Goal: Information Seeking & Learning: Learn about a topic

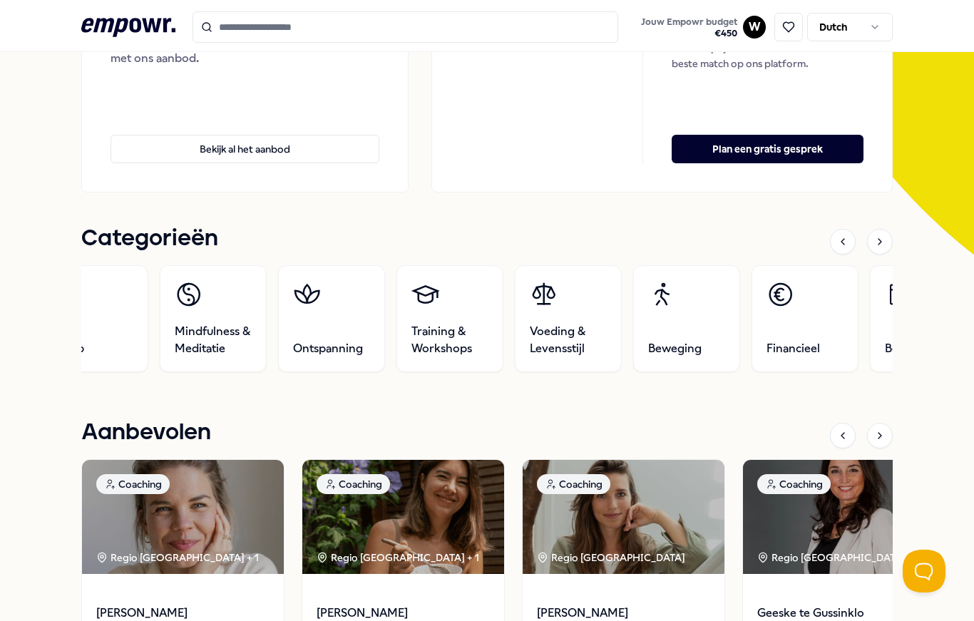
scroll to position [300, 0]
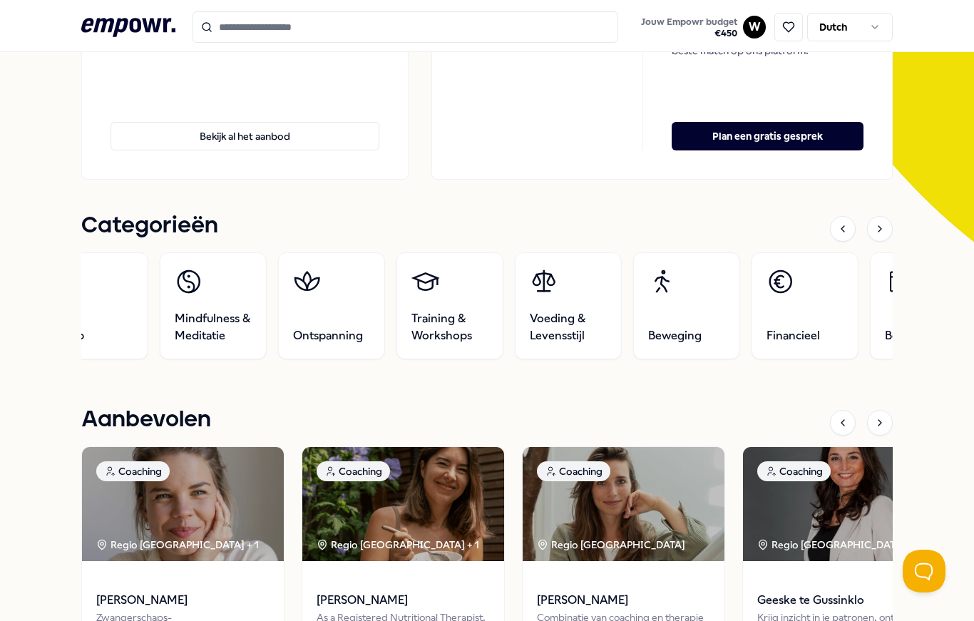
click at [465, 322] on span "Training & Workshops" at bounding box center [450, 327] width 77 height 34
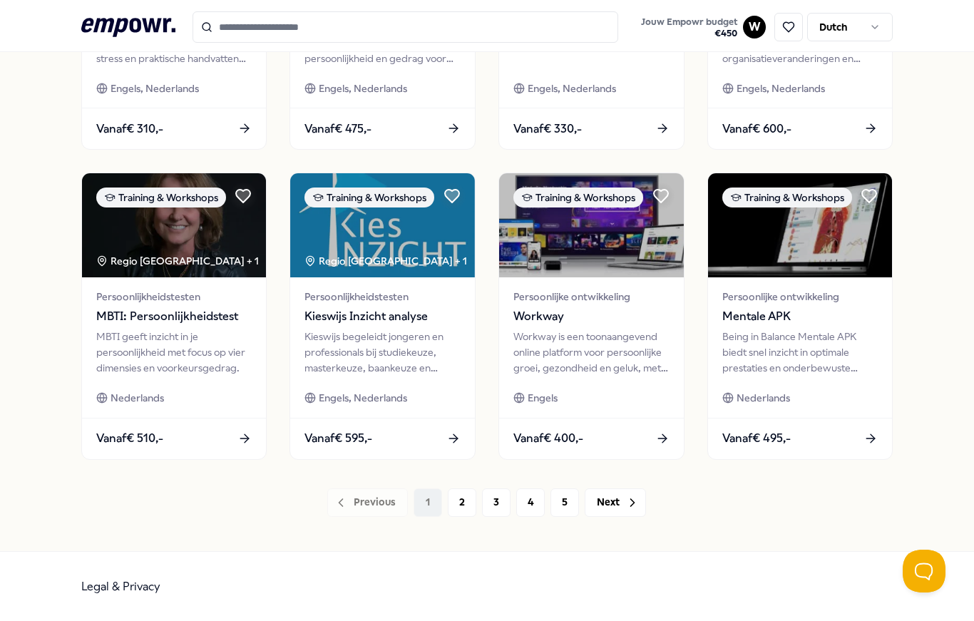
scroll to position [623, 0]
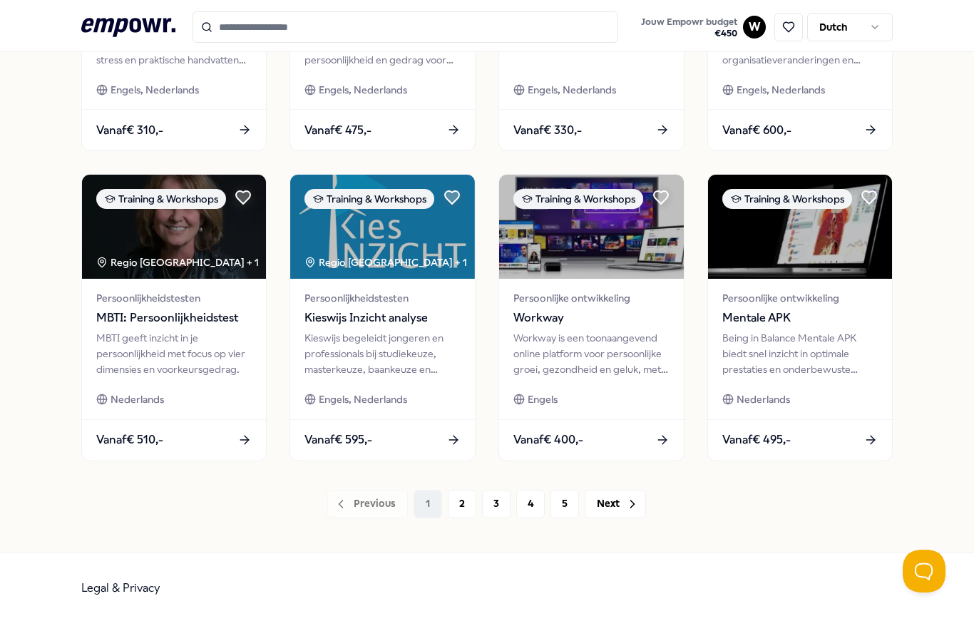
click at [621, 350] on div "Workway is een toonaangevend online platform voor persoonlijke groei, gezondhei…" at bounding box center [592, 354] width 156 height 48
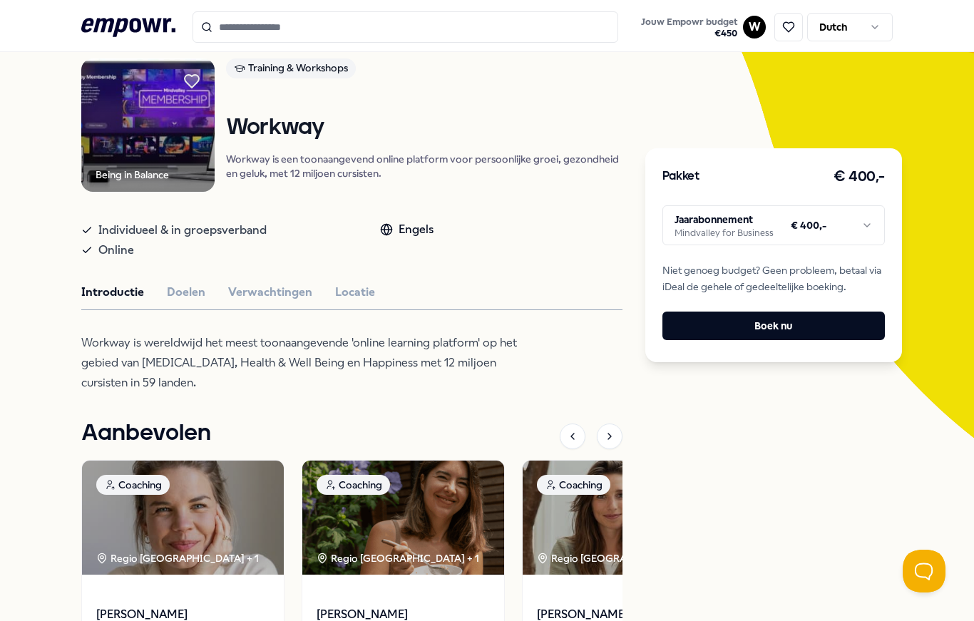
scroll to position [99, 0]
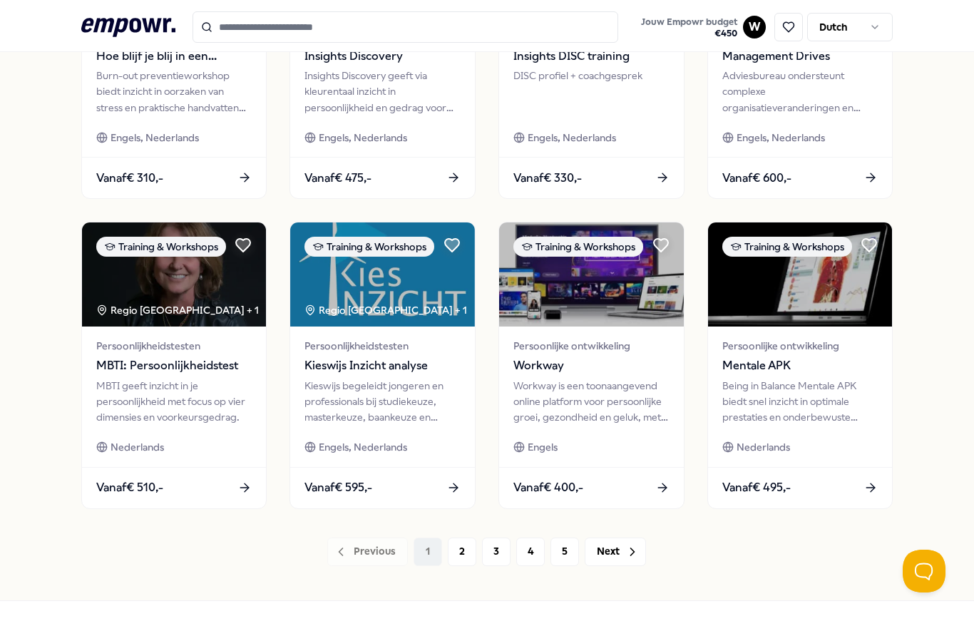
scroll to position [576, 0]
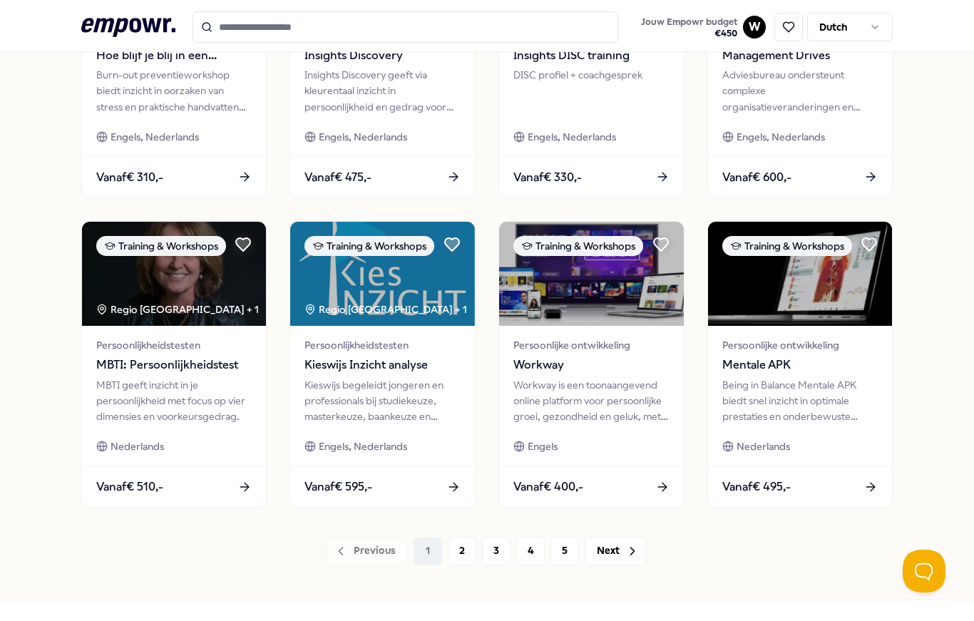
click at [615, 559] on button "Next" at bounding box center [615, 551] width 61 height 29
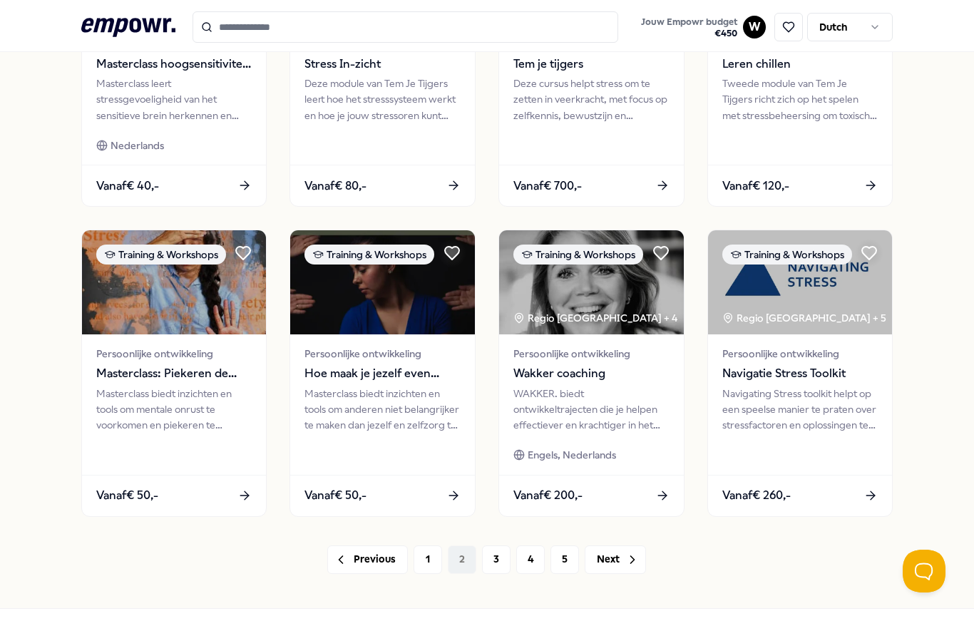
scroll to position [570, 0]
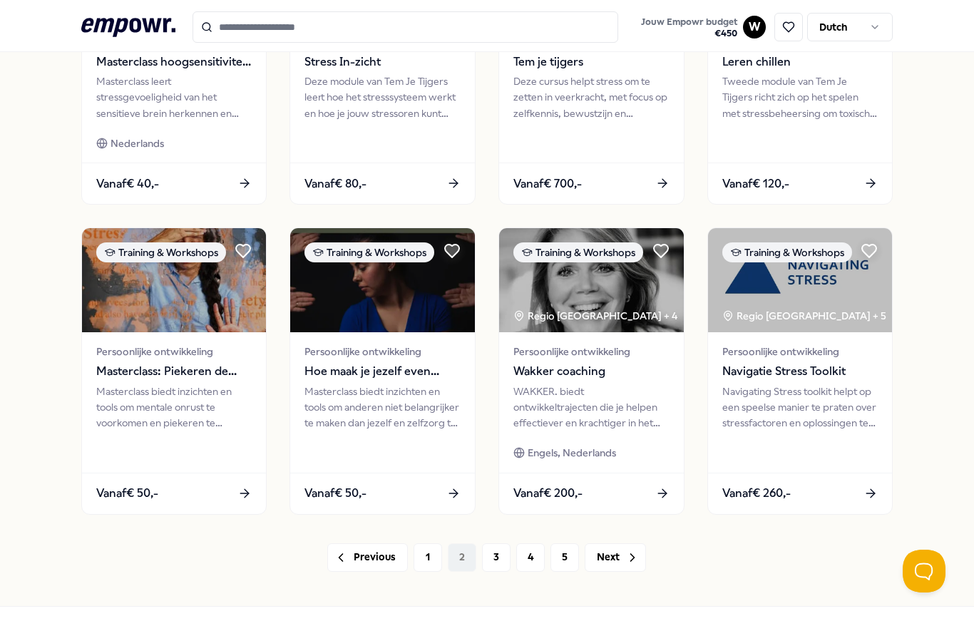
click at [628, 559] on icon at bounding box center [633, 558] width 14 height 14
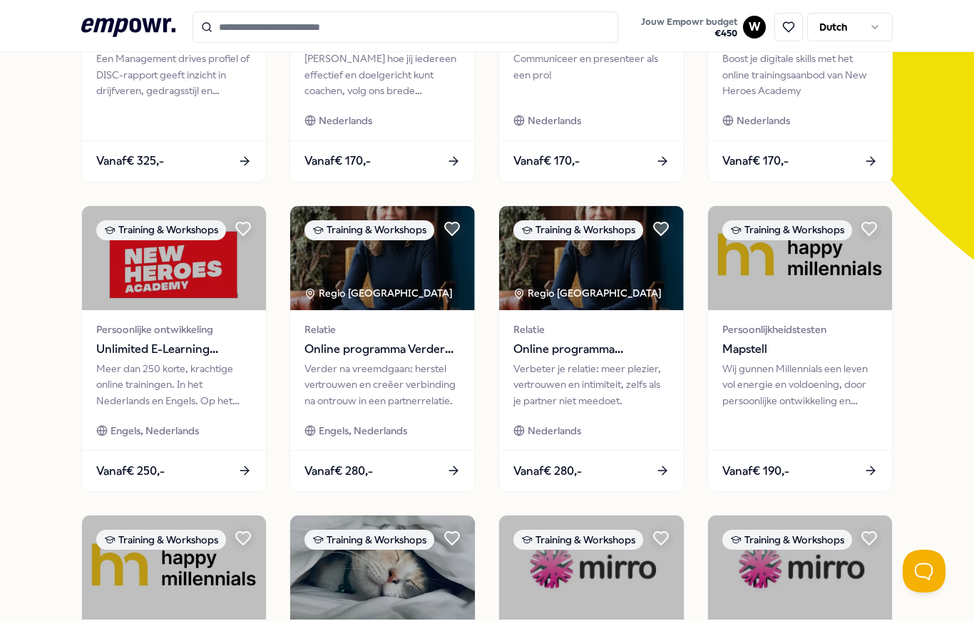
scroll to position [301, 0]
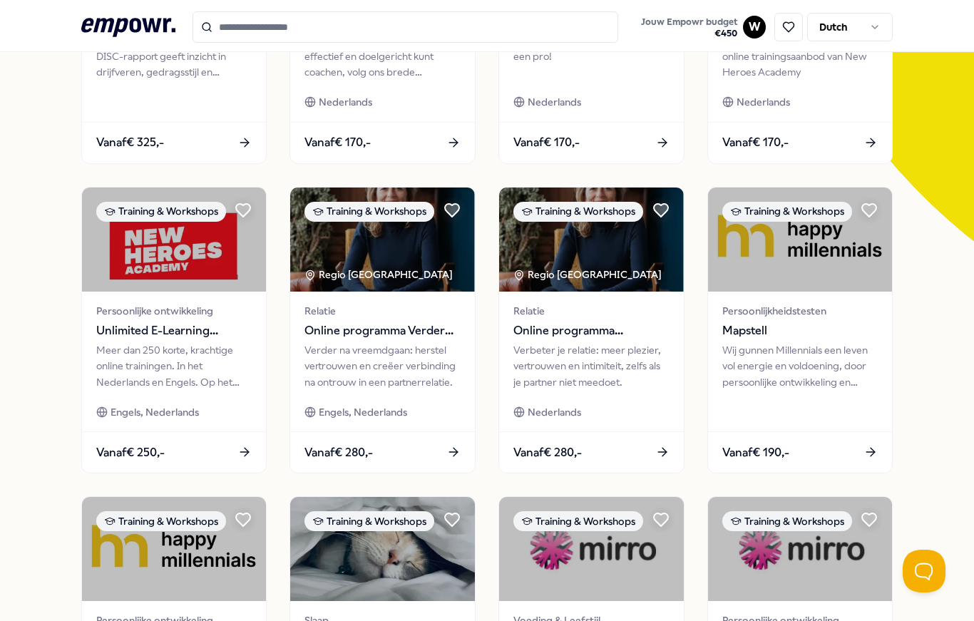
click at [151, 398] on div "Persoonlijke ontwikkeling Unlimited E-Learning abonnement New Heroes Academy Me…" at bounding box center [174, 362] width 185 height 140
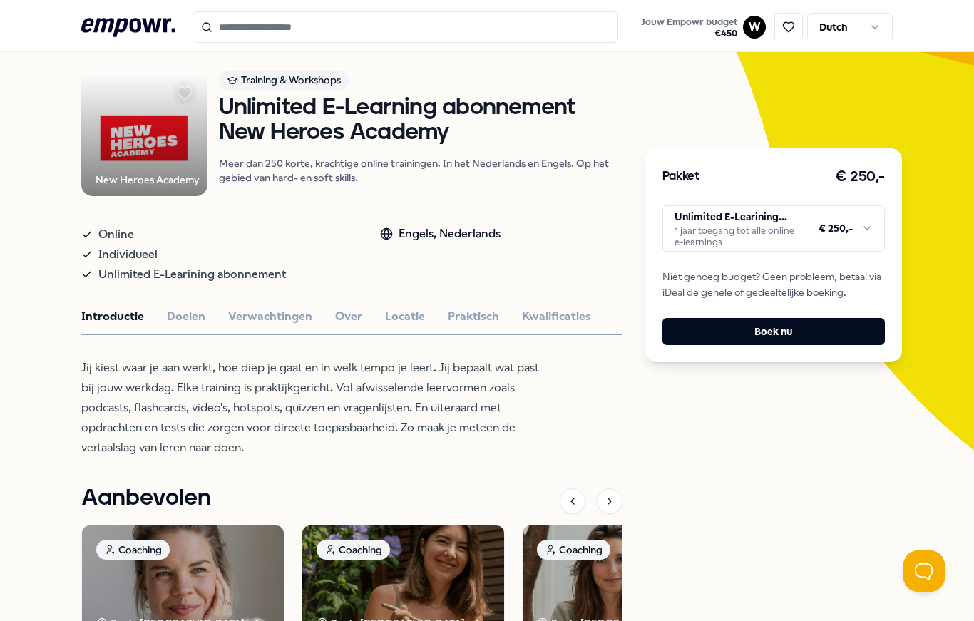
click at [192, 326] on button "Doelen" at bounding box center [186, 316] width 39 height 19
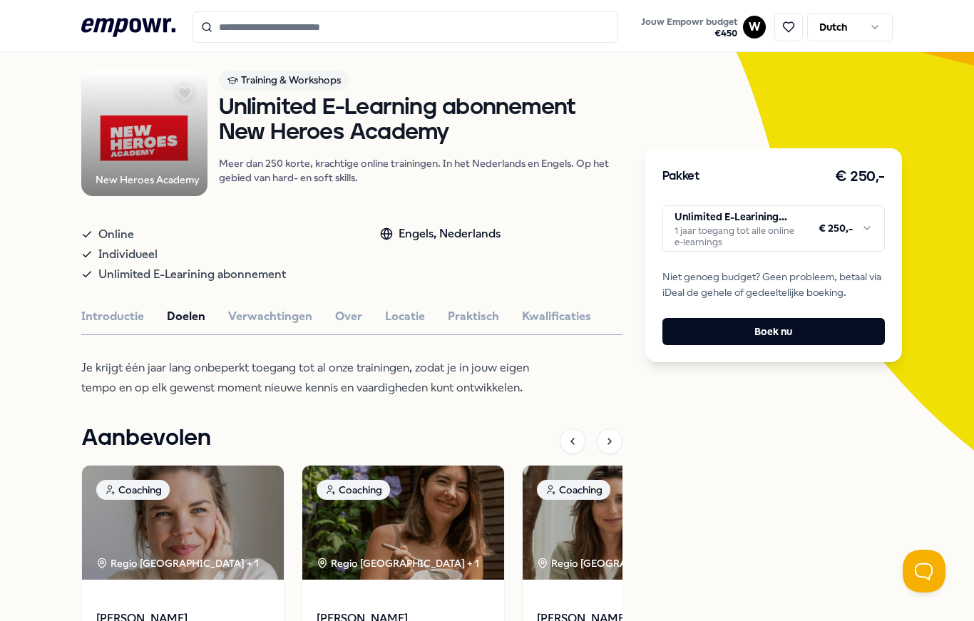
click at [273, 326] on button "Verwachtingen" at bounding box center [270, 316] width 84 height 19
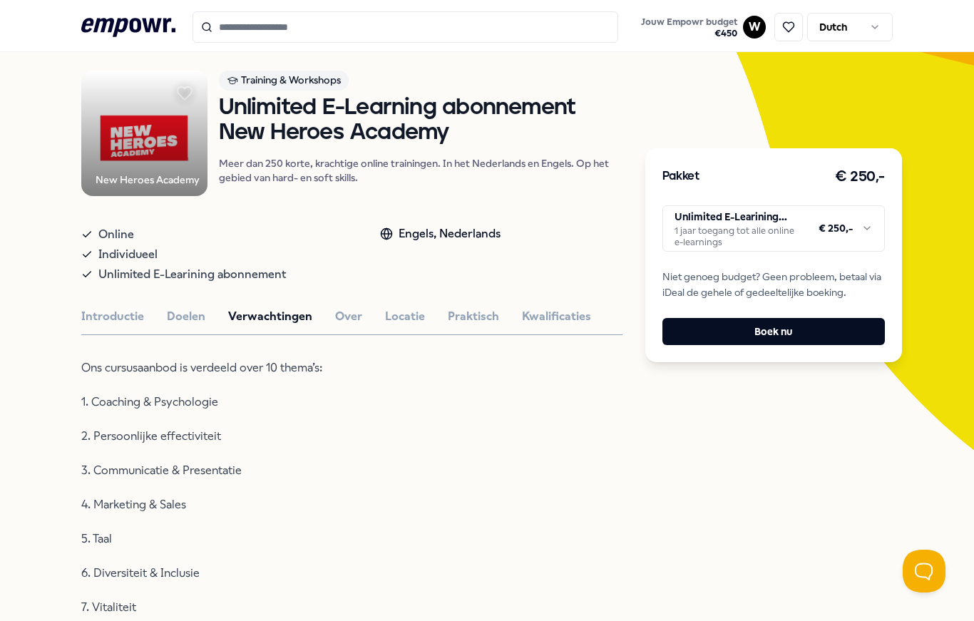
click at [345, 326] on button "Over" at bounding box center [348, 316] width 27 height 19
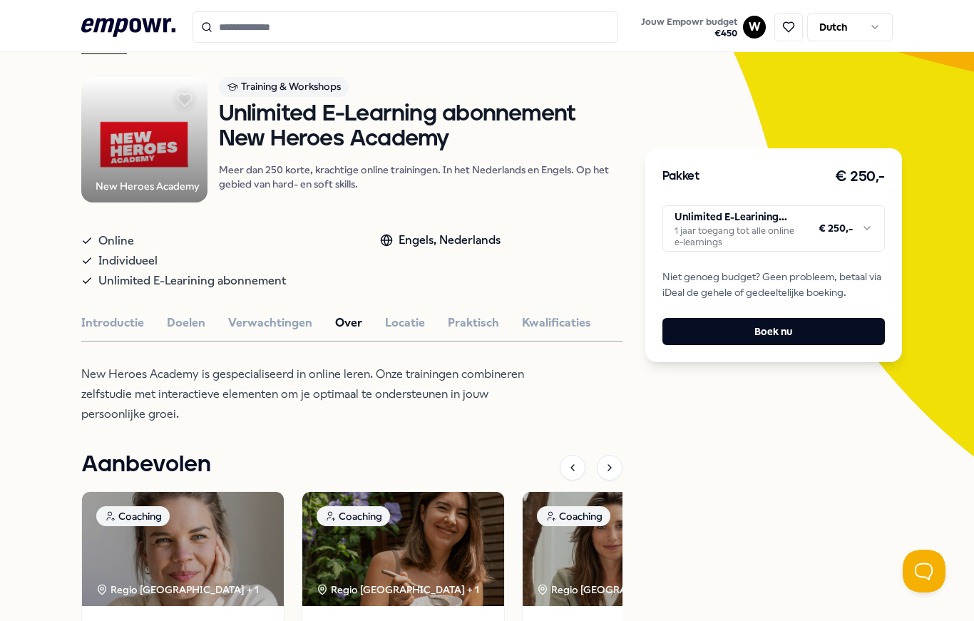
scroll to position [85, 0]
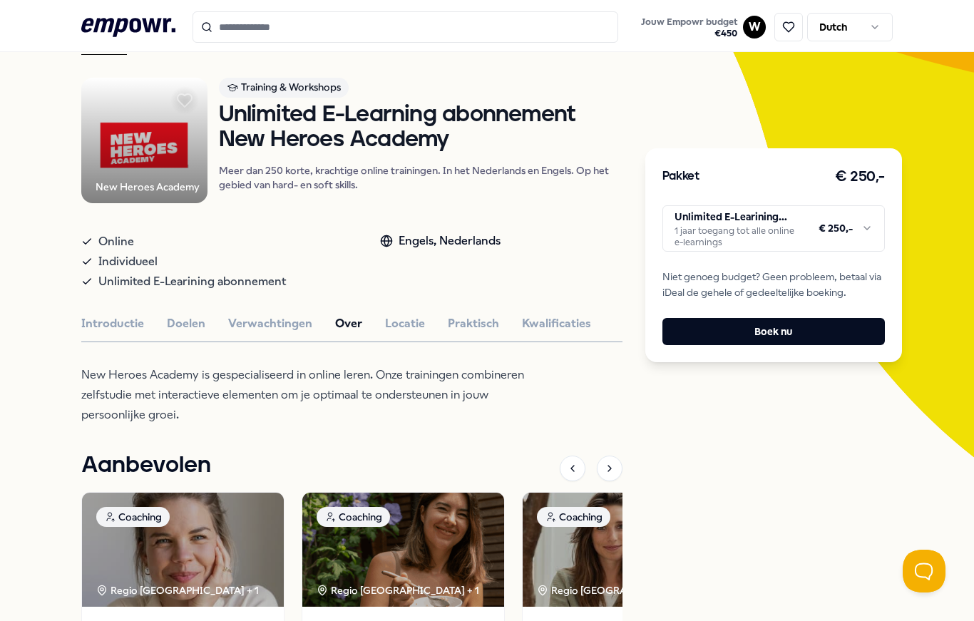
click at [401, 333] on button "Locatie" at bounding box center [405, 324] width 40 height 19
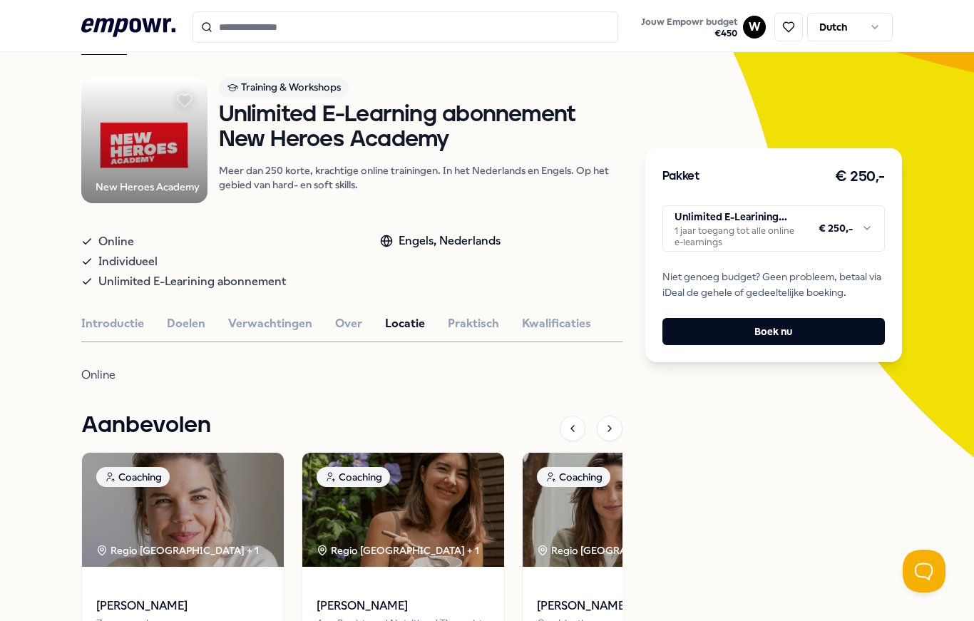
click at [469, 333] on button "Praktisch" at bounding box center [473, 324] width 51 height 19
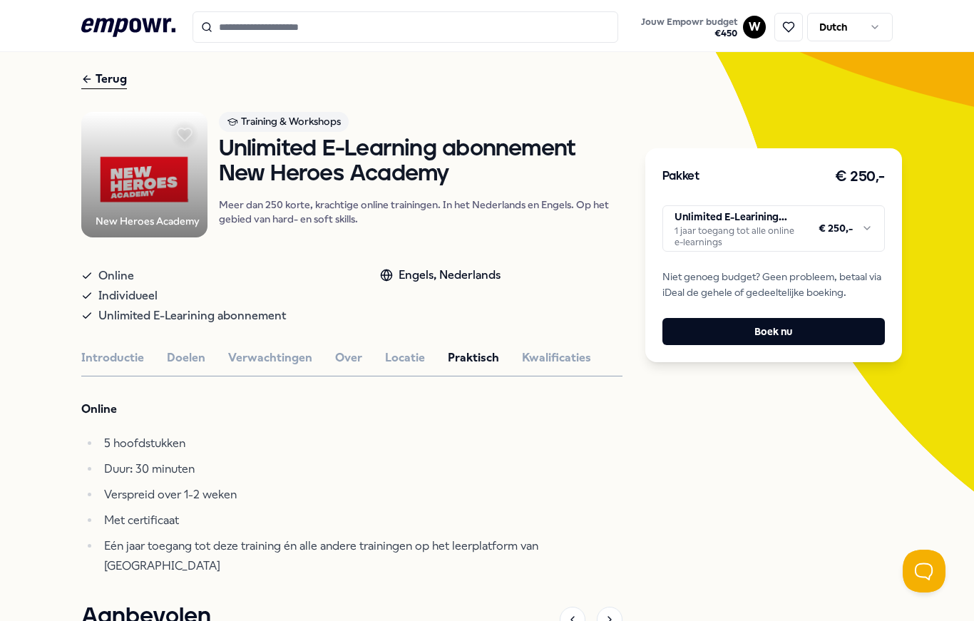
scroll to position [49, 0]
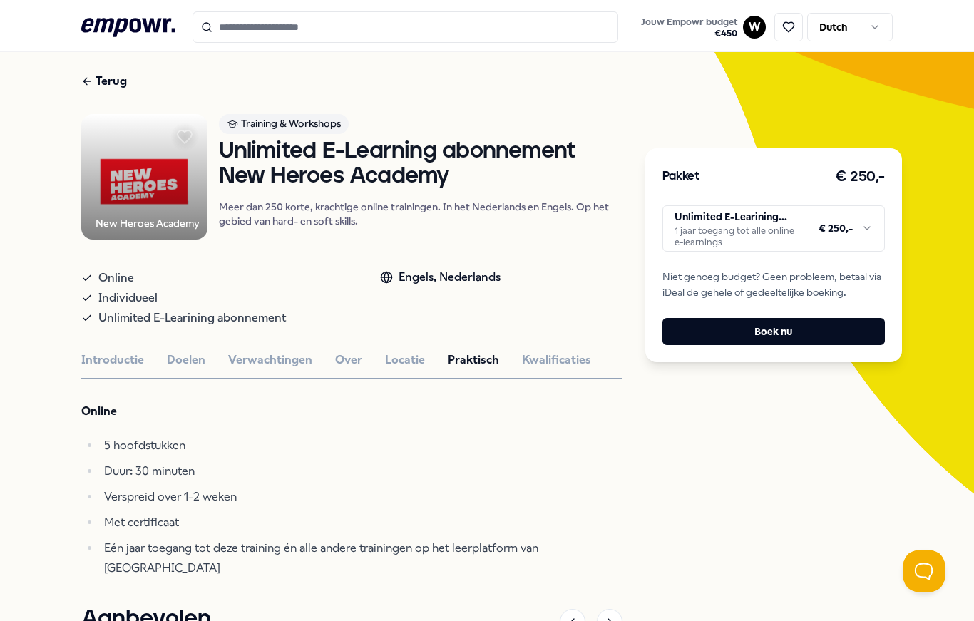
click at [549, 369] on button "Kwalificaties" at bounding box center [556, 360] width 69 height 19
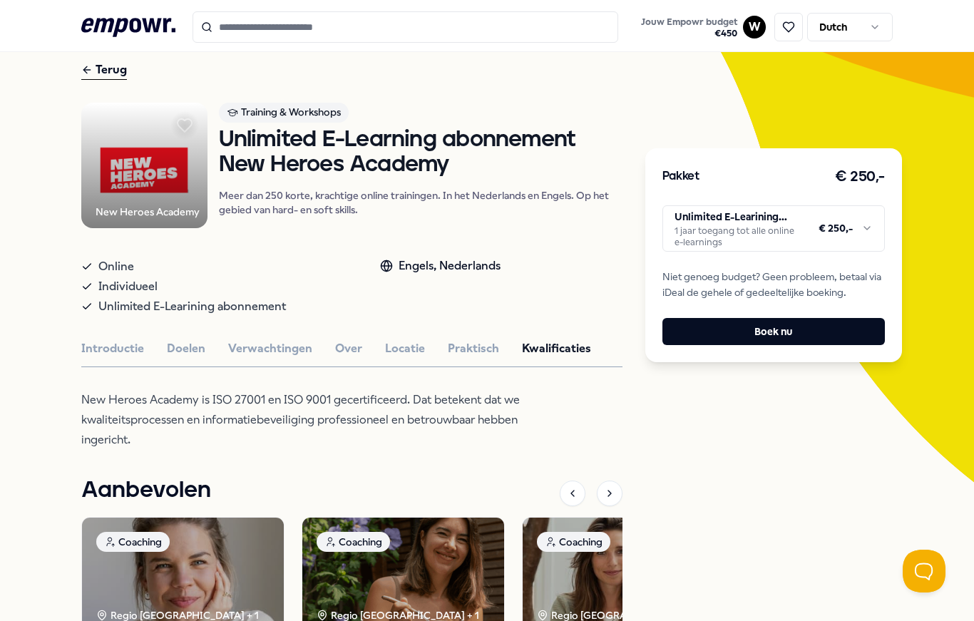
scroll to position [61, 0]
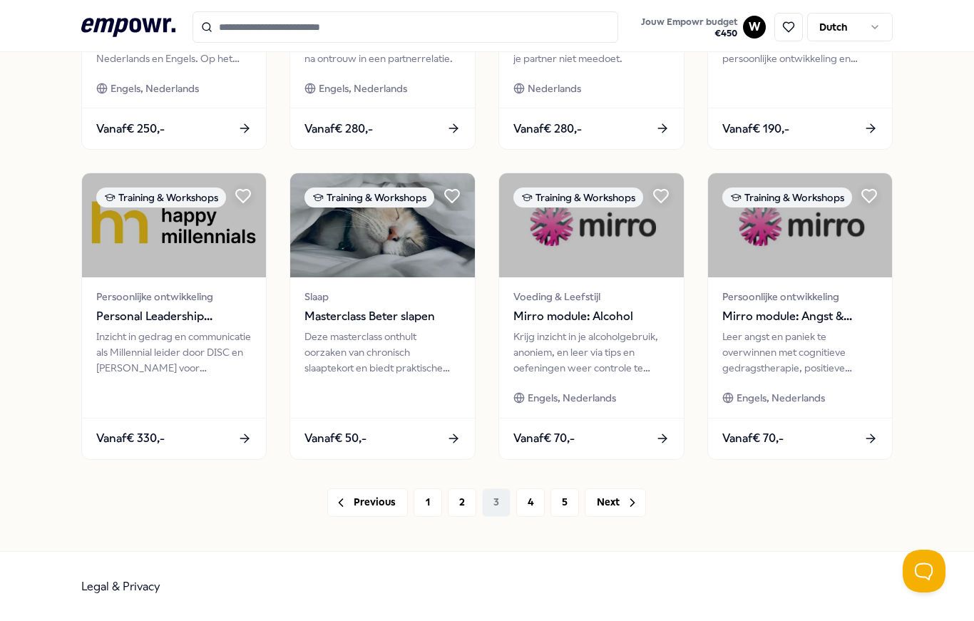
scroll to position [623, 0]
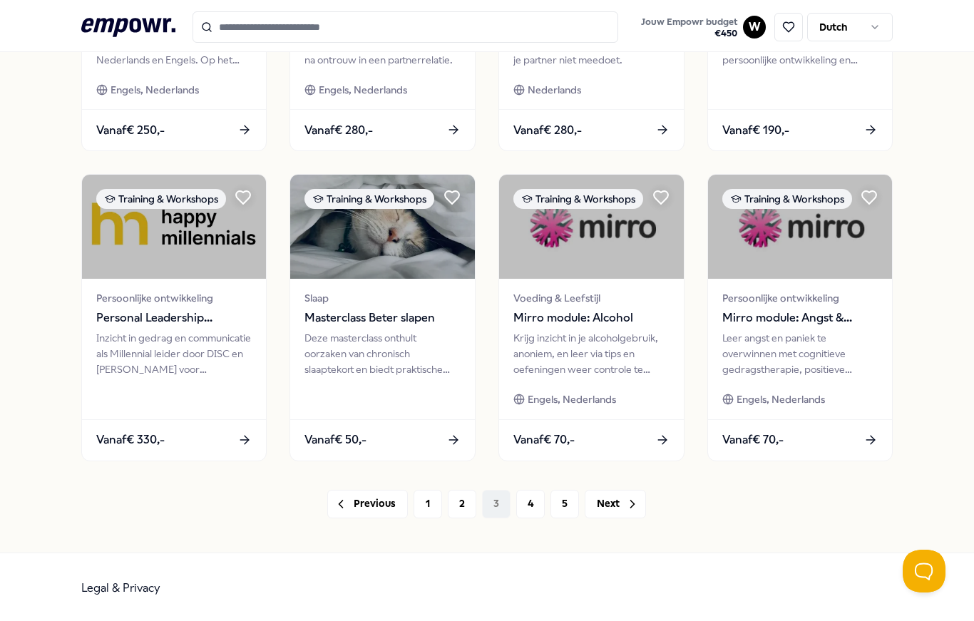
click at [620, 506] on button "Next" at bounding box center [615, 504] width 61 height 29
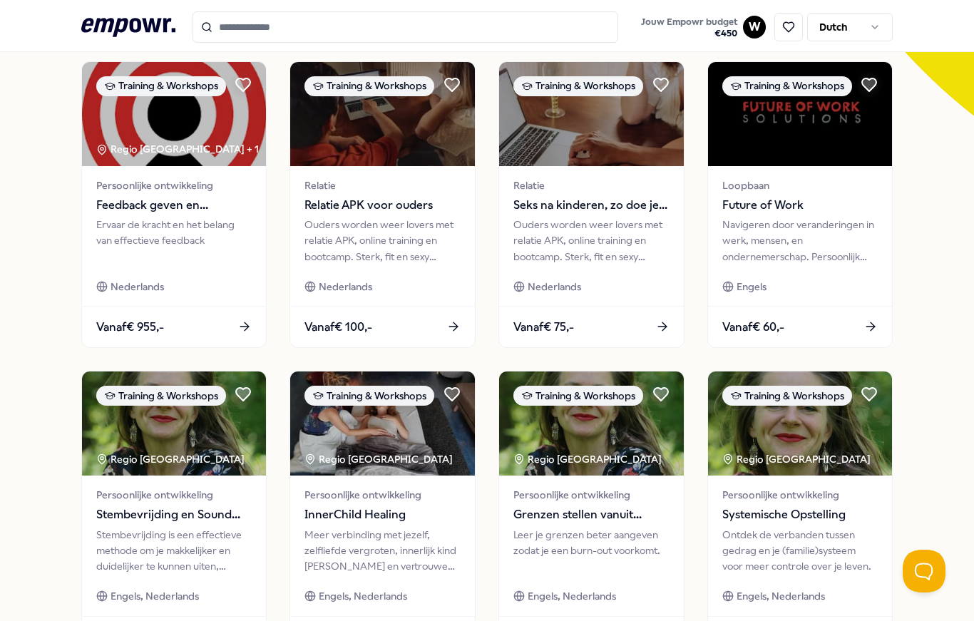
scroll to position [433, 0]
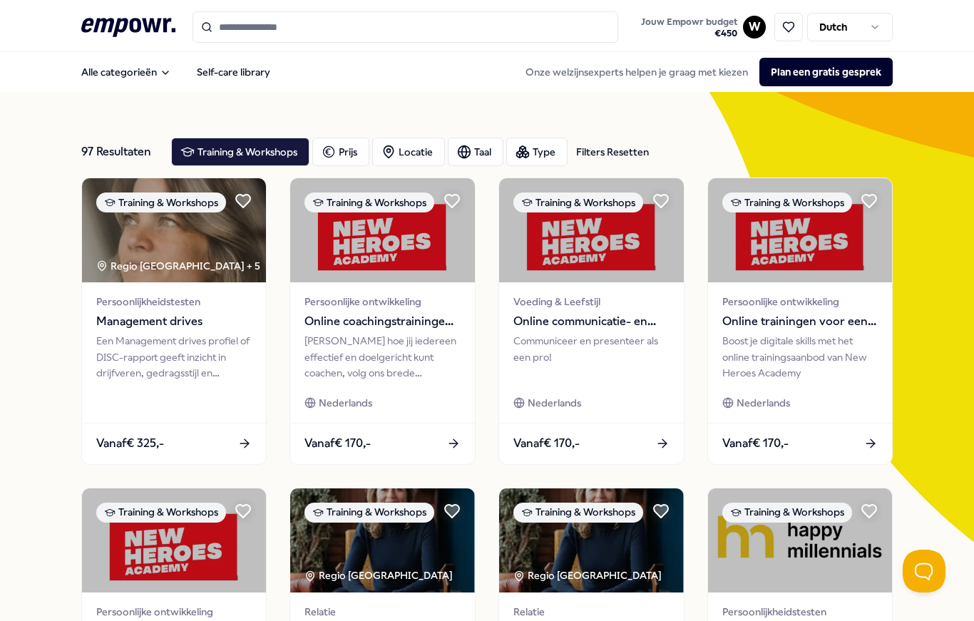
click at [128, 71] on button "Alle categorieën" at bounding box center [126, 72] width 113 height 29
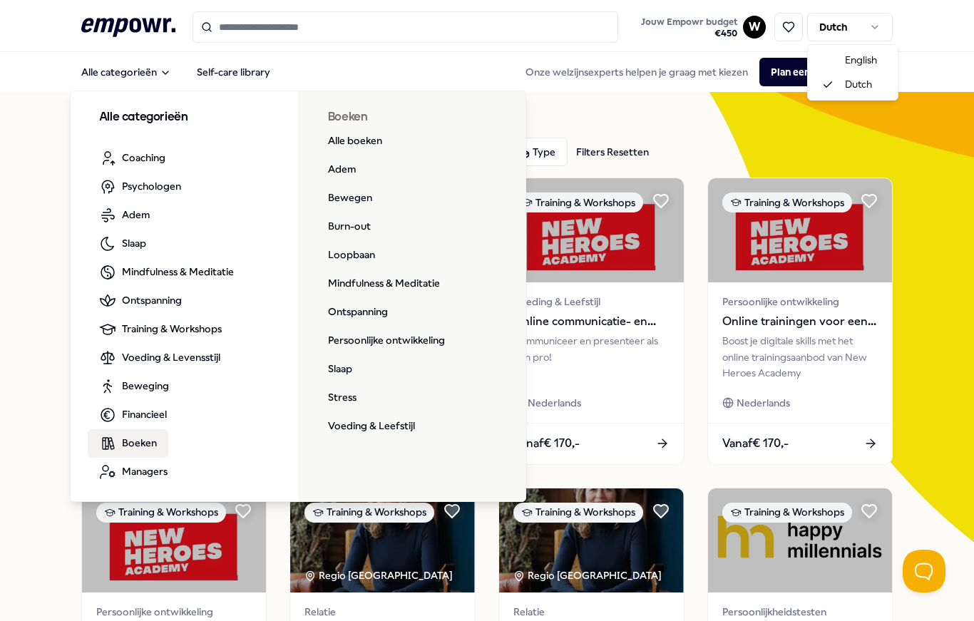
click at [878, 32] on html ".empowr-logo_svg__cls-1{fill:#03032f} Jouw Empowr budget € 450 W Dutch Alle cat…" at bounding box center [487, 310] width 974 height 621
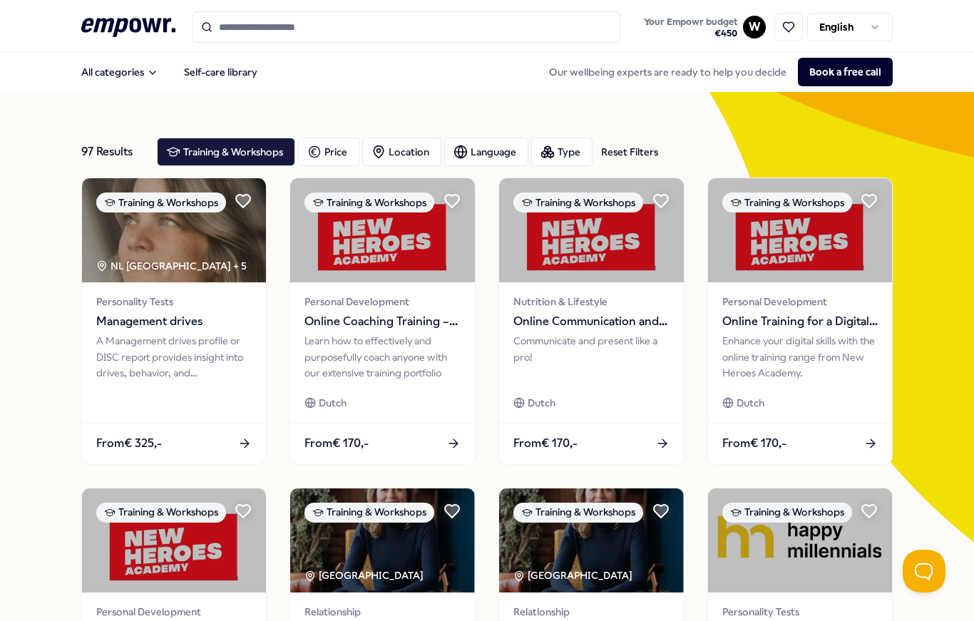
click at [481, 157] on div "Language" at bounding box center [486, 152] width 84 height 29
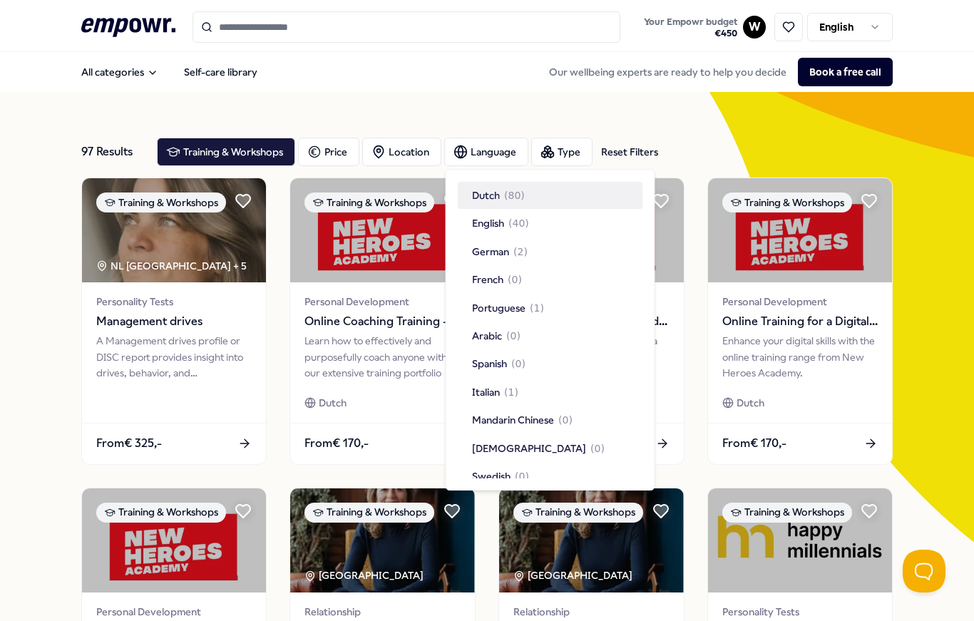
click at [495, 199] on span "Dutch" at bounding box center [486, 196] width 28 height 16
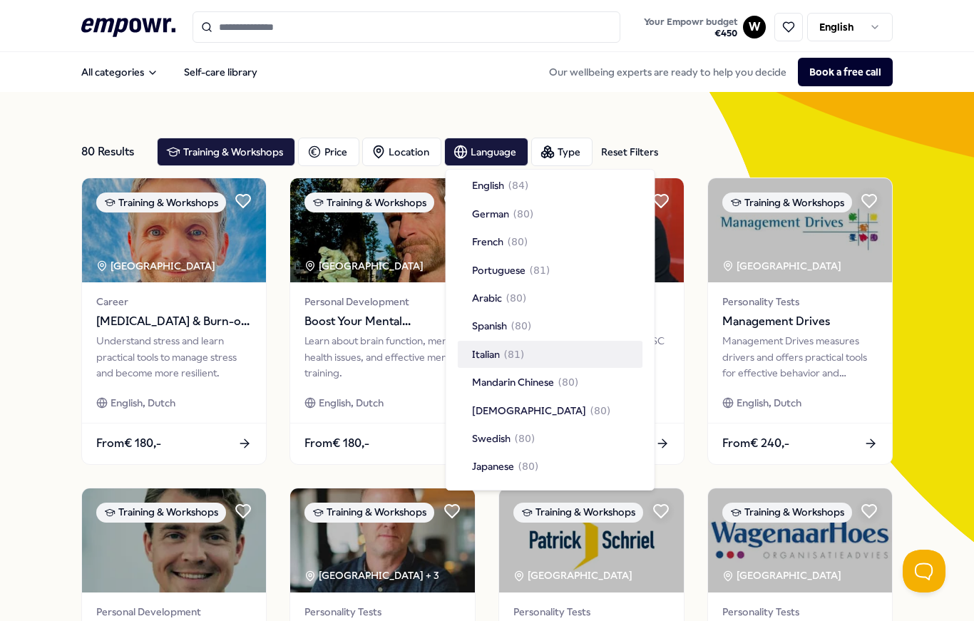
scroll to position [37, 0]
click at [526, 439] on span "( 80 )" at bounding box center [525, 440] width 21 height 16
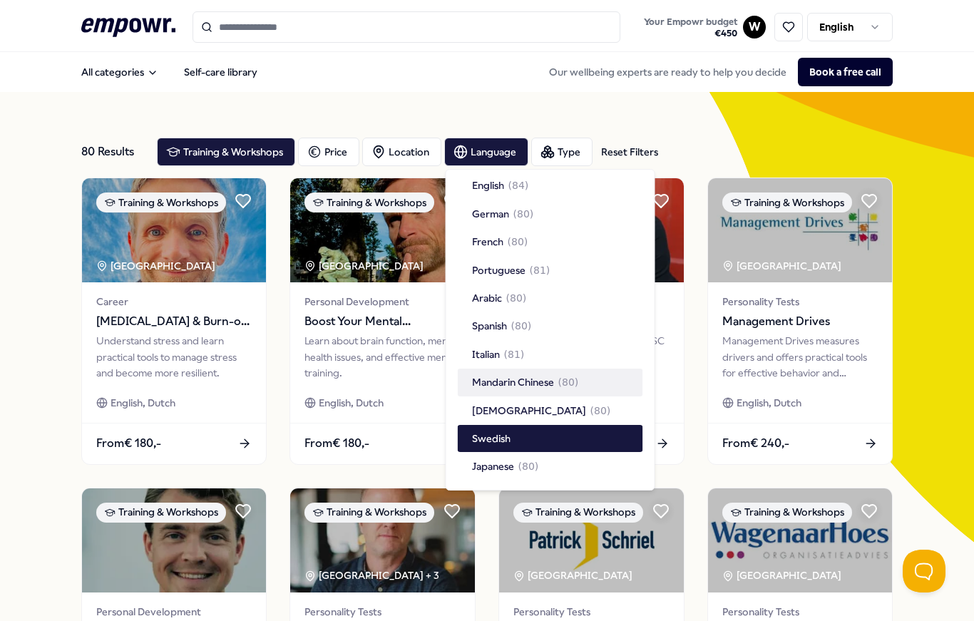
scroll to position [37, 0]
click at [634, 152] on div "Reset Filters" at bounding box center [629, 152] width 57 height 16
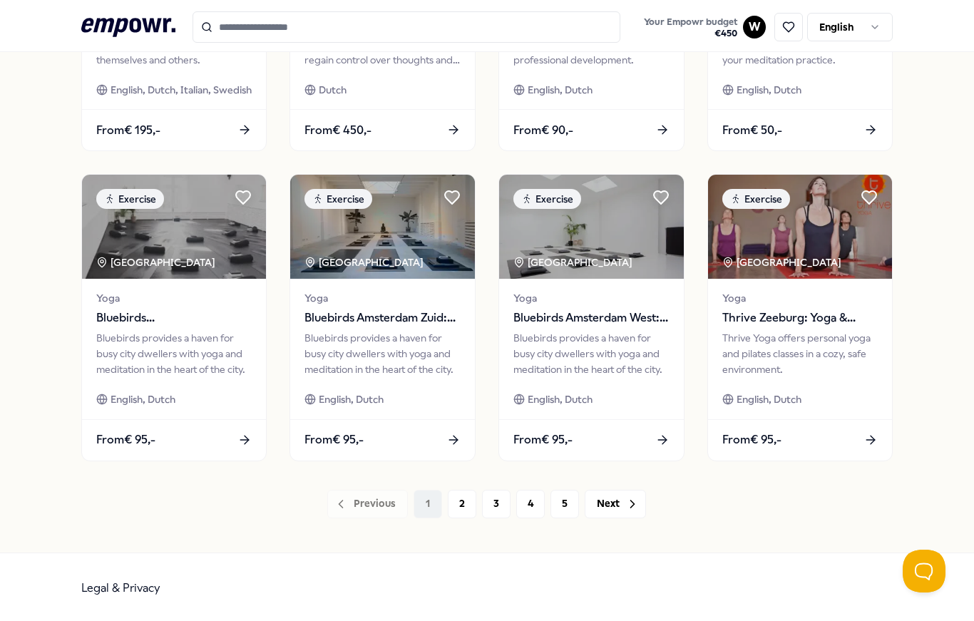
scroll to position [623, 0]
click at [613, 511] on button "Next" at bounding box center [615, 504] width 61 height 29
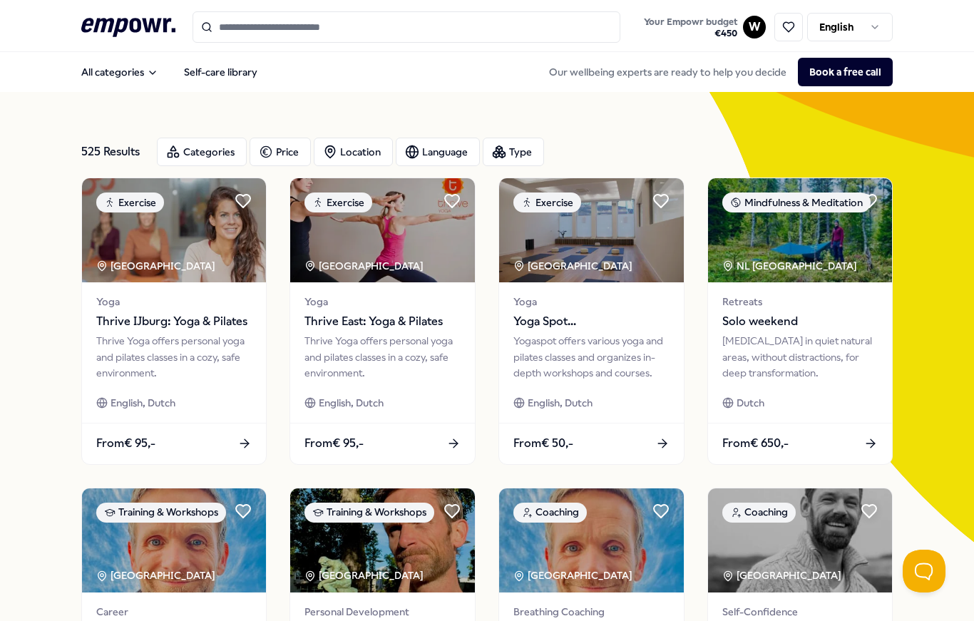
click at [152, 24] on icon ".empowr-logo_svg__cls-1{fill:#03032f}" at bounding box center [128, 27] width 94 height 26
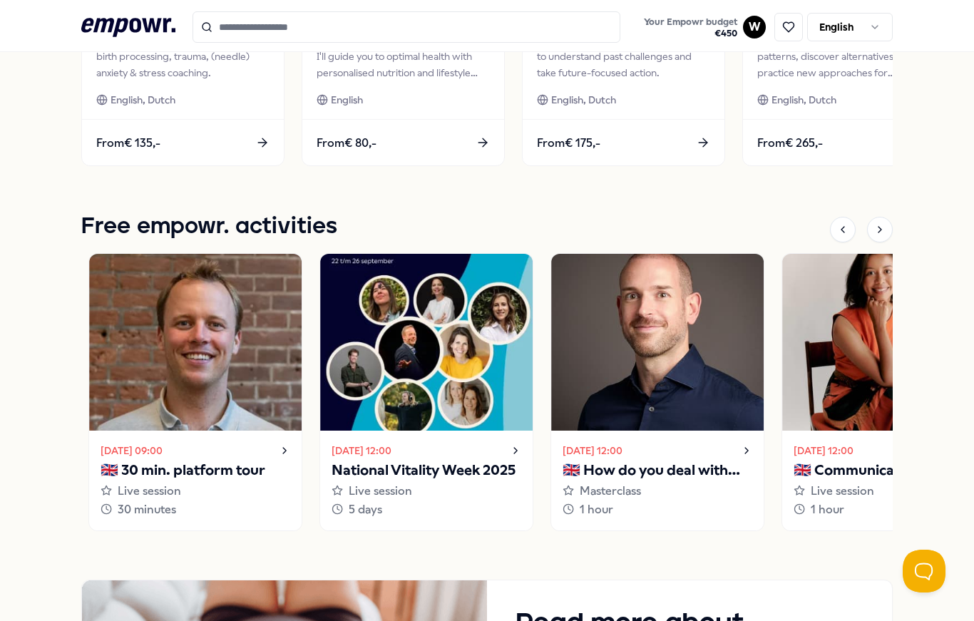
scroll to position [886, 0]
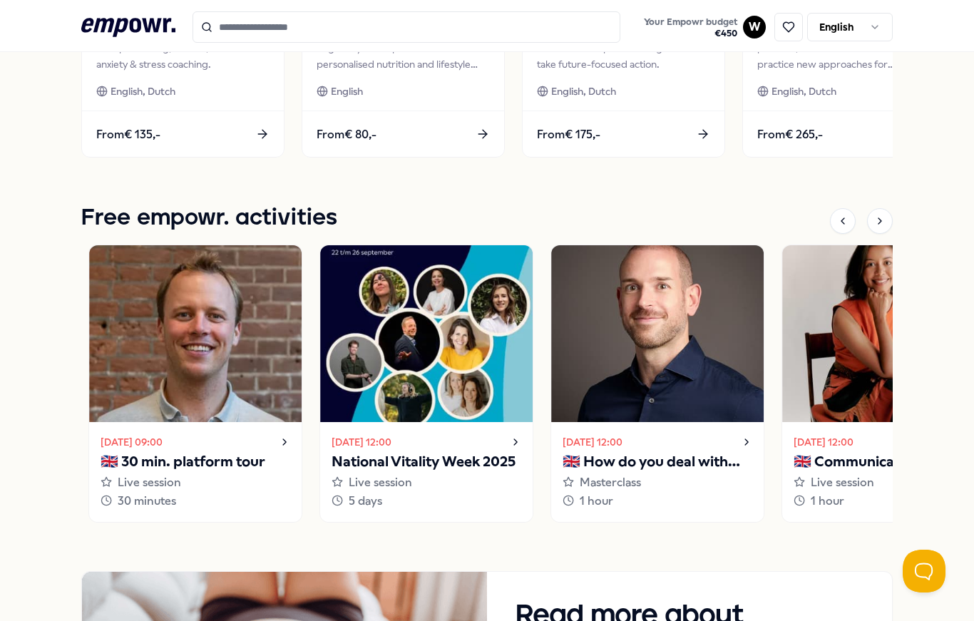
click at [878, 215] on icon at bounding box center [880, 220] width 11 height 11
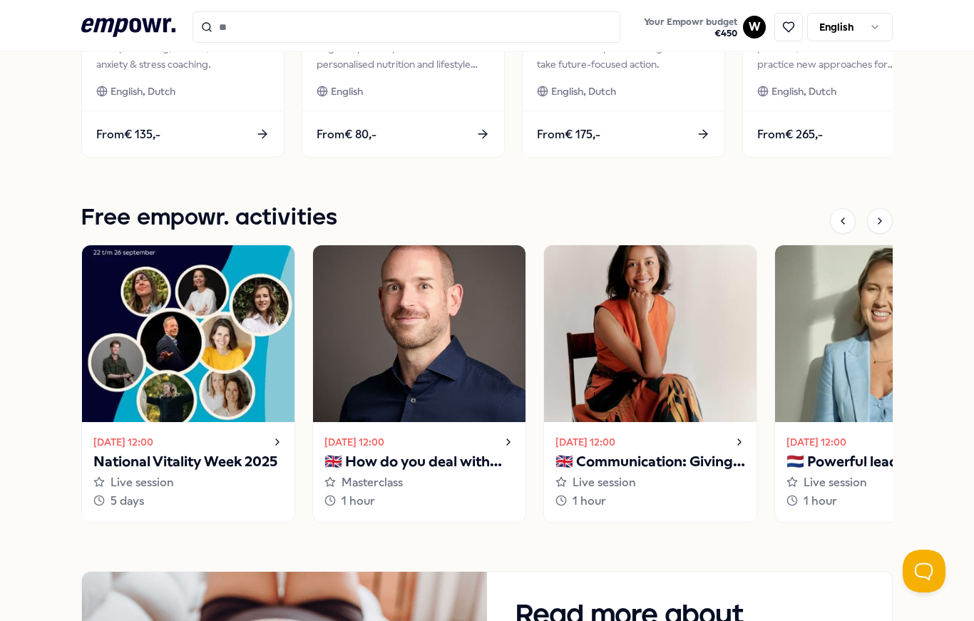
click at [880, 224] on icon at bounding box center [880, 220] width 11 height 11
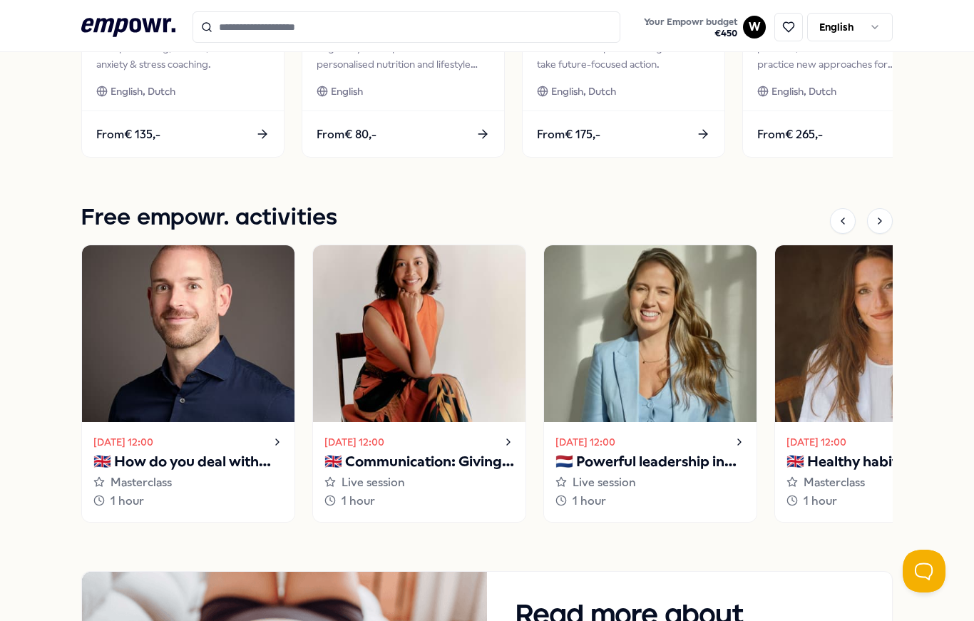
click at [885, 228] on div at bounding box center [880, 221] width 26 height 26
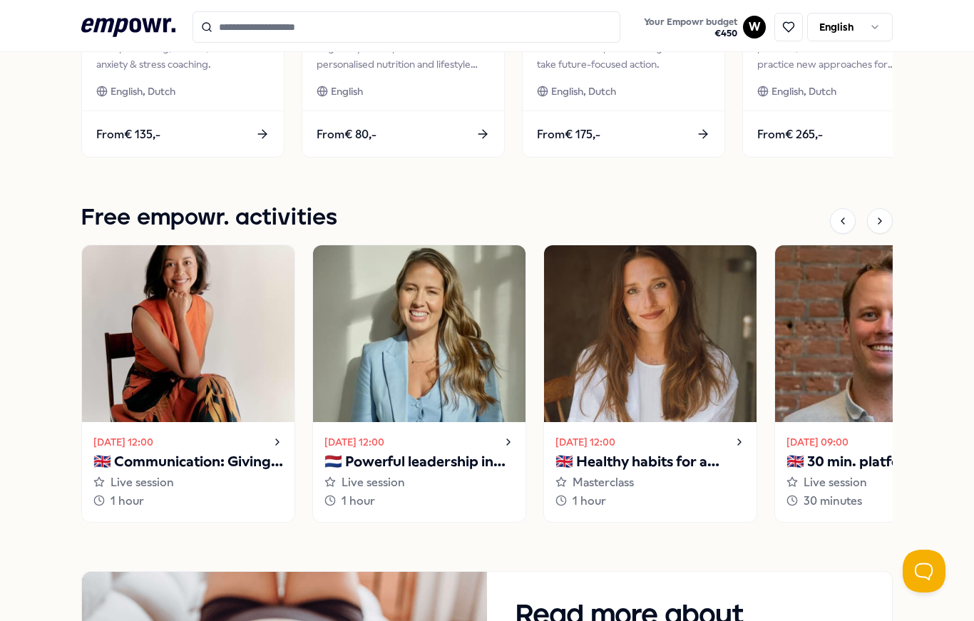
click at [886, 222] on icon at bounding box center [880, 220] width 11 height 11
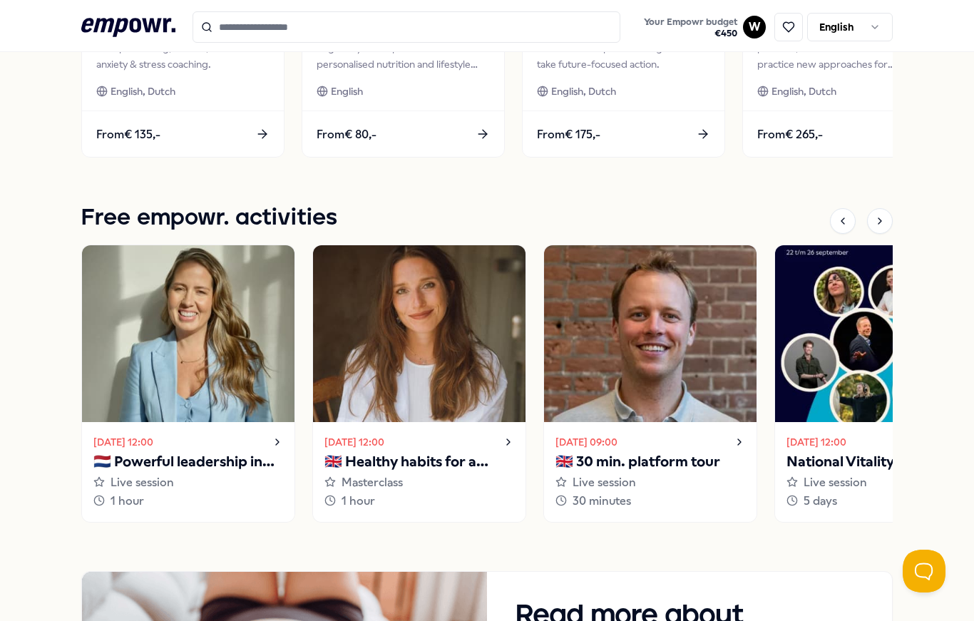
click at [878, 225] on icon at bounding box center [880, 220] width 11 height 11
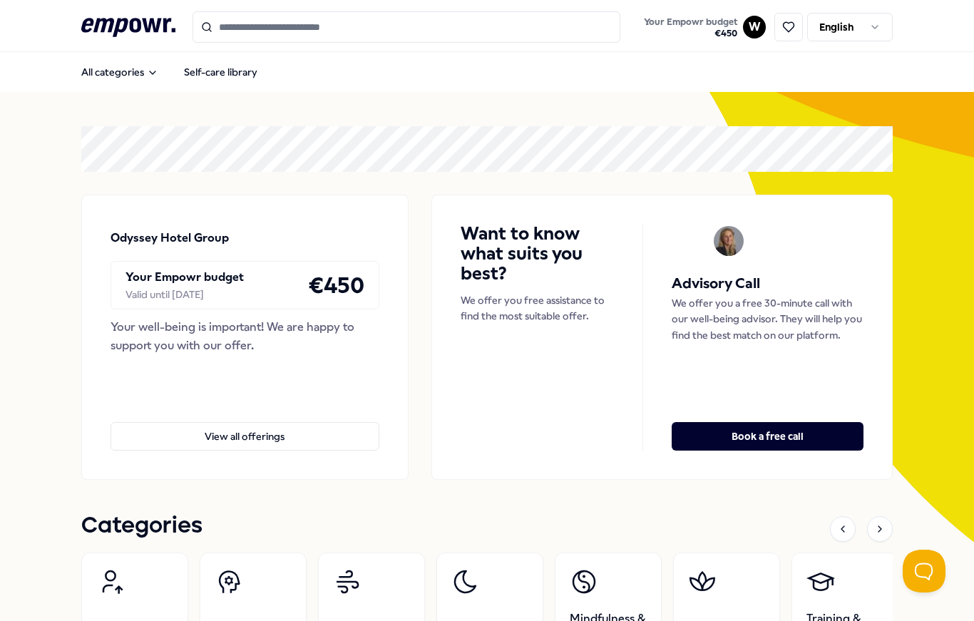
scroll to position [0, 0]
click at [328, 434] on button "View all offerings" at bounding box center [245, 436] width 269 height 29
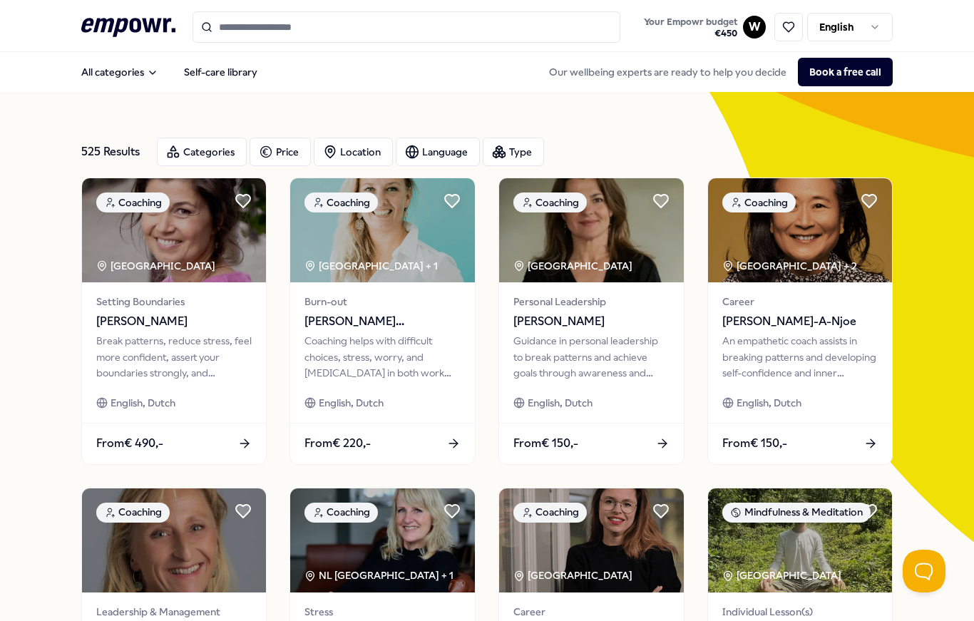
click at [225, 153] on div "Categories" at bounding box center [202, 152] width 90 height 29
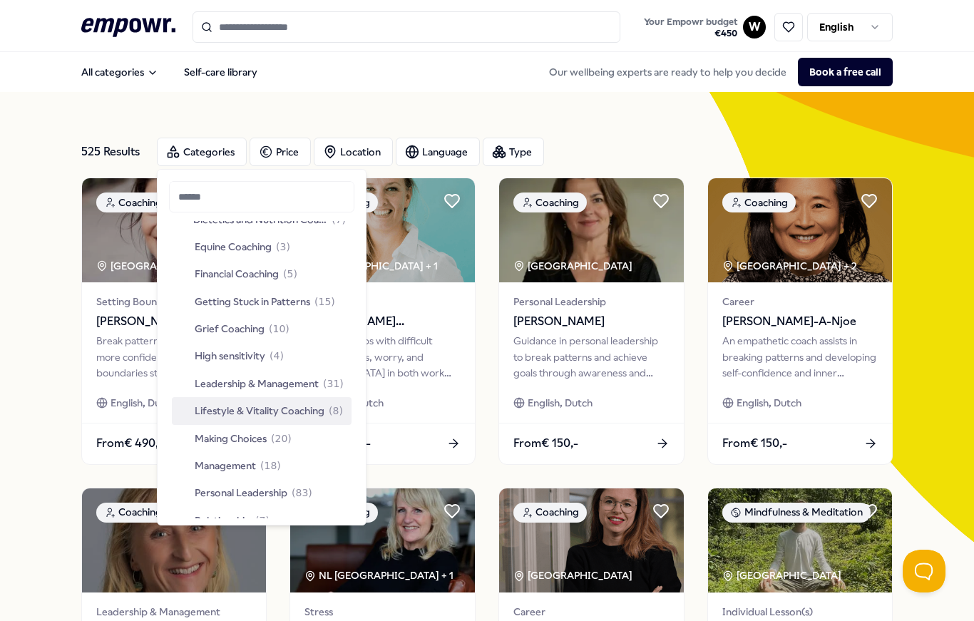
scroll to position [262, 0]
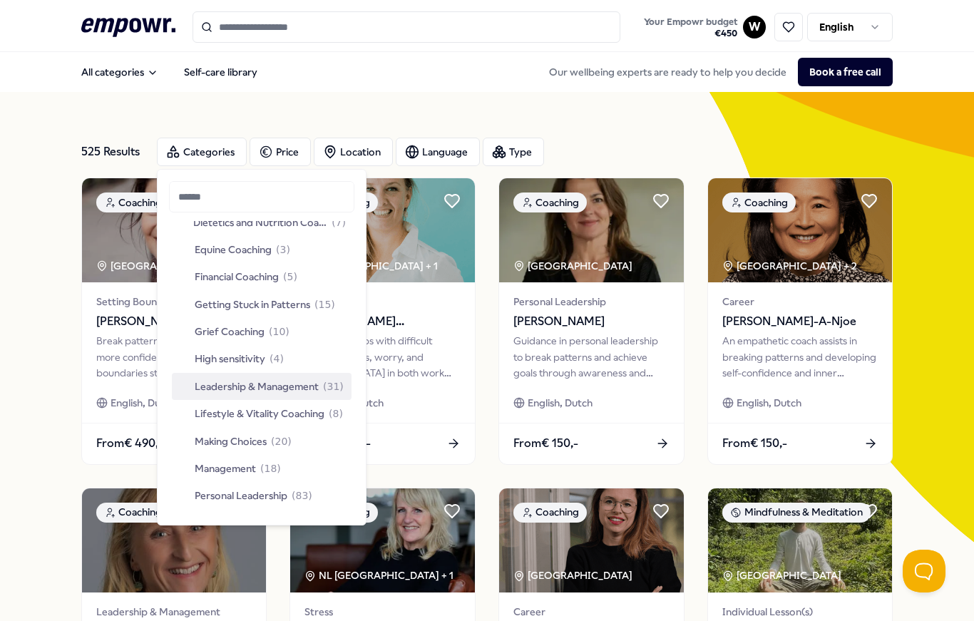
click at [322, 384] on div "Leadership & Management ( 31 )" at bounding box center [261, 387] width 166 height 16
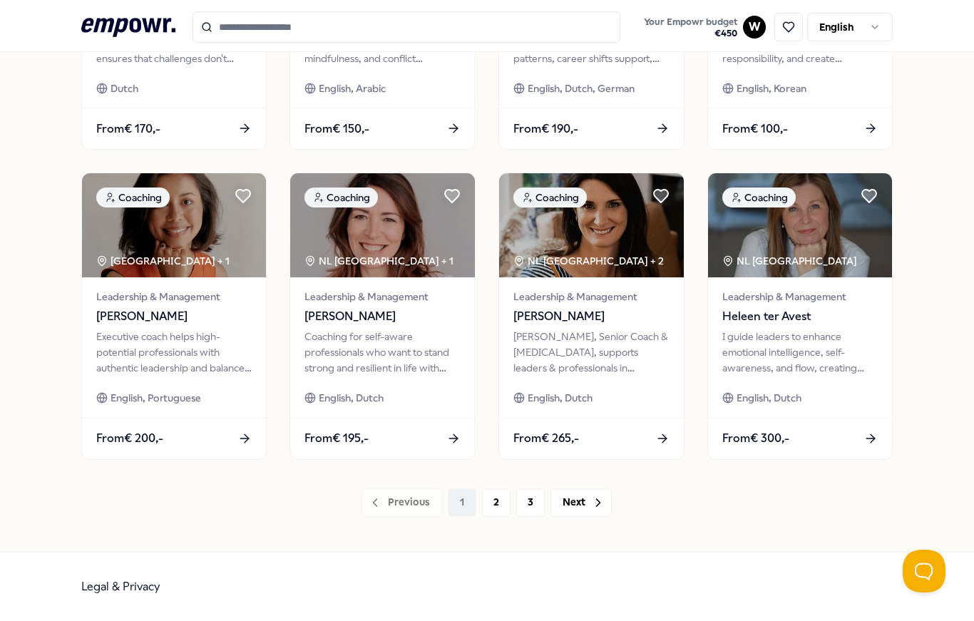
scroll to position [703, 0]
click at [819, 449] on div "From € 300,-" at bounding box center [800, 438] width 185 height 41
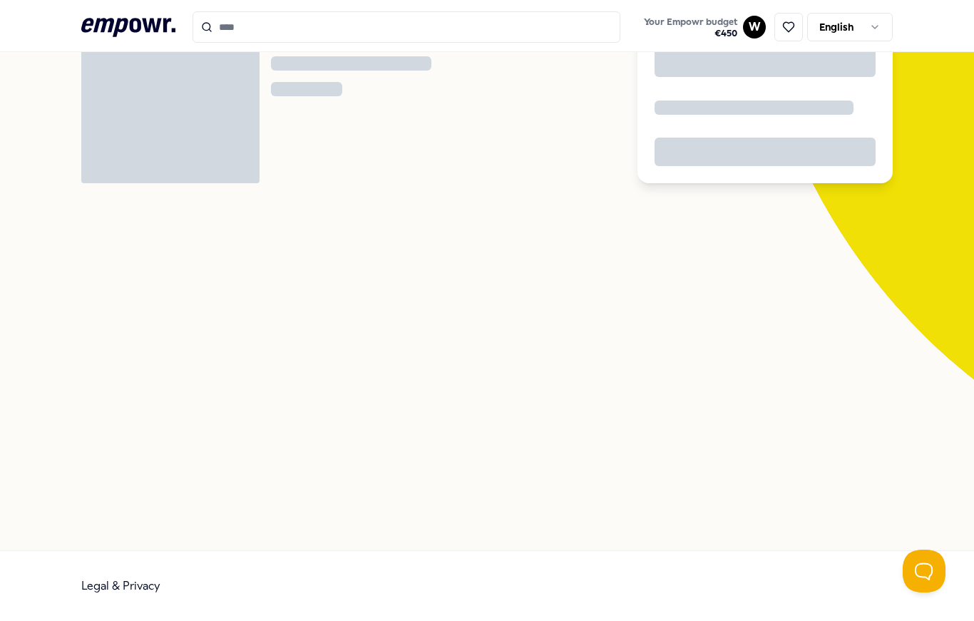
scroll to position [92, 0]
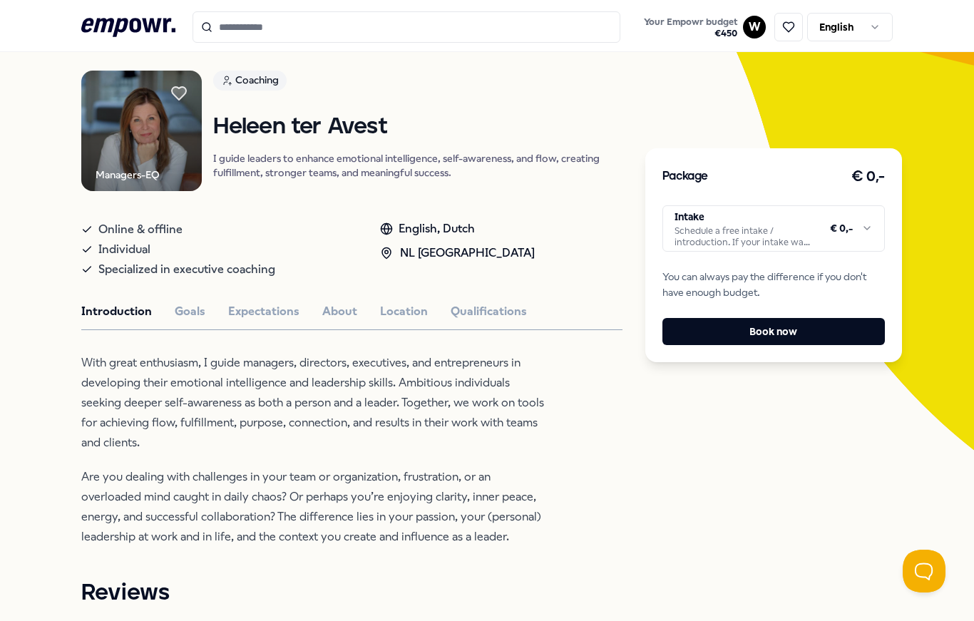
click at [193, 321] on button "Goals" at bounding box center [190, 311] width 31 height 19
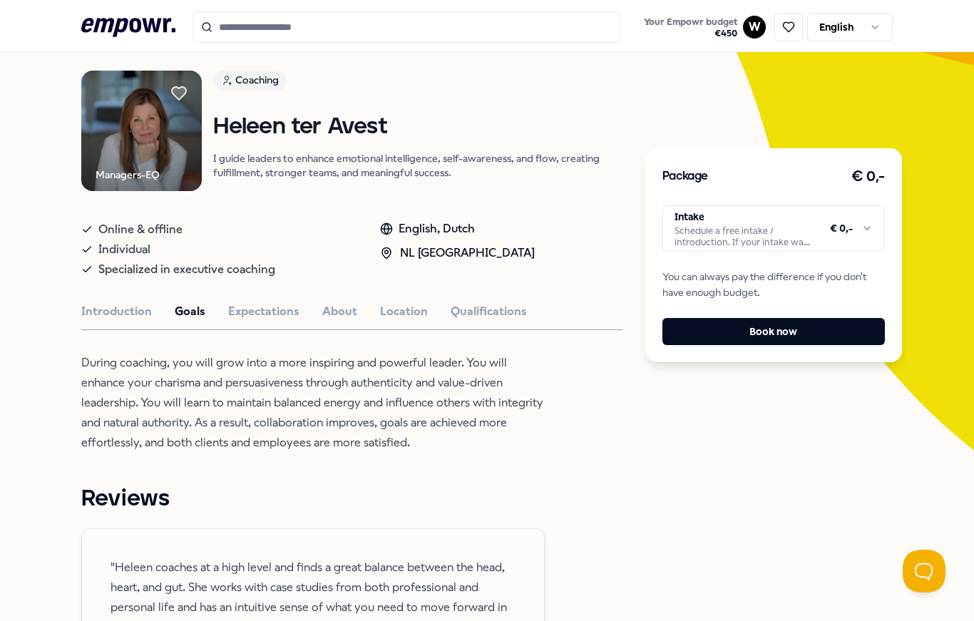
click at [279, 321] on button "Expectations" at bounding box center [263, 311] width 71 height 19
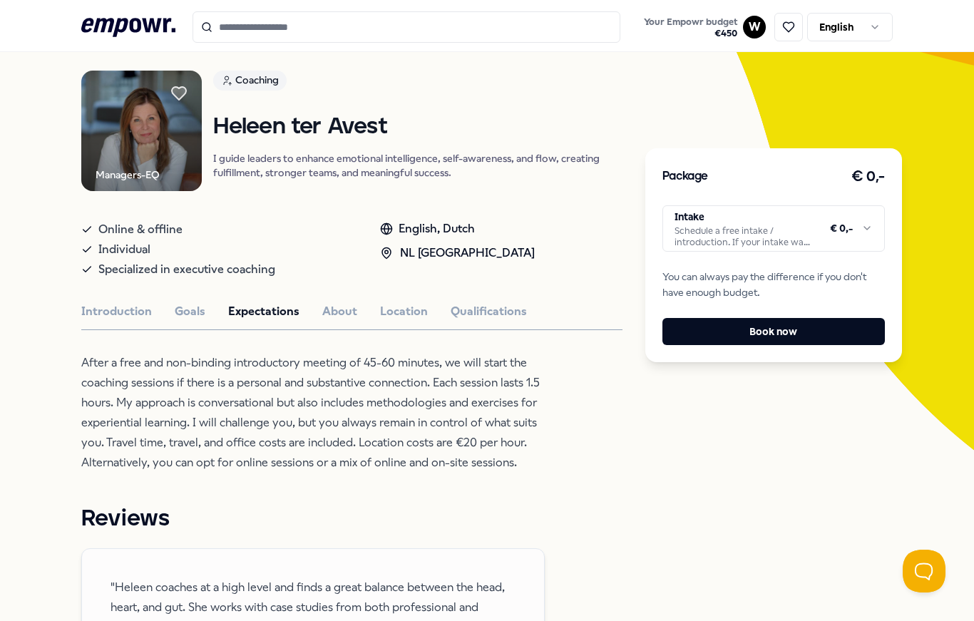
click at [350, 321] on button "About" at bounding box center [339, 311] width 35 height 19
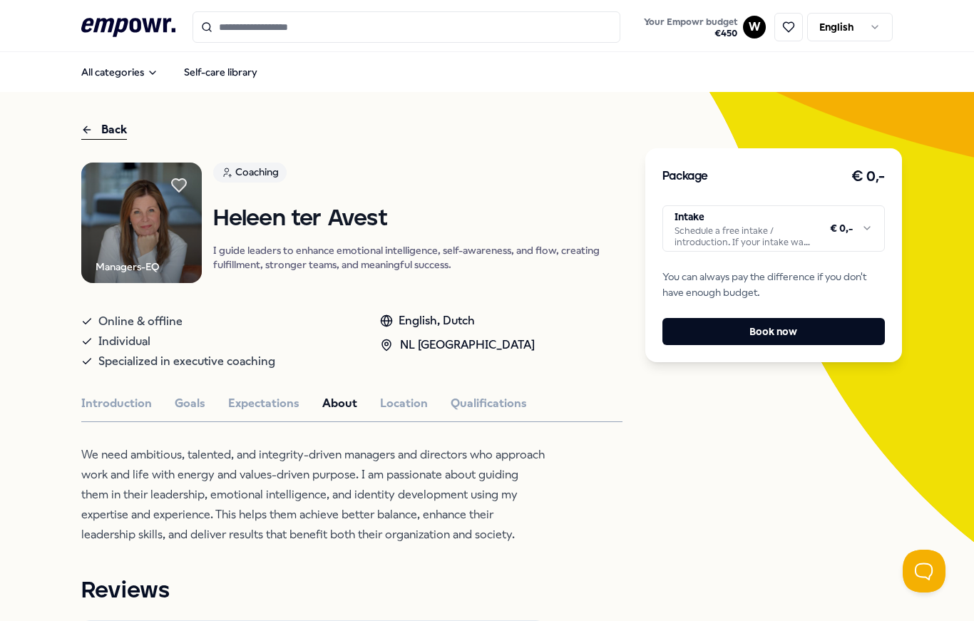
scroll to position [0, 0]
click at [415, 413] on button "Location" at bounding box center [404, 403] width 48 height 19
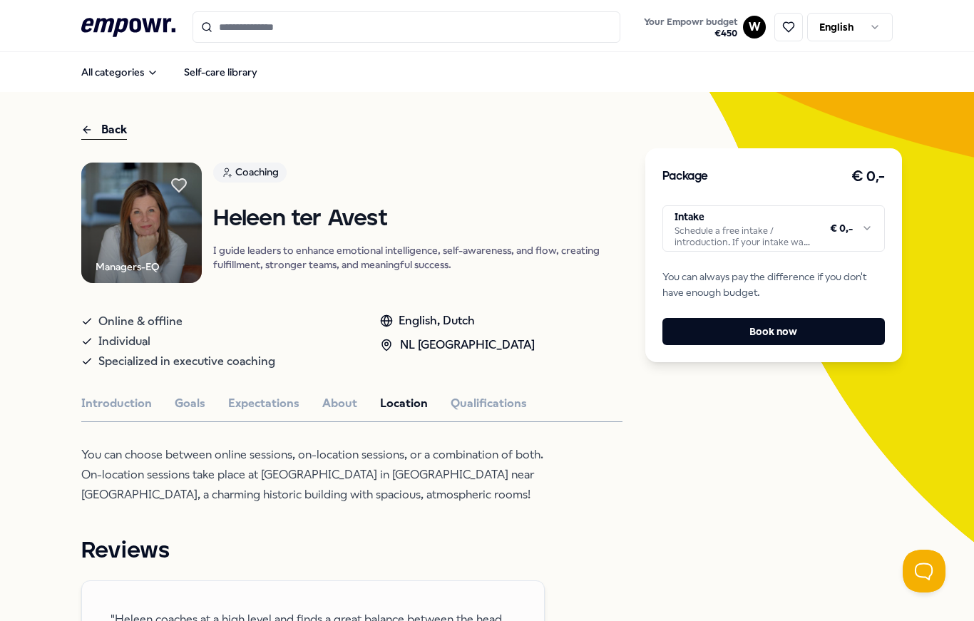
click at [110, 135] on div "Back" at bounding box center [104, 130] width 46 height 19
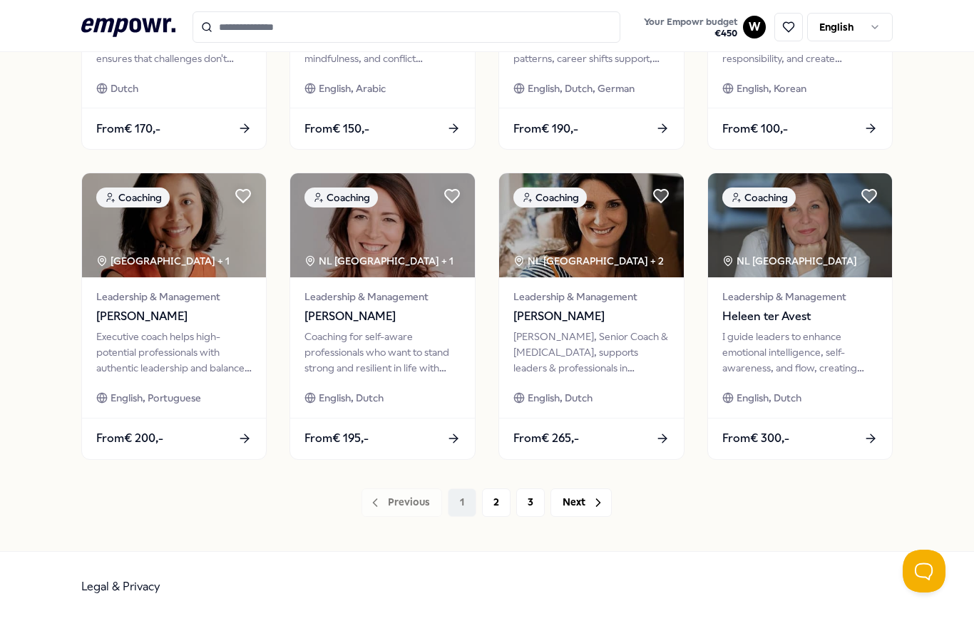
scroll to position [703, 0]
click at [593, 499] on icon at bounding box center [598, 503] width 14 height 14
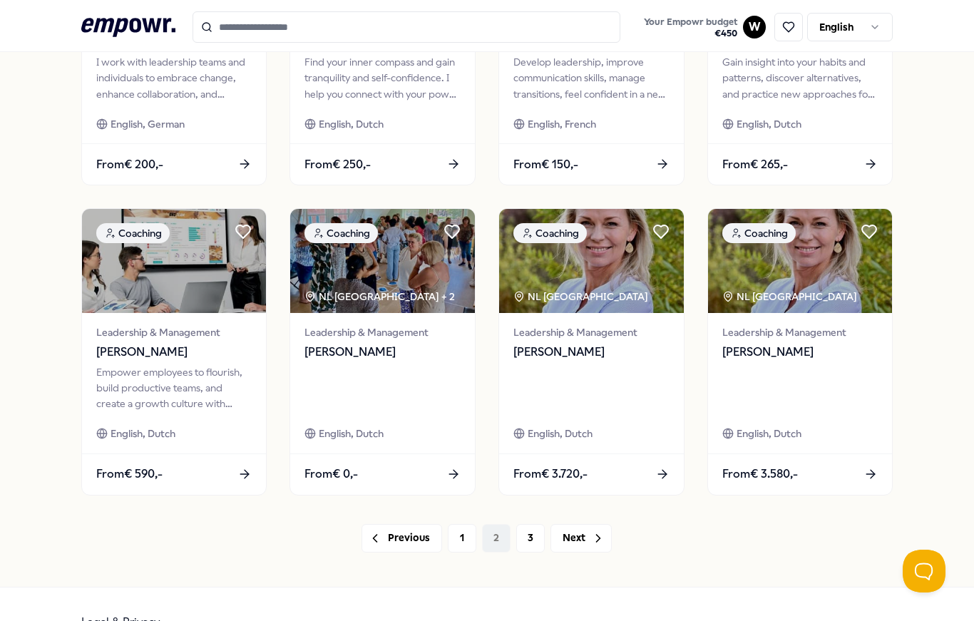
scroll to position [563, 0]
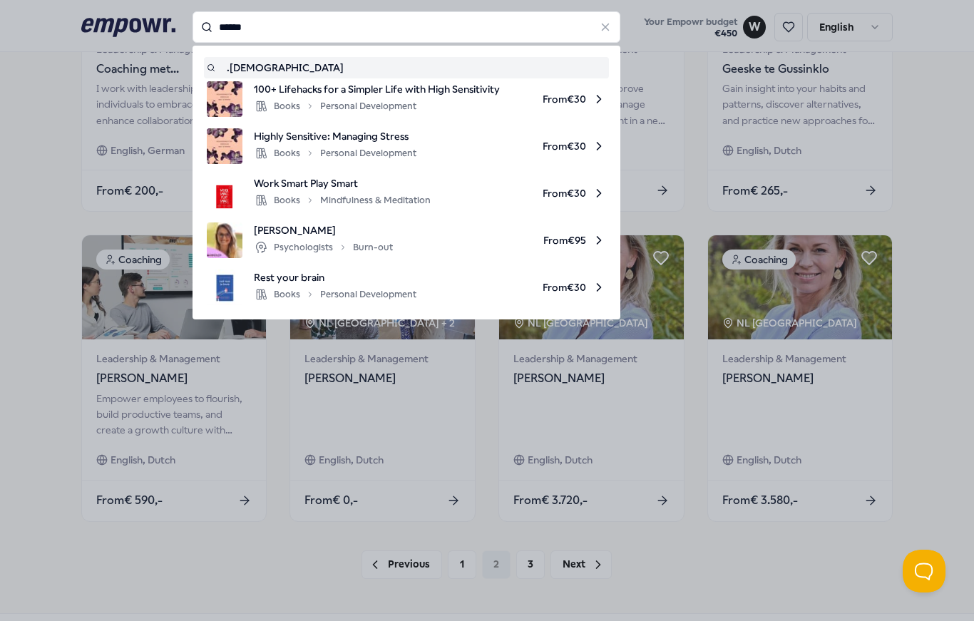
type input "*"
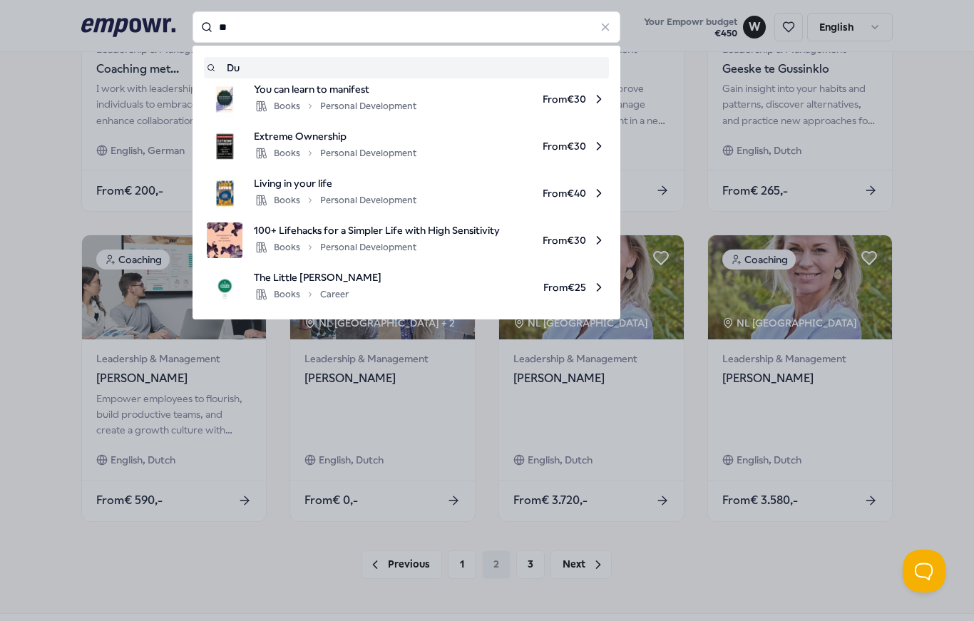
type input "*"
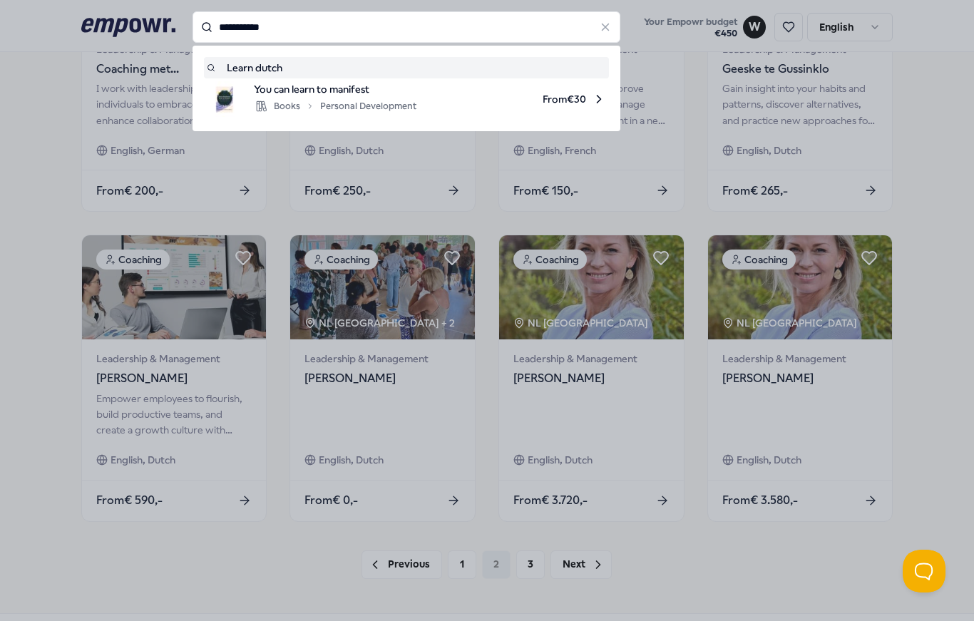
type input "**********"
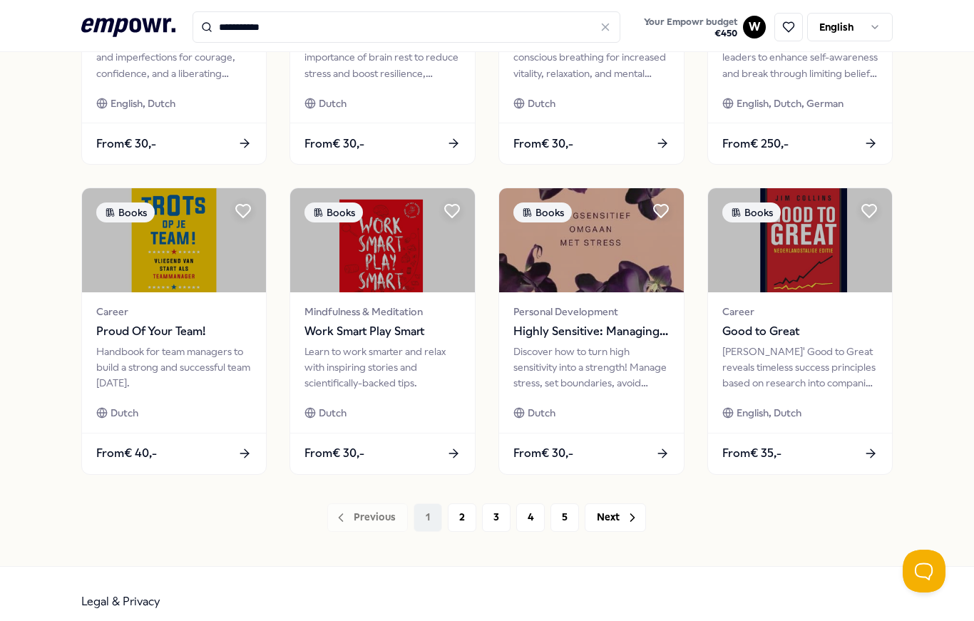
scroll to position [611, 0]
click at [624, 507] on button "Next" at bounding box center [615, 517] width 61 height 29
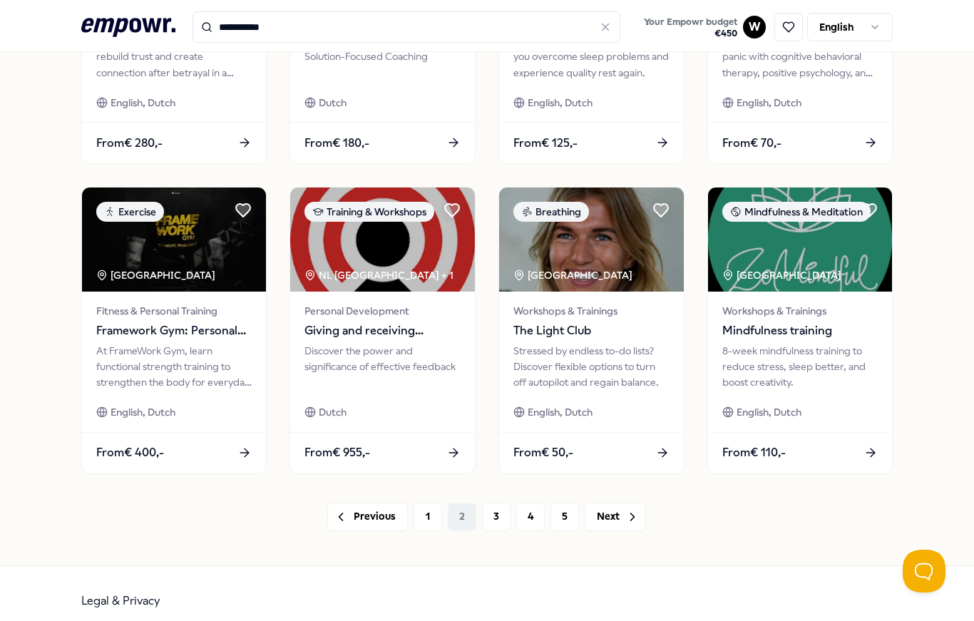
click at [634, 510] on icon at bounding box center [633, 517] width 14 height 14
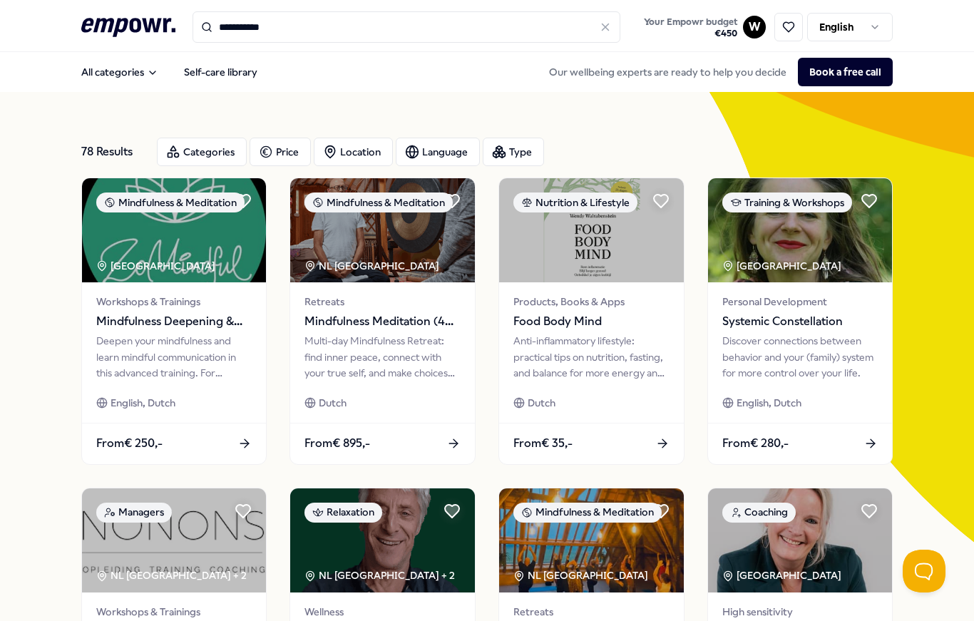
click at [167, 21] on icon at bounding box center [128, 27] width 94 height 19
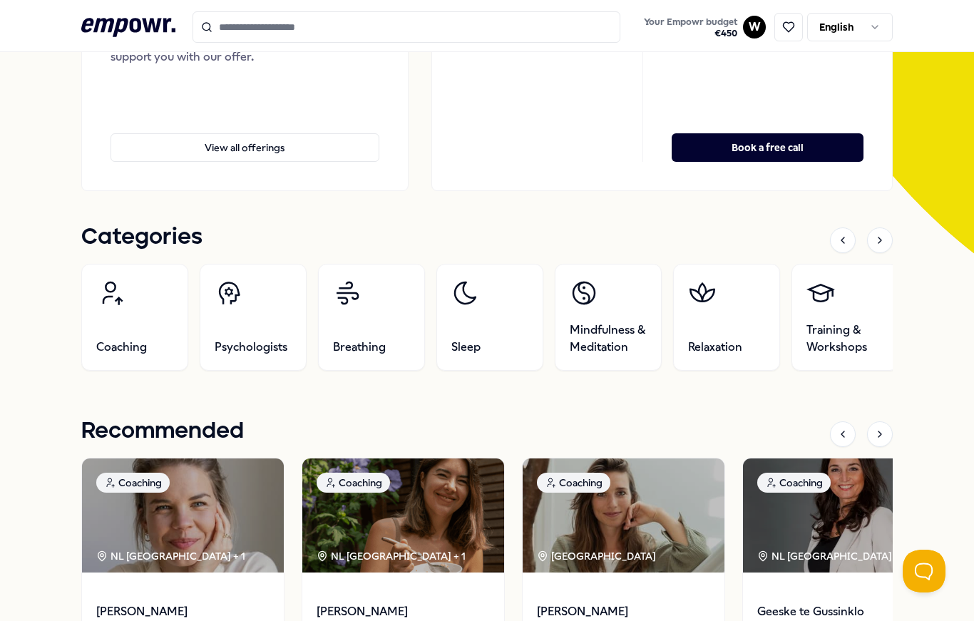
scroll to position [302, 0]
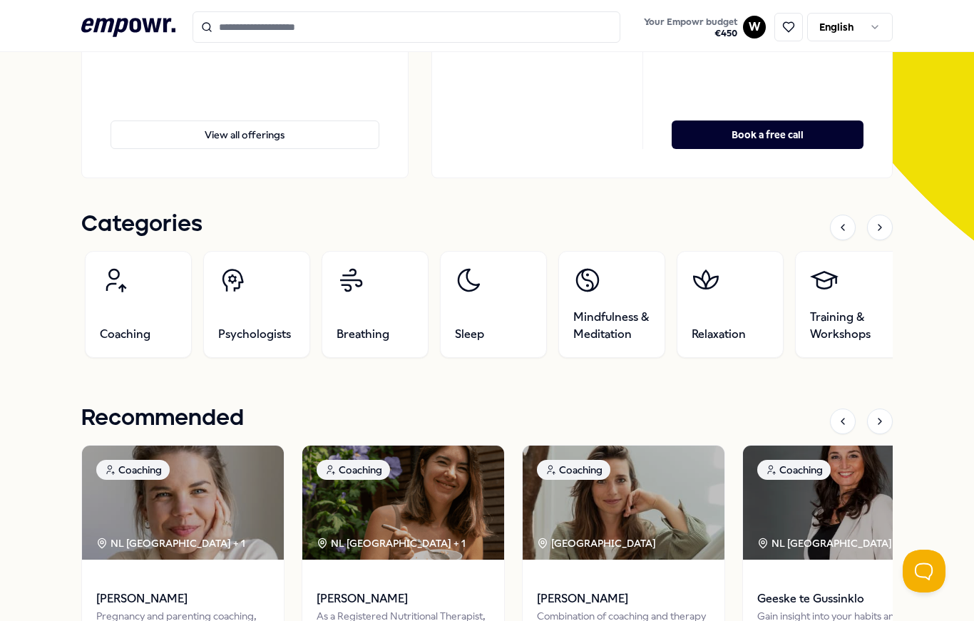
click at [748, 317] on link "Relaxation" at bounding box center [730, 304] width 107 height 107
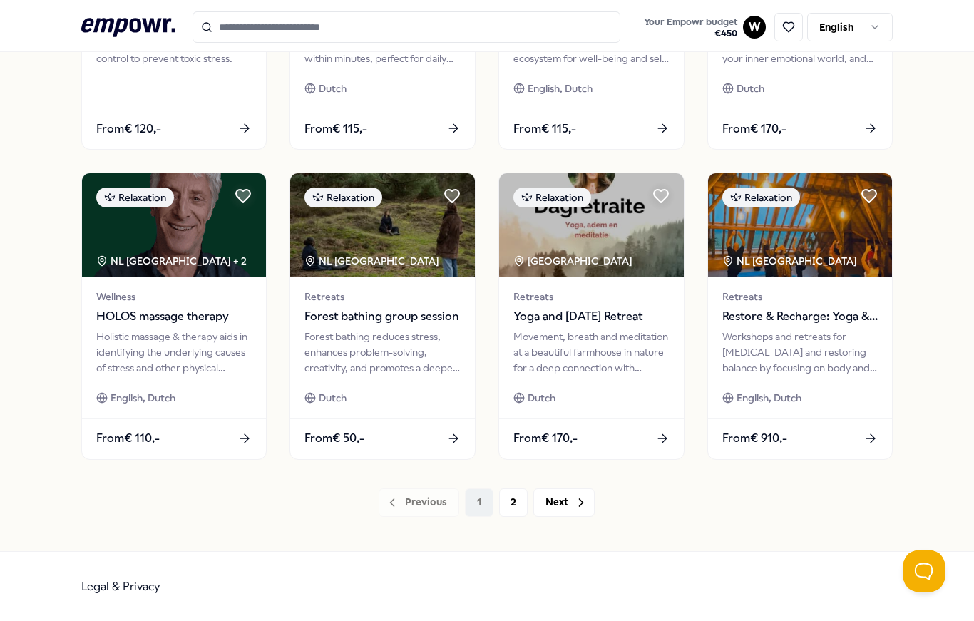
scroll to position [623, 0]
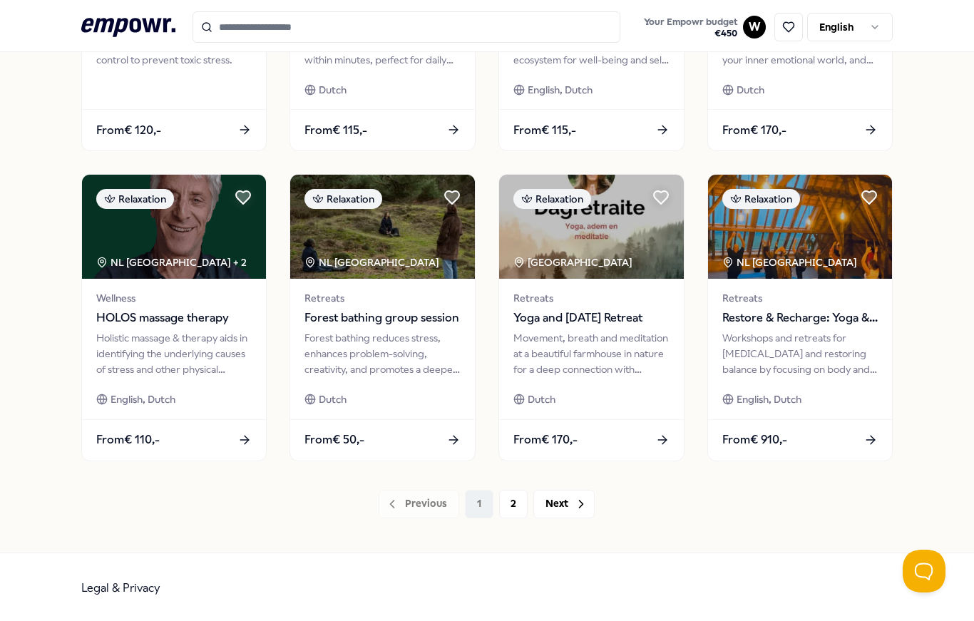
click at [560, 499] on button "Next" at bounding box center [564, 504] width 61 height 29
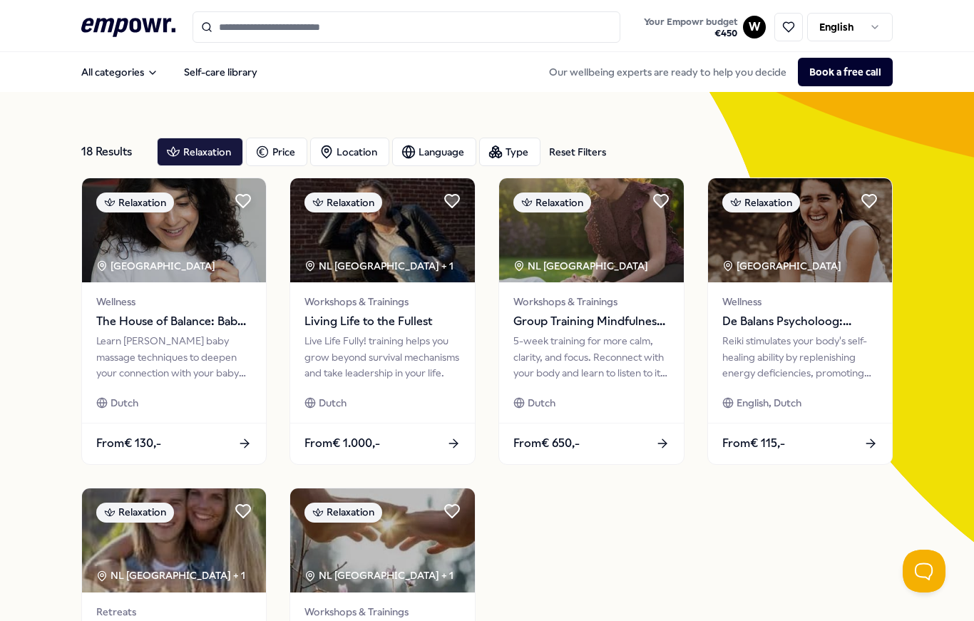
click at [131, 67] on button "All categories" at bounding box center [120, 72] width 100 height 29
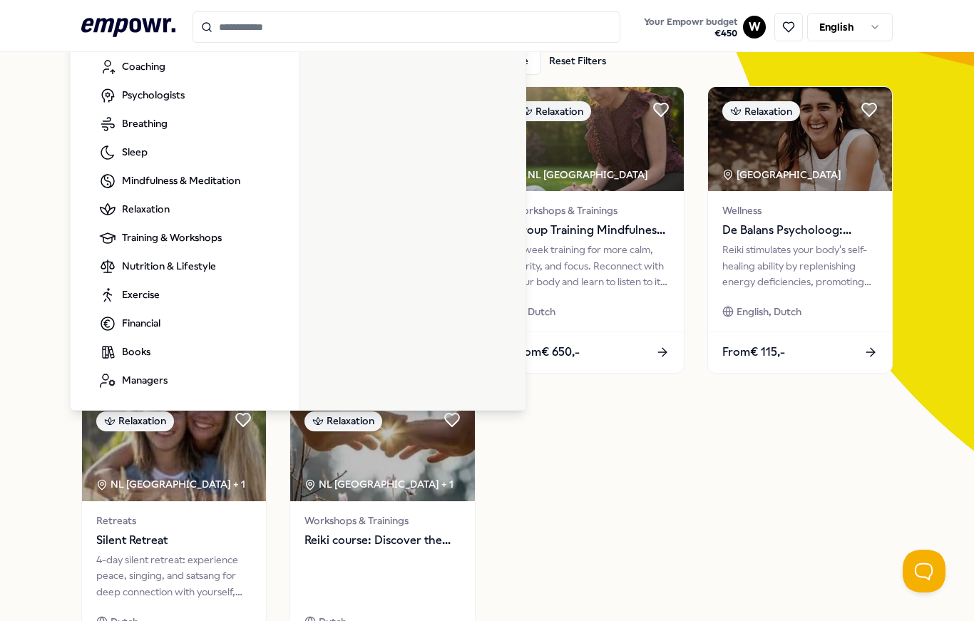
scroll to position [83, 0]
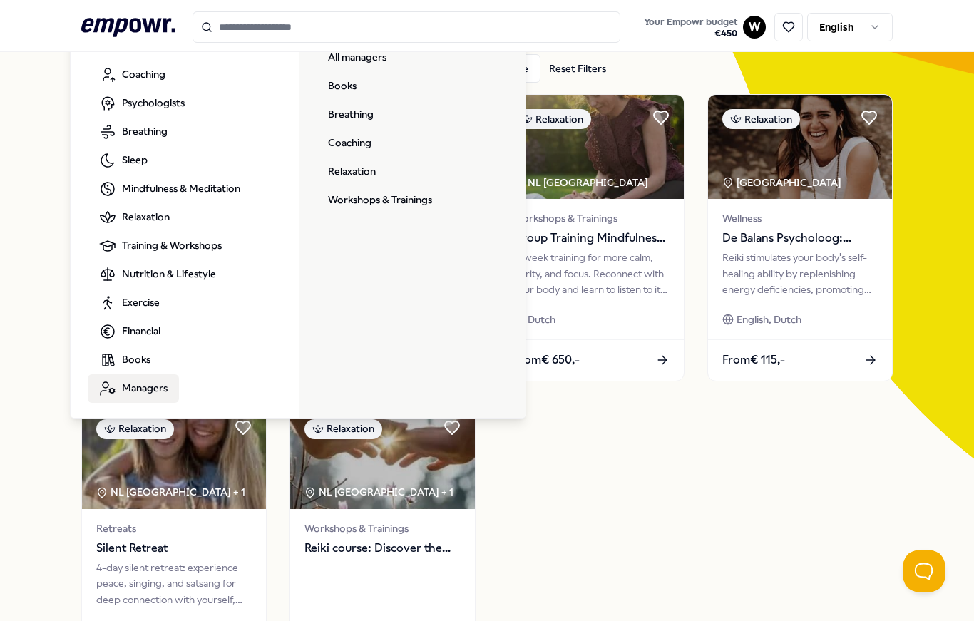
click at [355, 89] on link "Books" at bounding box center [342, 86] width 51 height 29
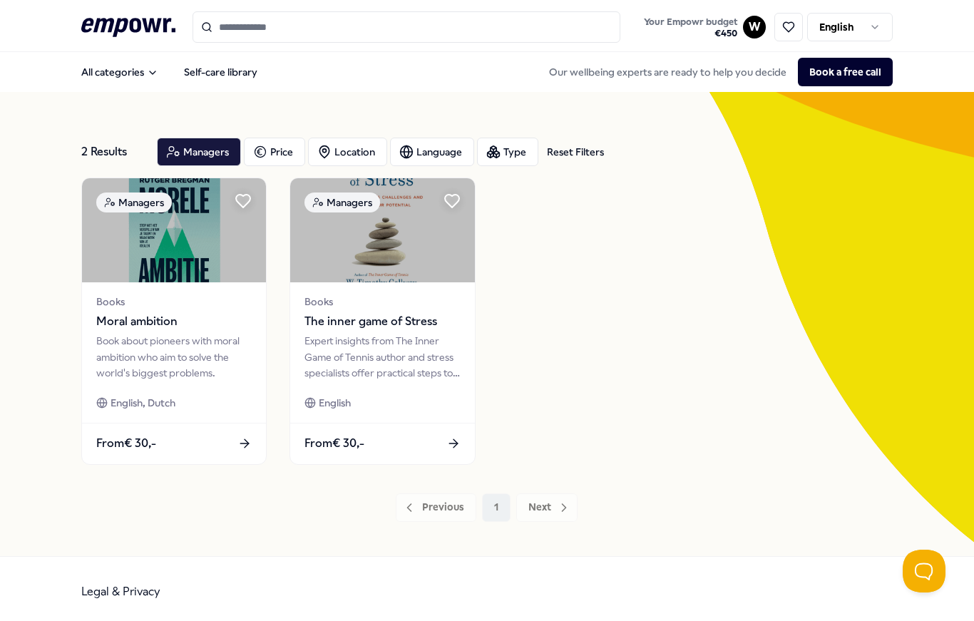
click at [118, 68] on button "All categories" at bounding box center [120, 72] width 100 height 29
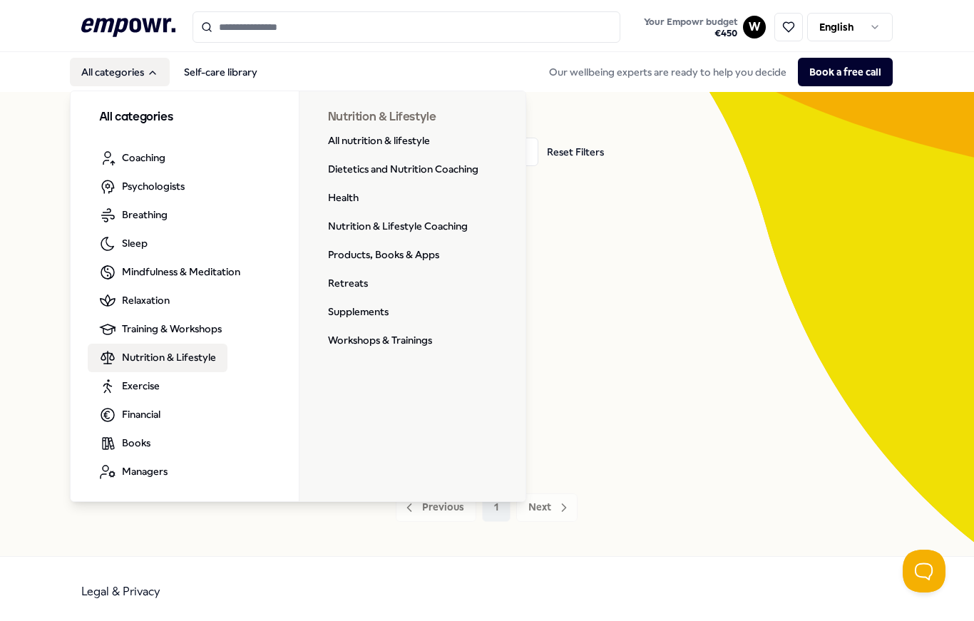
click at [246, 393] on li "Exercise" at bounding box center [179, 386] width 183 height 29
click at [246, 394] on li "Exercise" at bounding box center [179, 386] width 183 height 29
click at [340, 317] on link "Supplements" at bounding box center [358, 312] width 83 height 29
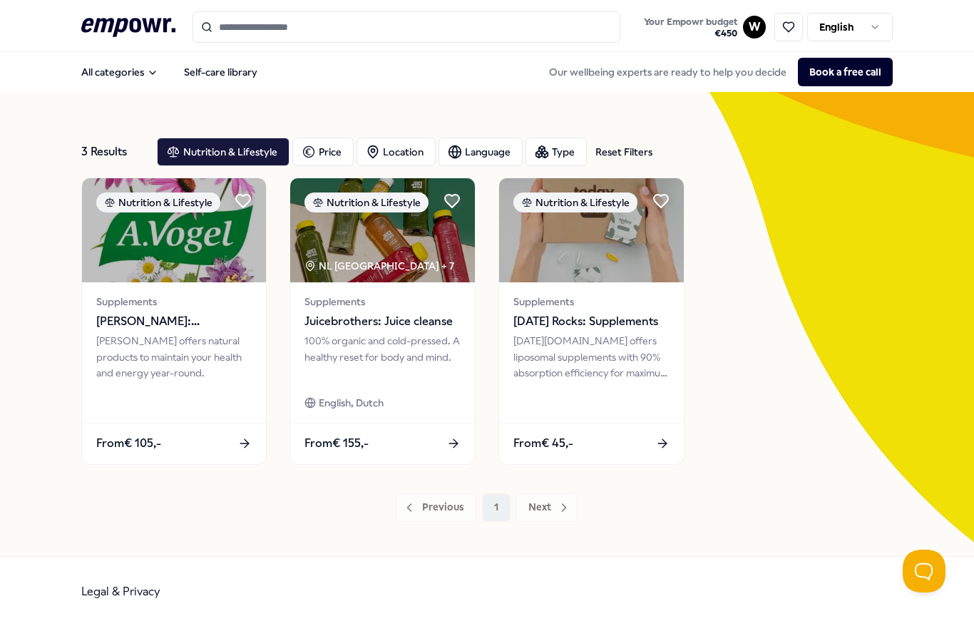
click at [101, 157] on div "3 Results Reset Filters" at bounding box center [113, 152] width 64 height 29
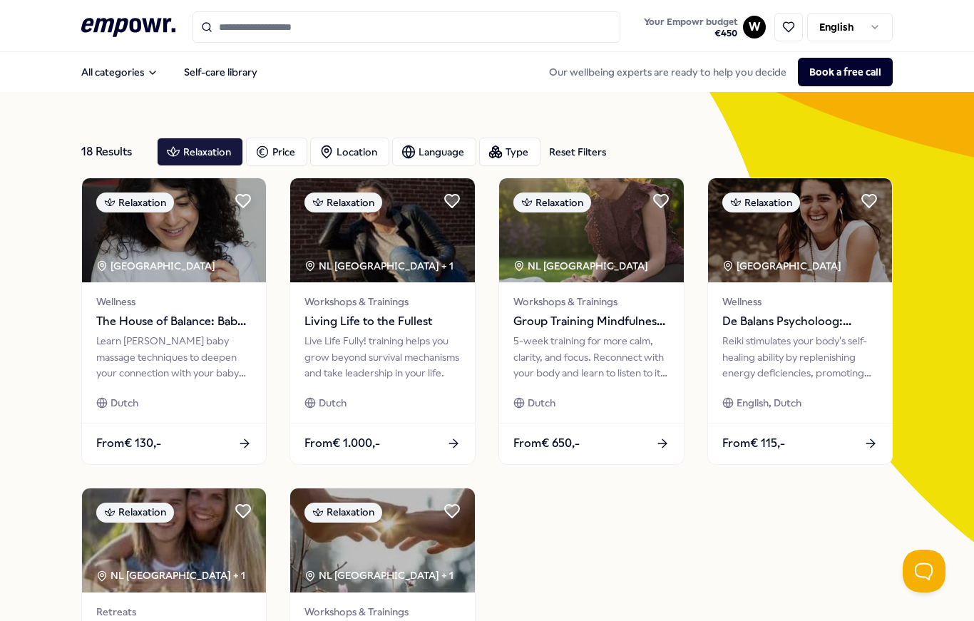
click at [143, 73] on button "All categories" at bounding box center [120, 72] width 100 height 29
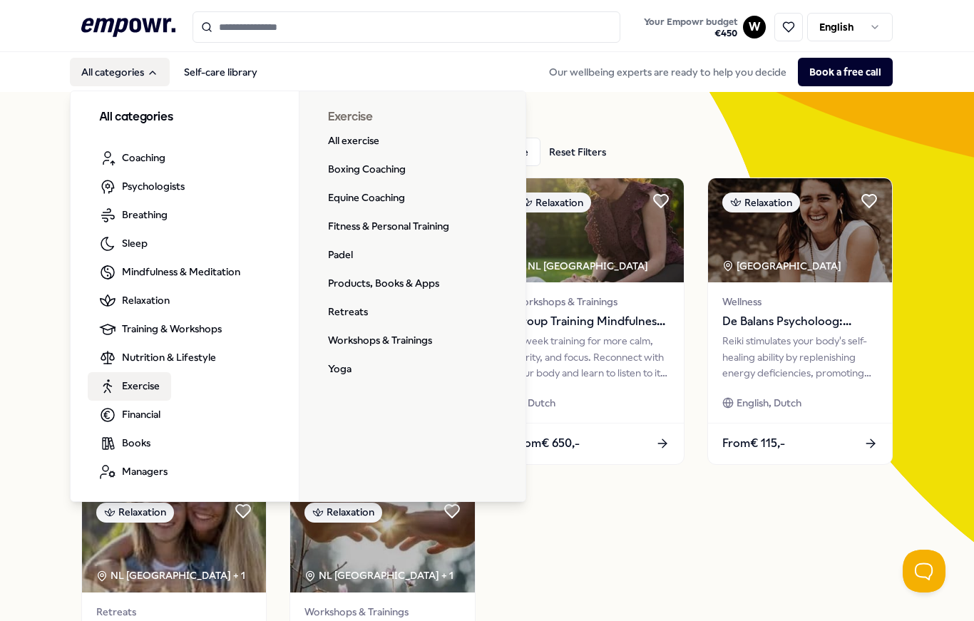
click at [343, 258] on link "Padel" at bounding box center [341, 255] width 48 height 29
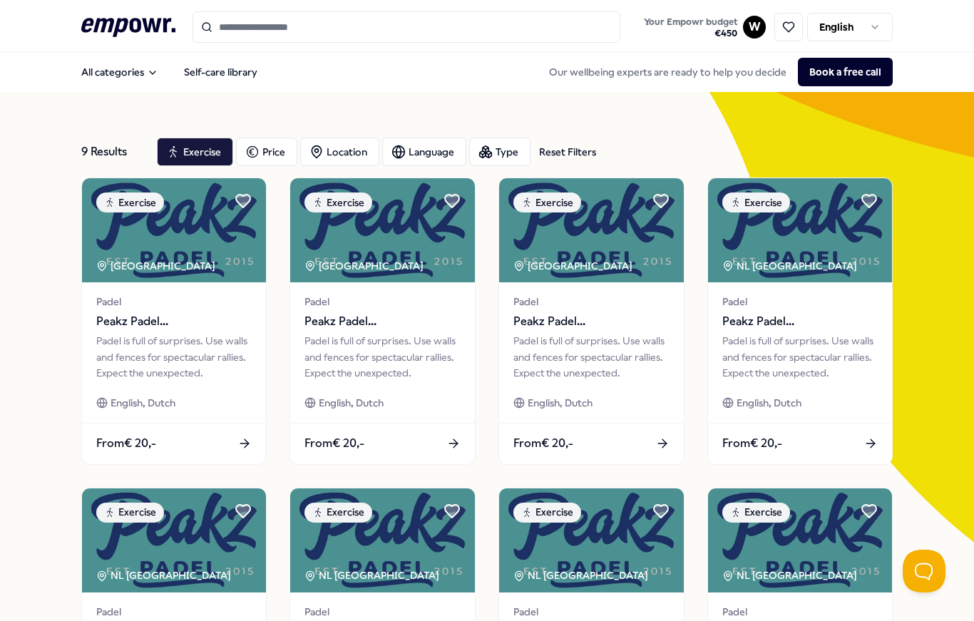
scroll to position [3, 0]
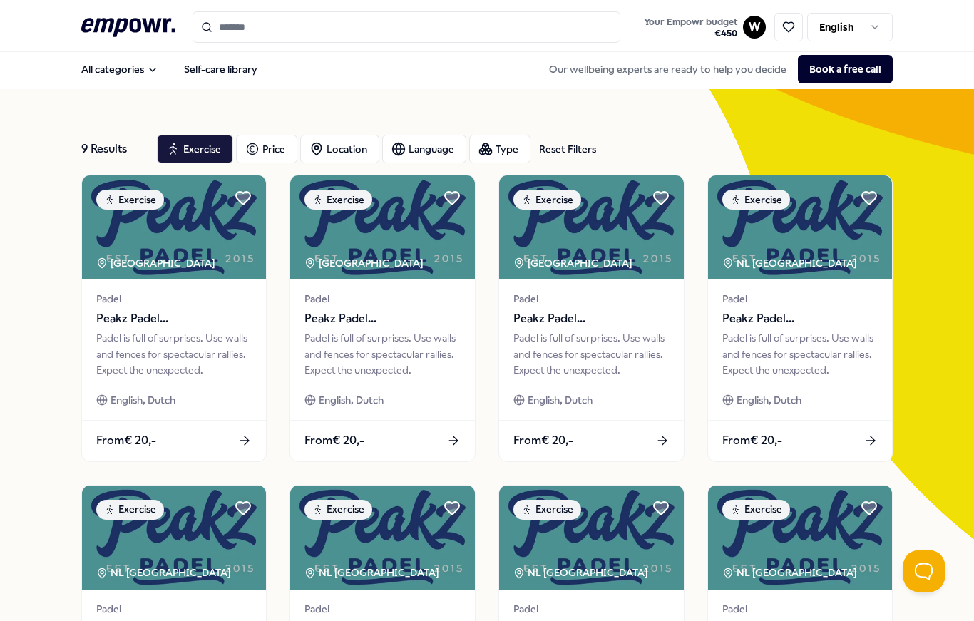
click at [641, 394] on div "Padel Peakz Padel Haarlem Padel is full of surprises. Use walls and fences for …" at bounding box center [591, 350] width 185 height 140
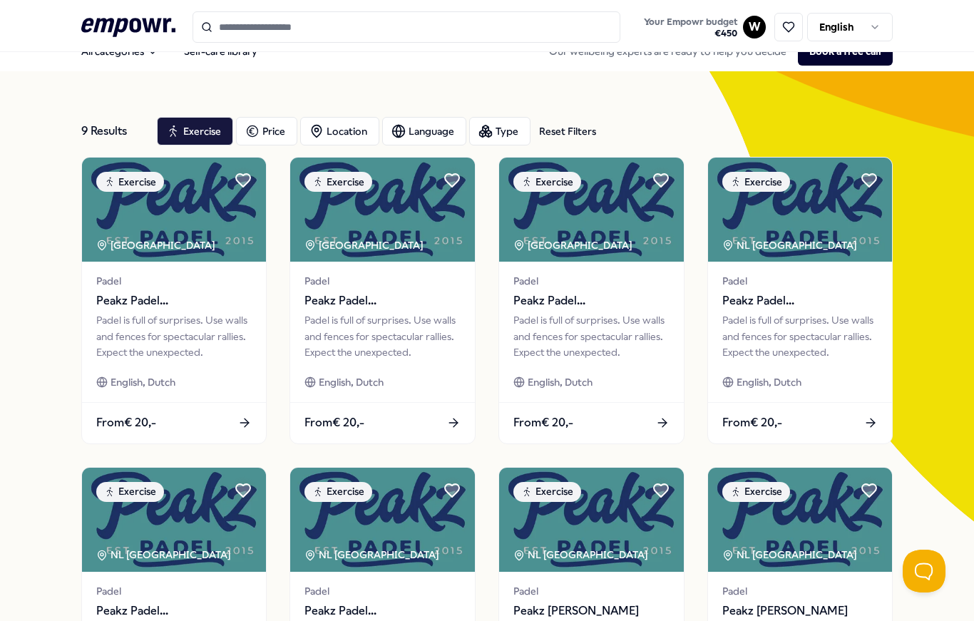
scroll to position [19, 0]
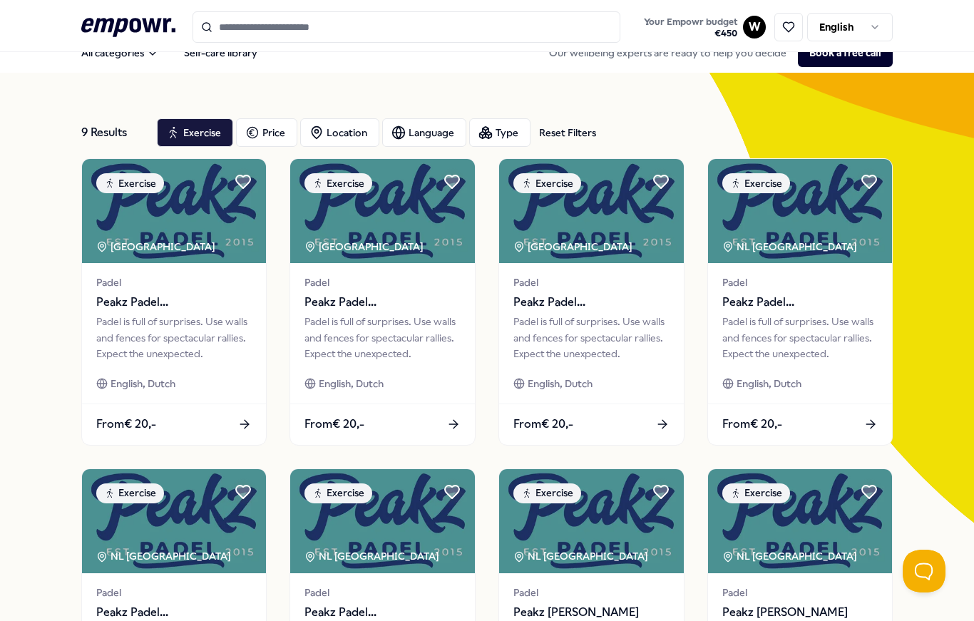
click at [193, 320] on div "Padel is full of surprises. Use walls and fences for spectacular rallies. Expec…" at bounding box center [174, 338] width 156 height 48
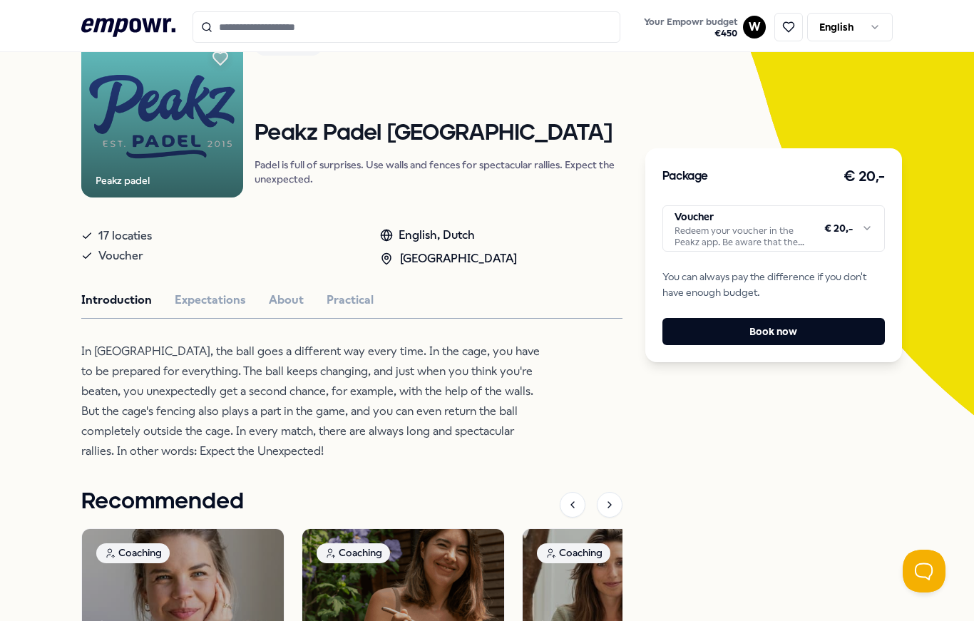
scroll to position [133, 0]
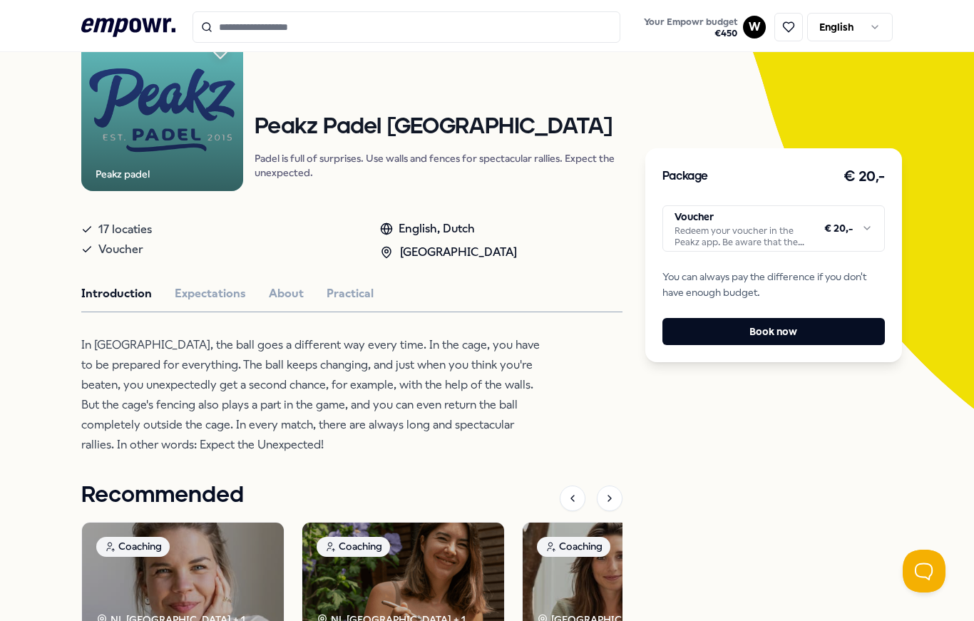
click at [239, 295] on button "Expectations" at bounding box center [210, 294] width 71 height 19
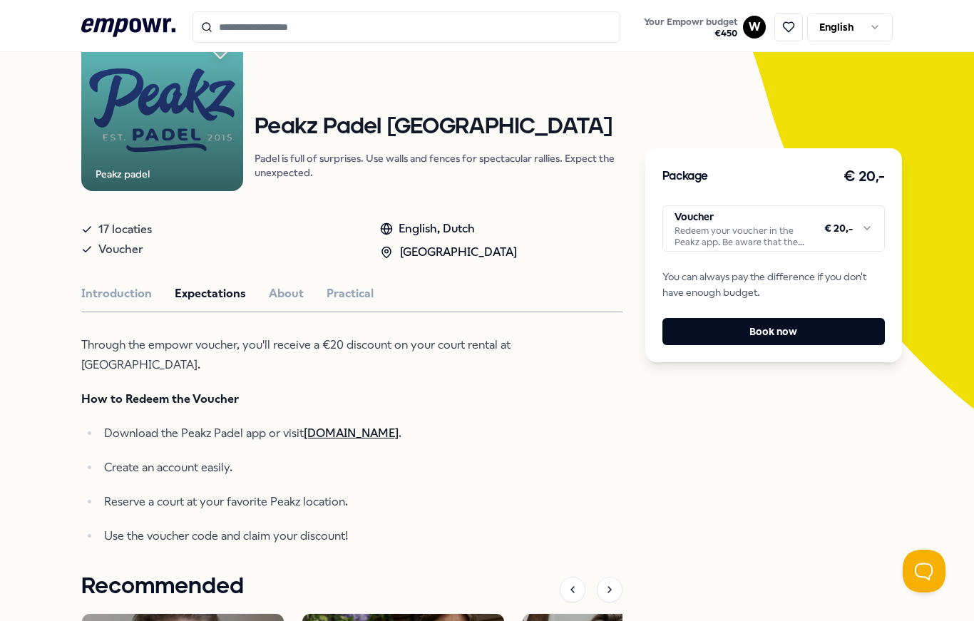
click at [306, 464] on p "Create an account easily." at bounding box center [324, 468] width 441 height 20
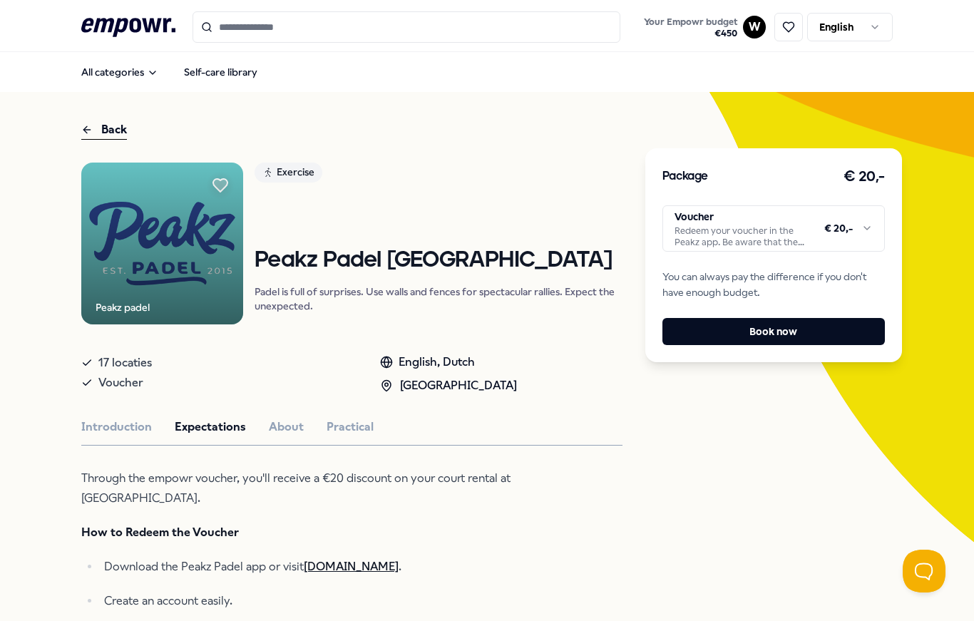
scroll to position [0, 0]
click at [300, 433] on button "About" at bounding box center [286, 427] width 35 height 19
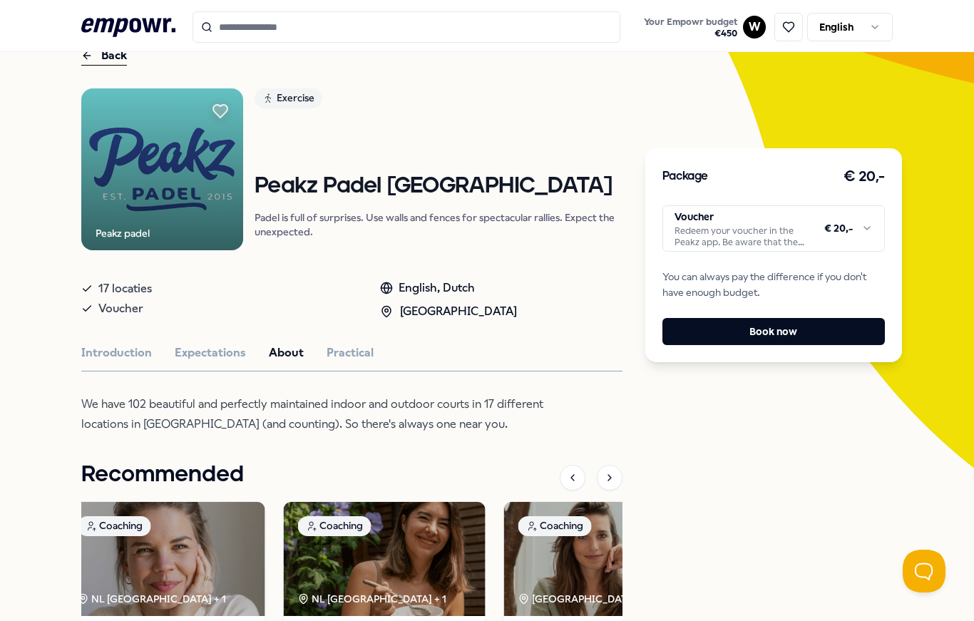
scroll to position [66, 0]
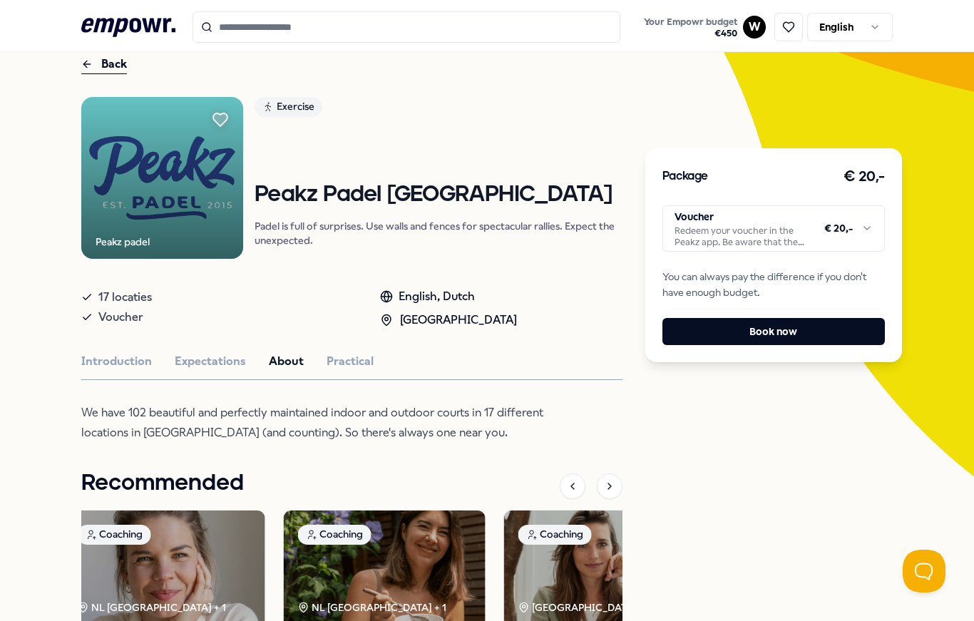
click at [148, 352] on button "Introduction" at bounding box center [116, 361] width 71 height 19
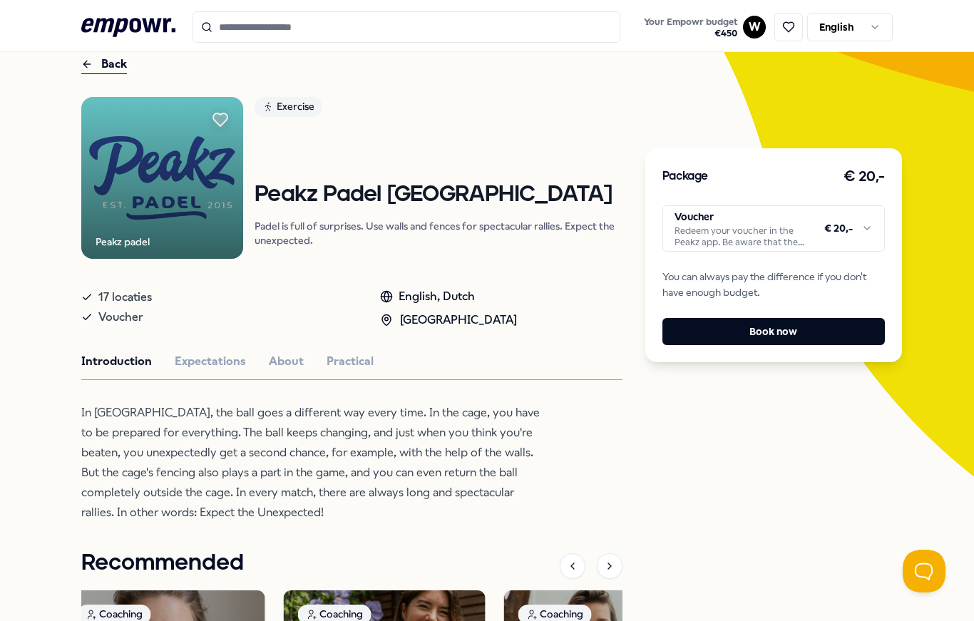
click at [228, 367] on button "Expectations" at bounding box center [210, 361] width 71 height 19
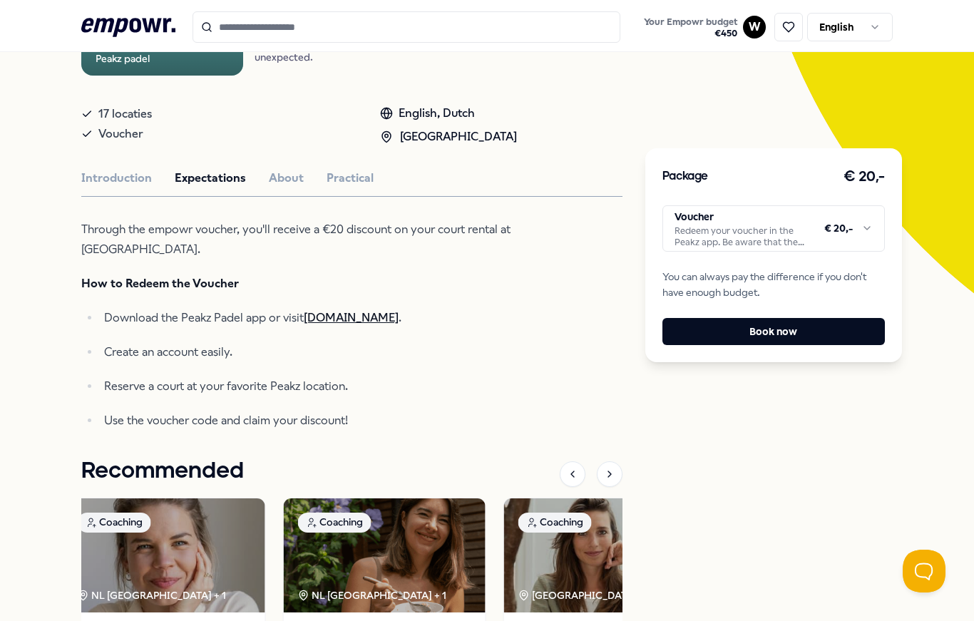
scroll to position [248, 0]
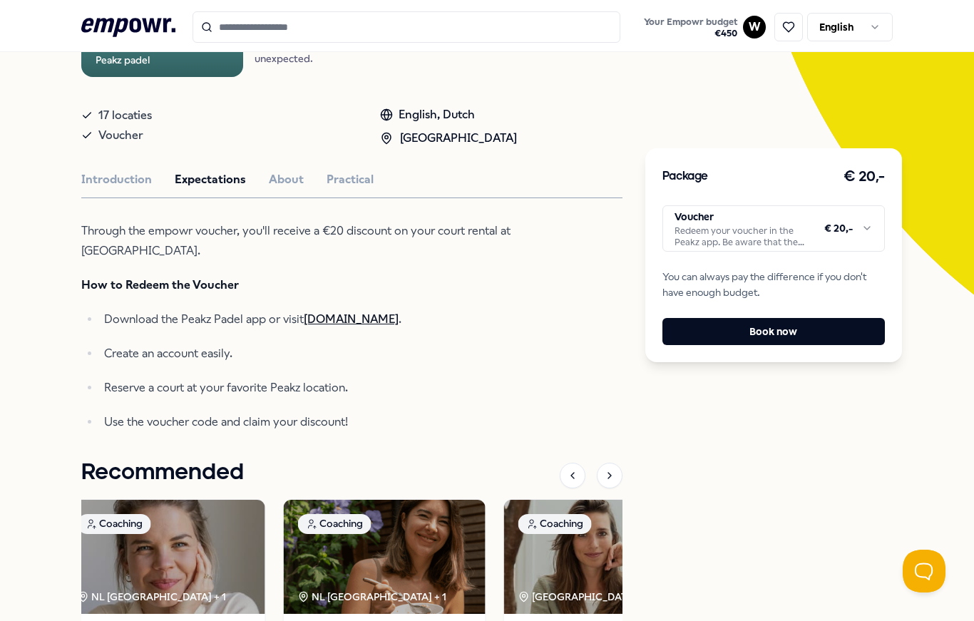
click at [868, 230] on html ".empowr-logo_svg__cls-1{fill:#03032f} Your Empowr budget € 450 W English All ca…" at bounding box center [487, 310] width 974 height 621
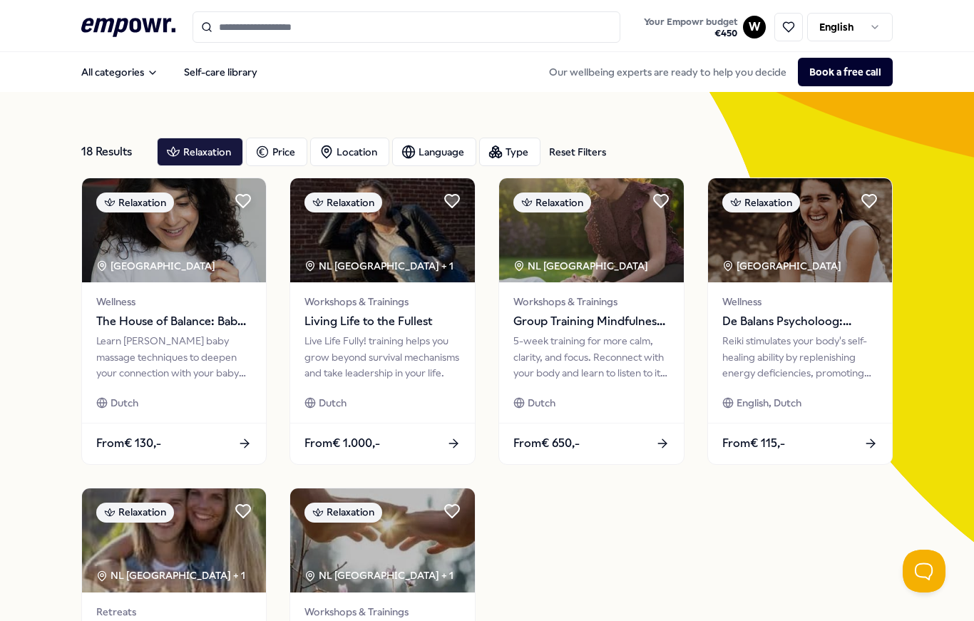
click at [124, 74] on button "All categories" at bounding box center [120, 72] width 100 height 29
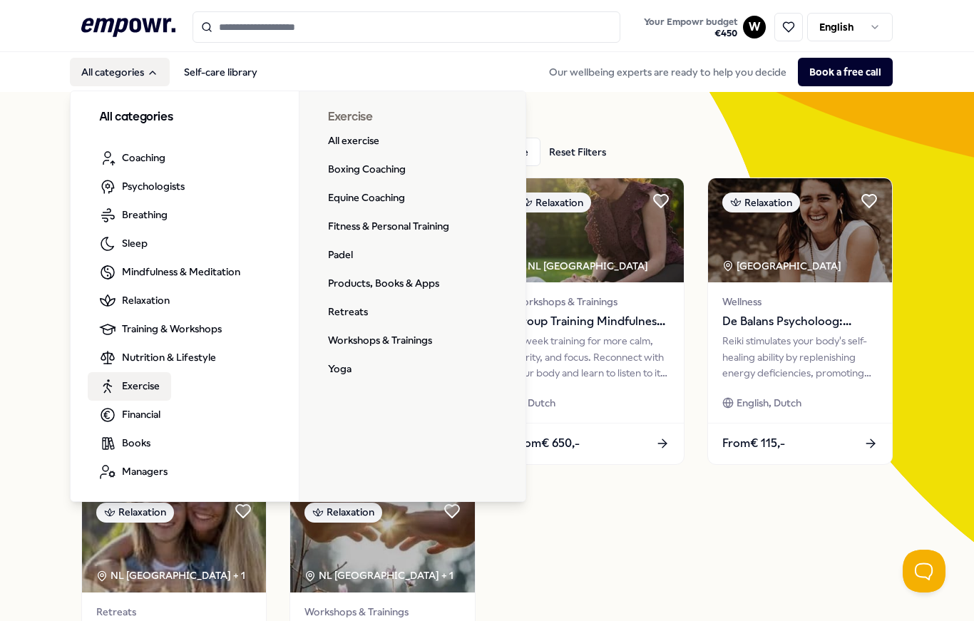
click at [397, 230] on link "Fitness & Personal Training" at bounding box center [389, 227] width 144 height 29
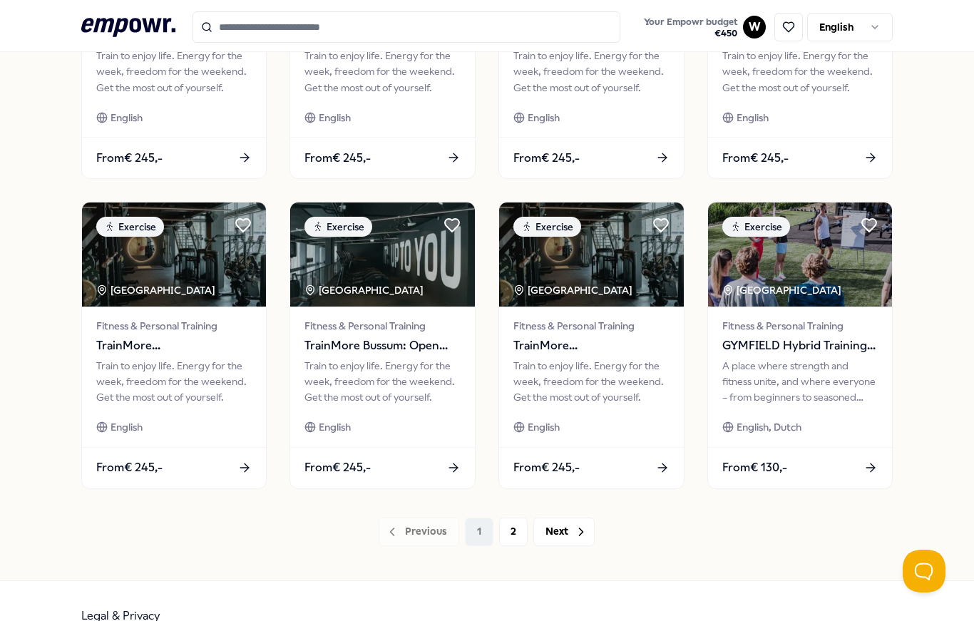
scroll to position [596, 0]
click at [572, 526] on button "Next" at bounding box center [564, 532] width 61 height 29
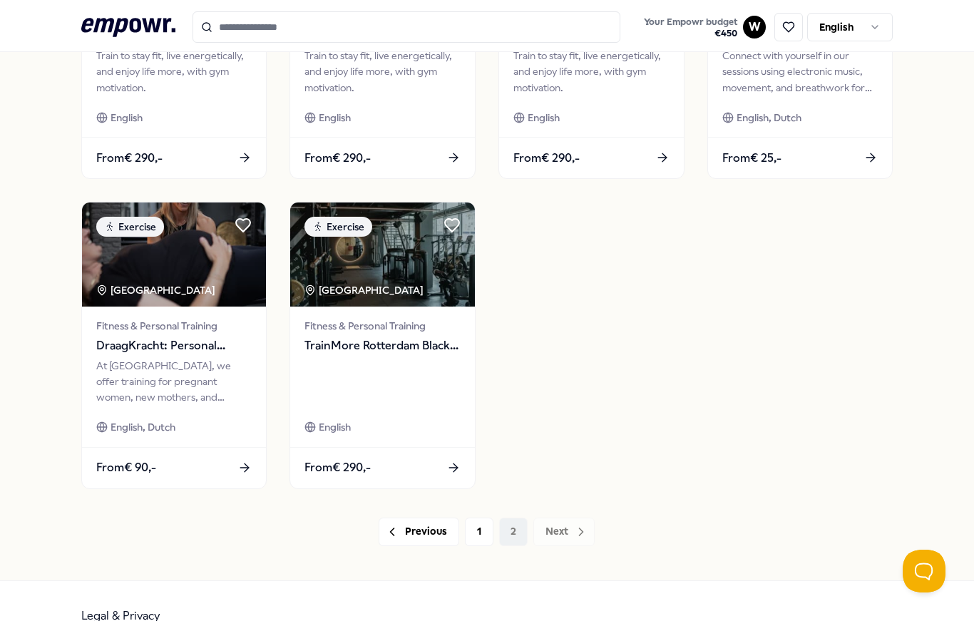
click at [441, 531] on button "Previous" at bounding box center [419, 532] width 81 height 29
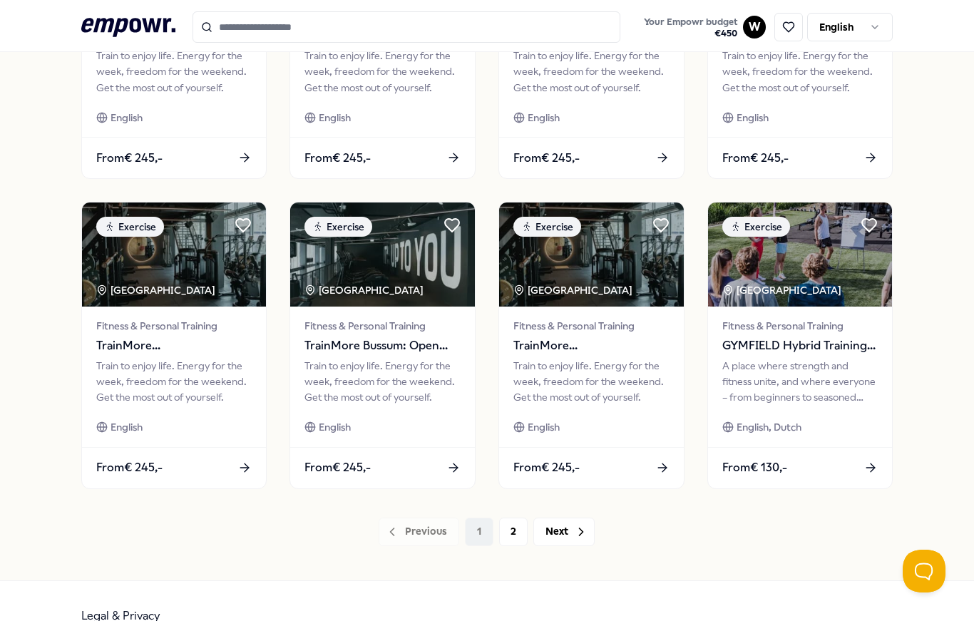
click at [426, 532] on div "Previous 1 2 Next" at bounding box center [487, 532] width 812 height 29
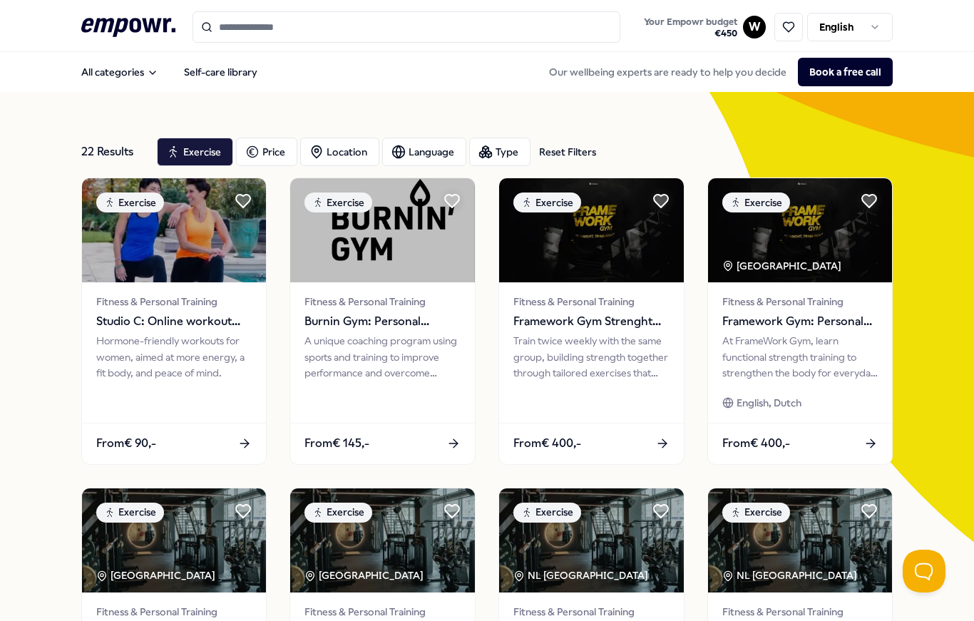
click at [165, 314] on span "Studio C: Online workout program" at bounding box center [174, 321] width 156 height 19
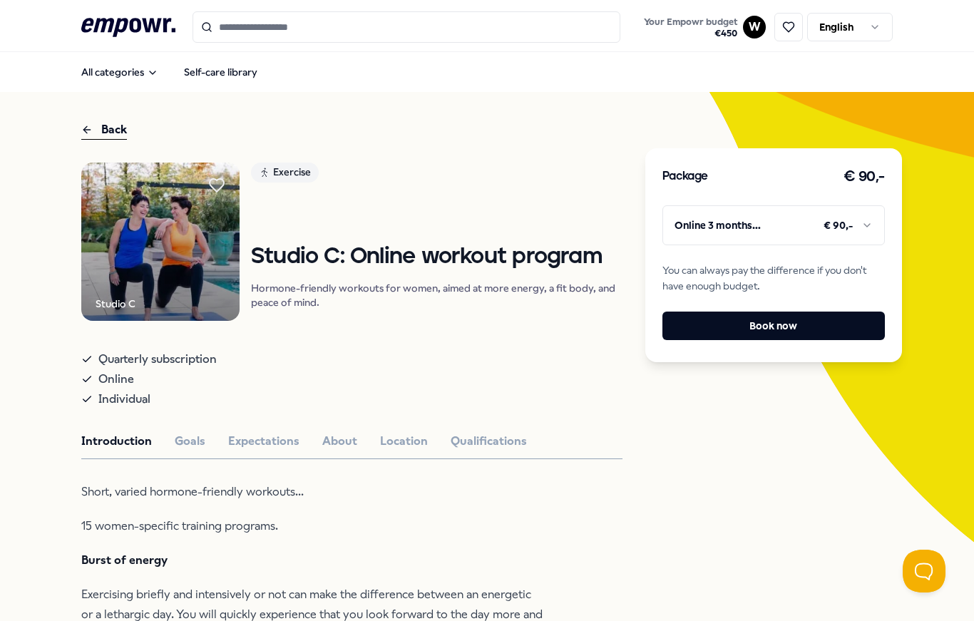
click at [185, 440] on button "Goals" at bounding box center [190, 441] width 31 height 19
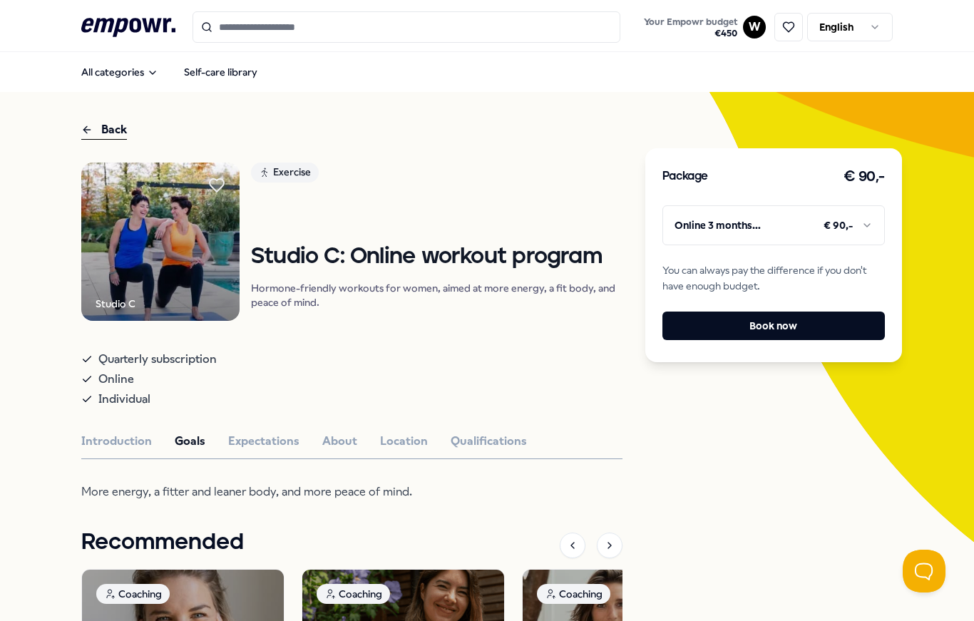
click at [284, 446] on button "Expectations" at bounding box center [263, 441] width 71 height 19
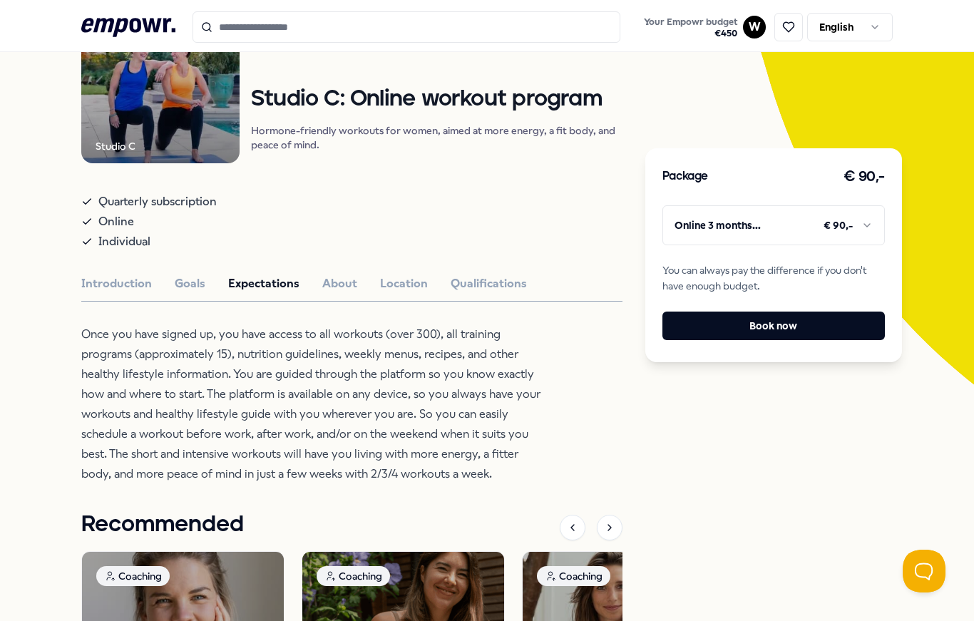
scroll to position [172, 0]
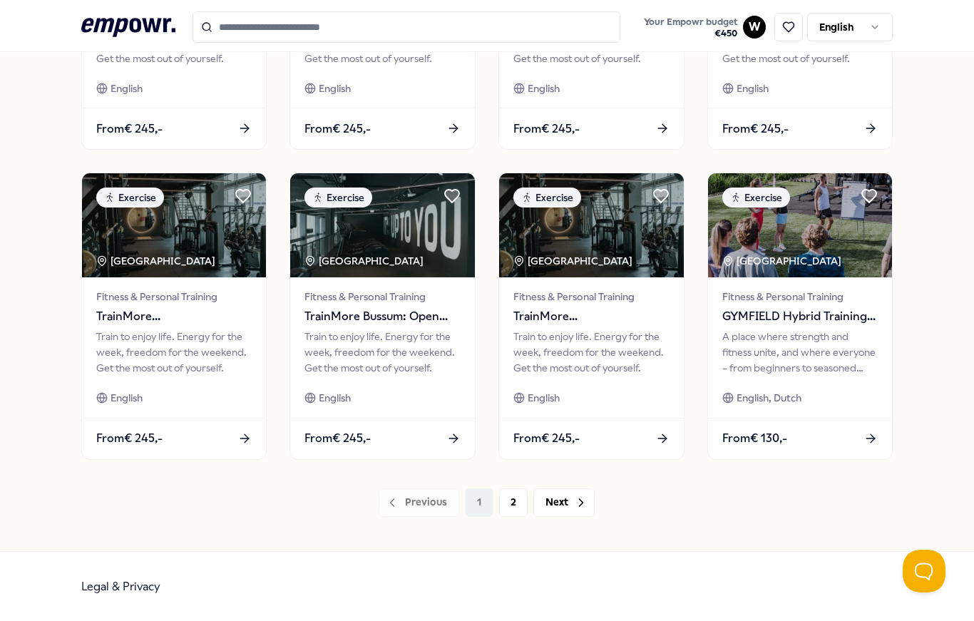
scroll to position [623, 0]
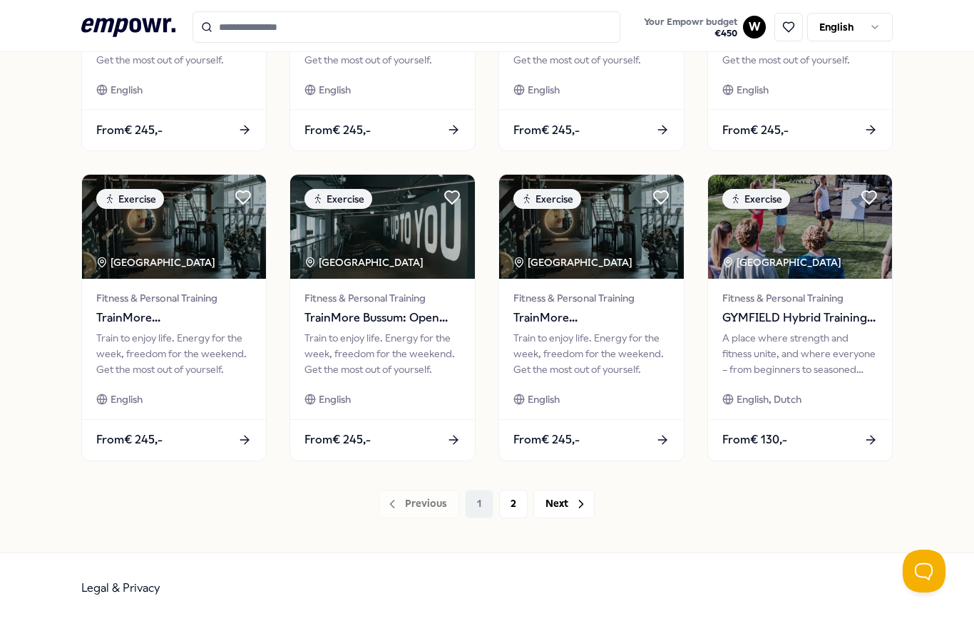
click at [594, 441] on div "From € 245,-" at bounding box center [591, 439] width 185 height 41
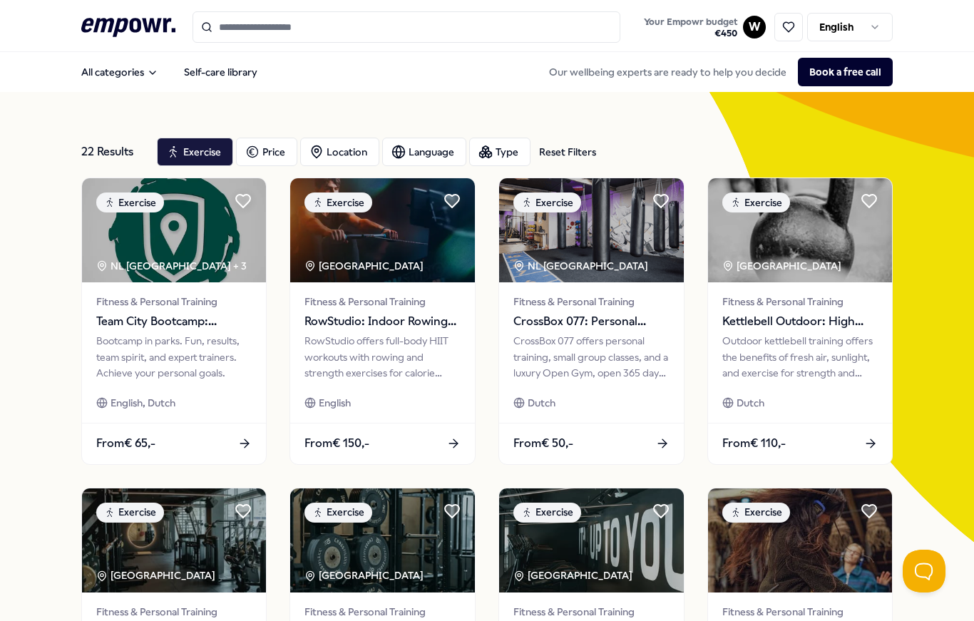
click at [124, 80] on button "All categories" at bounding box center [120, 72] width 100 height 29
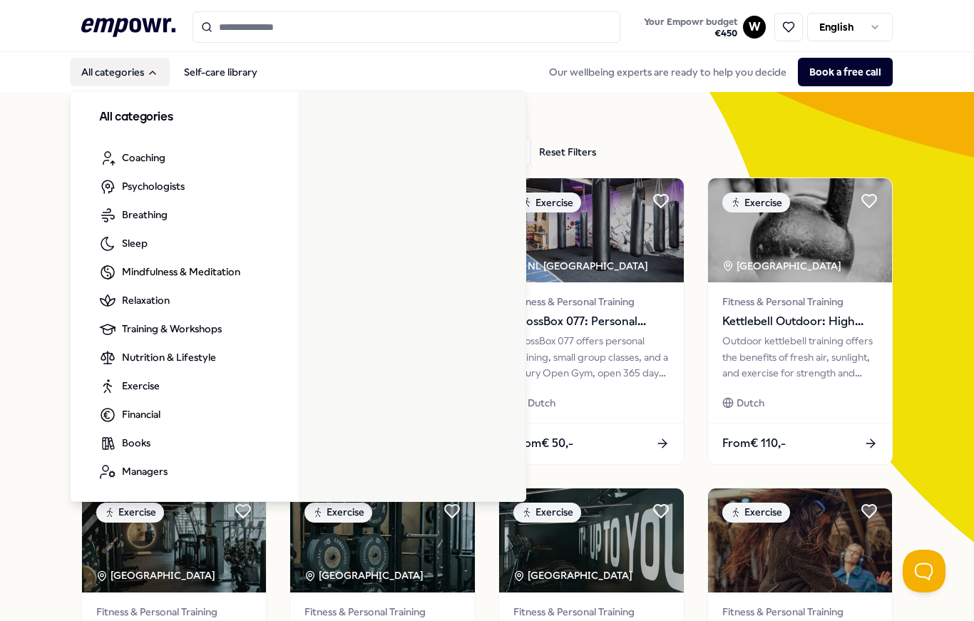
click at [181, 391] on li "Exercise" at bounding box center [179, 386] width 183 height 29
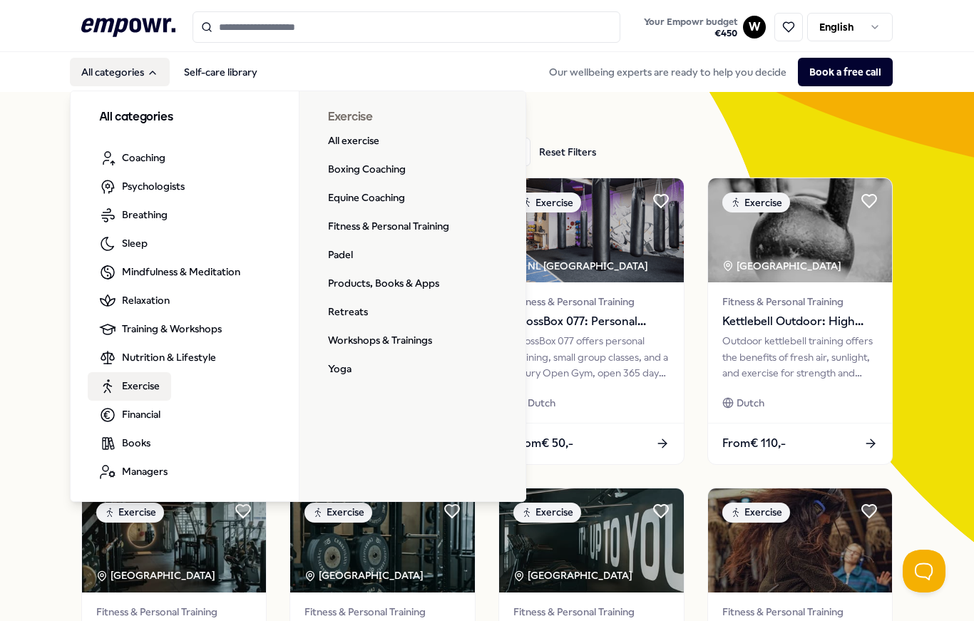
click at [372, 138] on link "All exercise" at bounding box center [354, 141] width 74 height 29
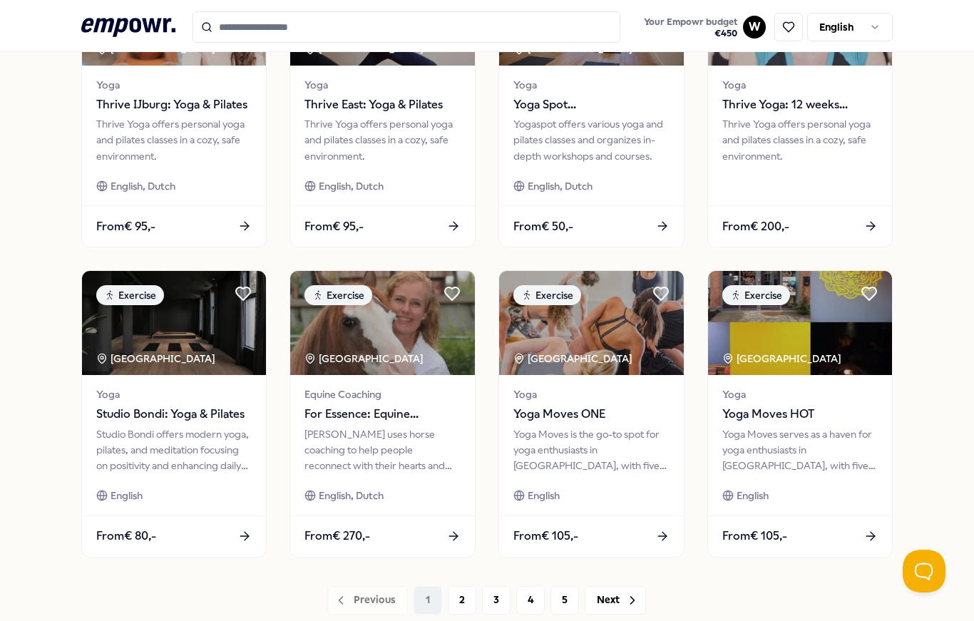
scroll to position [530, 0]
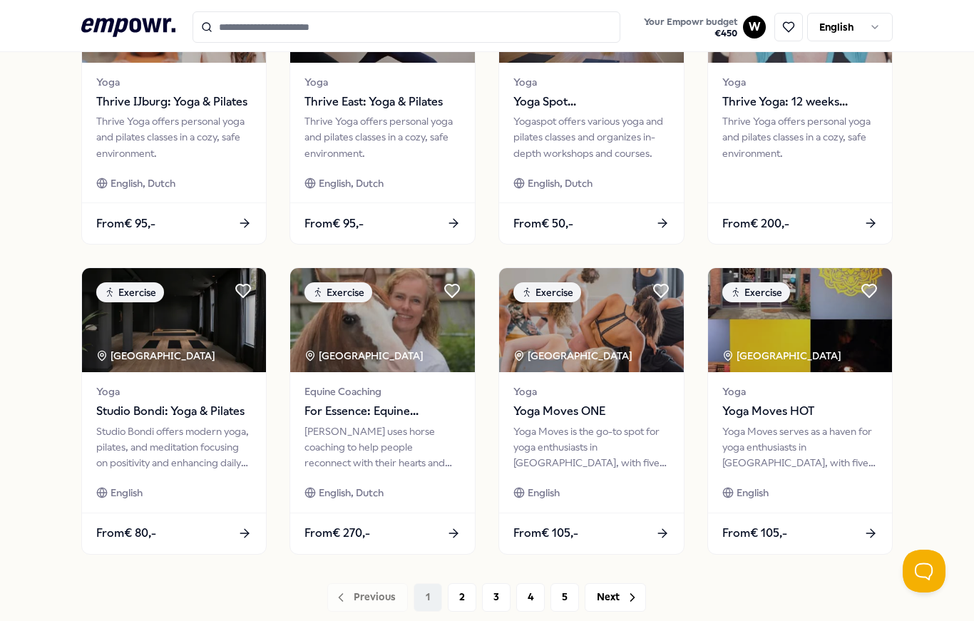
click at [633, 598] on icon at bounding box center [633, 597] width 4 height 7
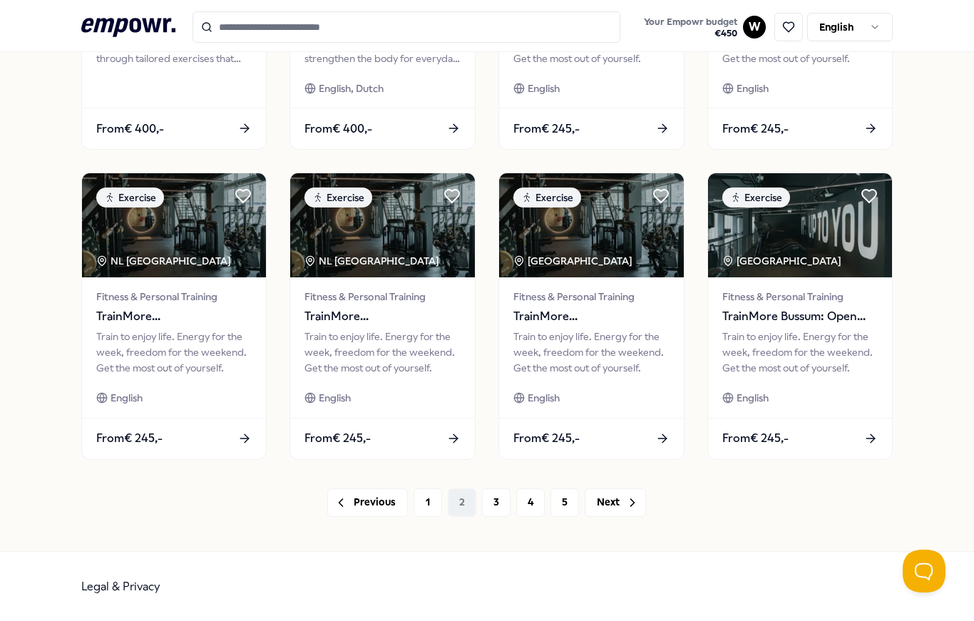
scroll to position [623, 0]
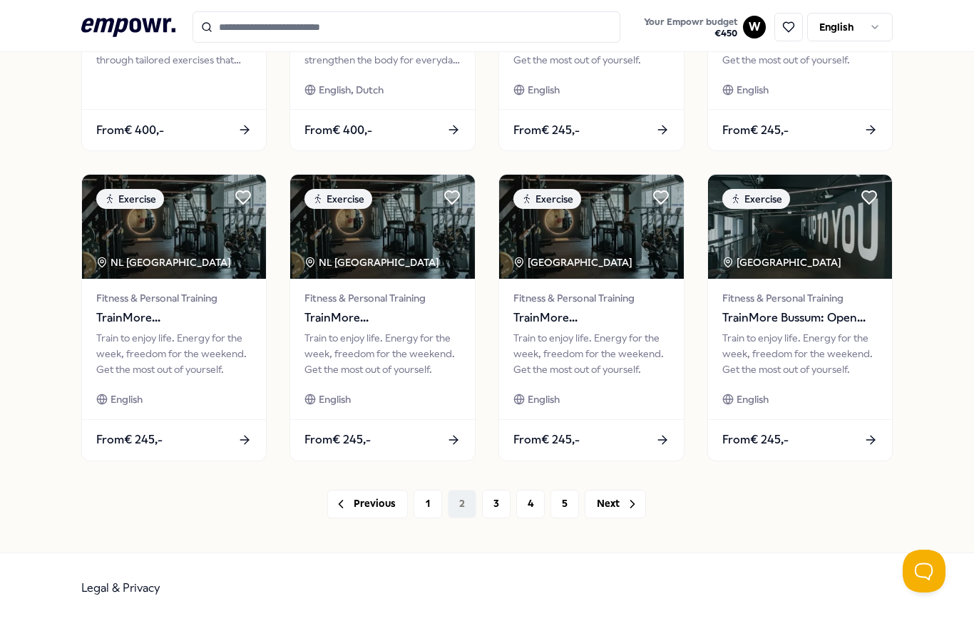
click at [612, 509] on button "Next" at bounding box center [615, 504] width 61 height 29
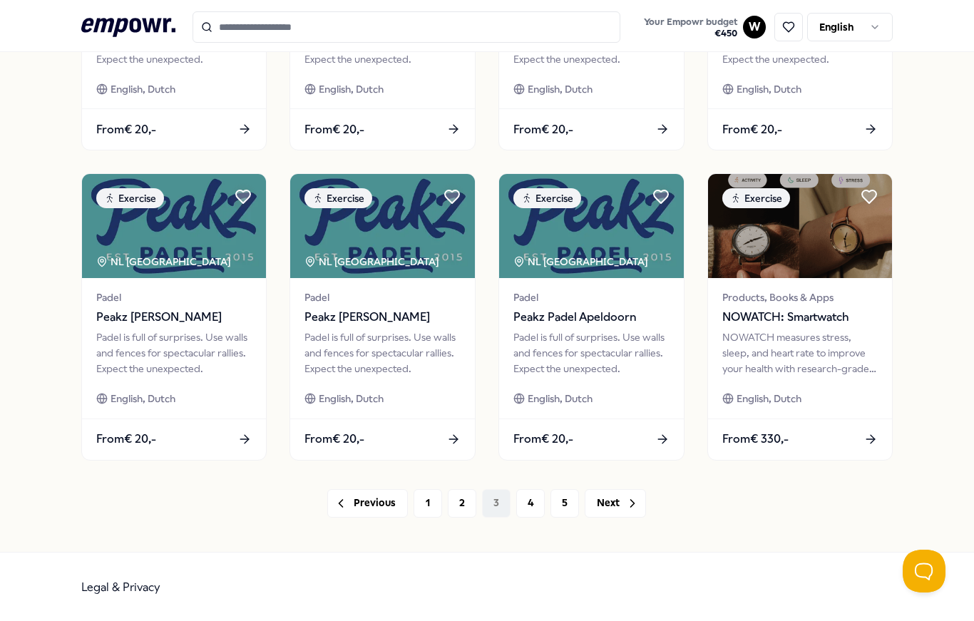
scroll to position [623, 0]
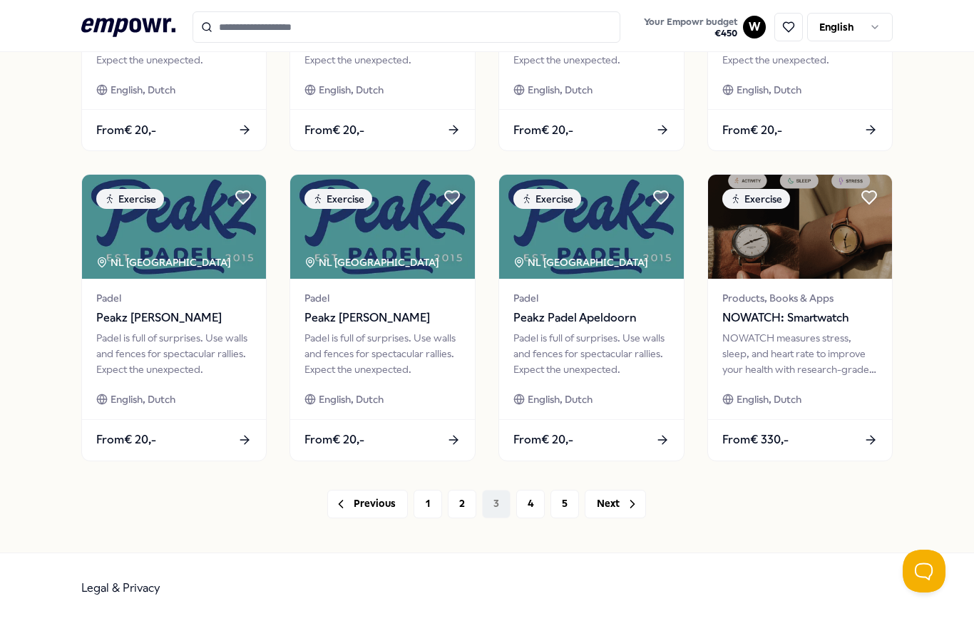
click at [623, 508] on button "Next" at bounding box center [615, 504] width 61 height 29
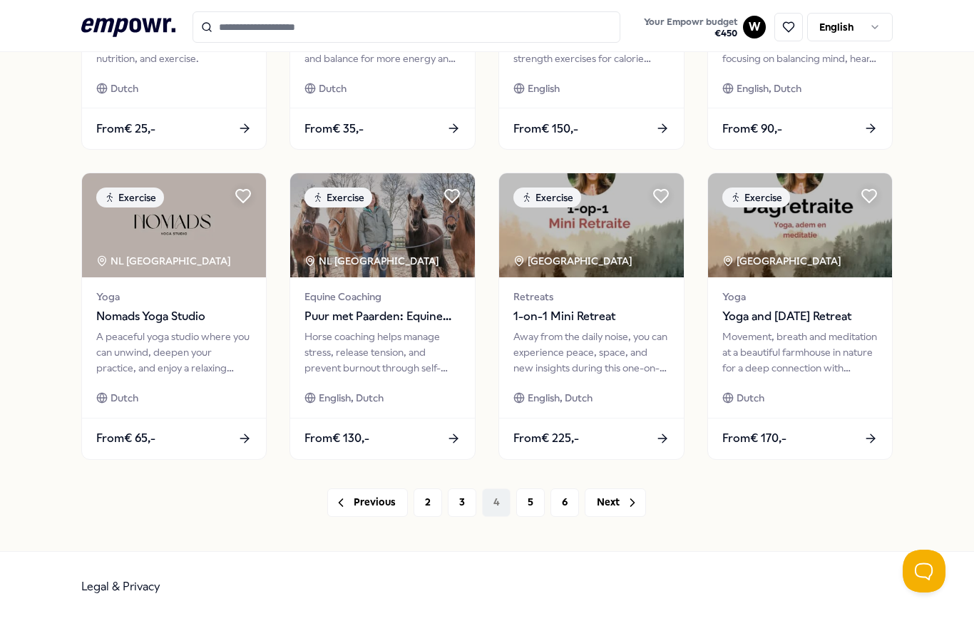
scroll to position [623, 0]
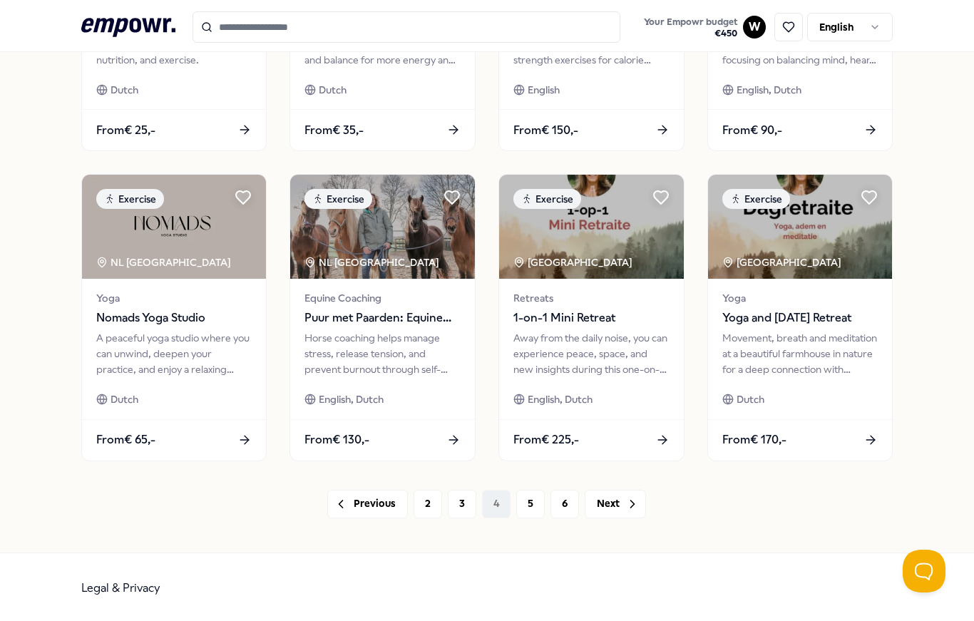
click at [619, 491] on button "Next" at bounding box center [615, 504] width 61 height 29
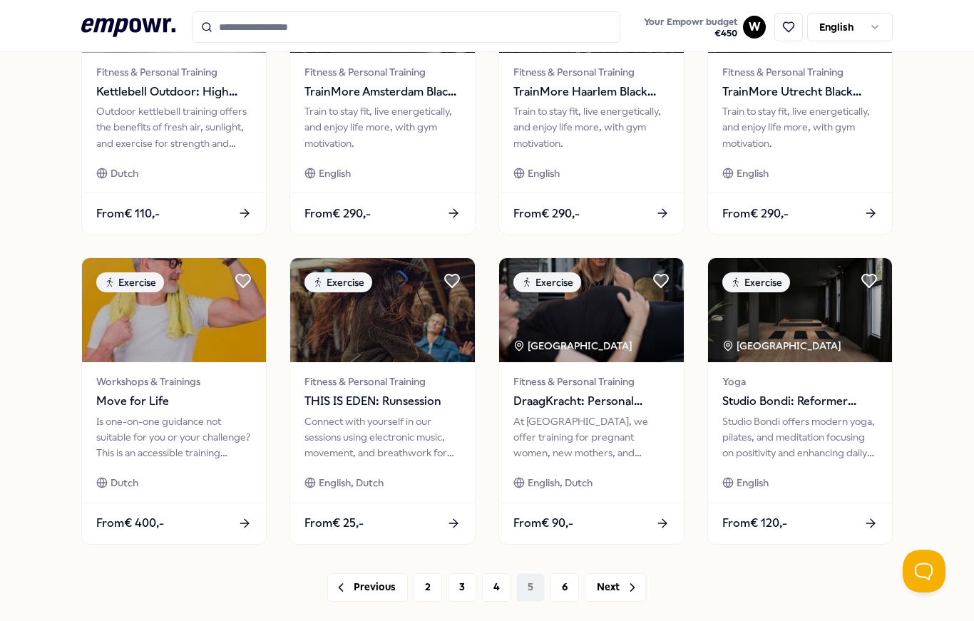
scroll to position [548, 0]
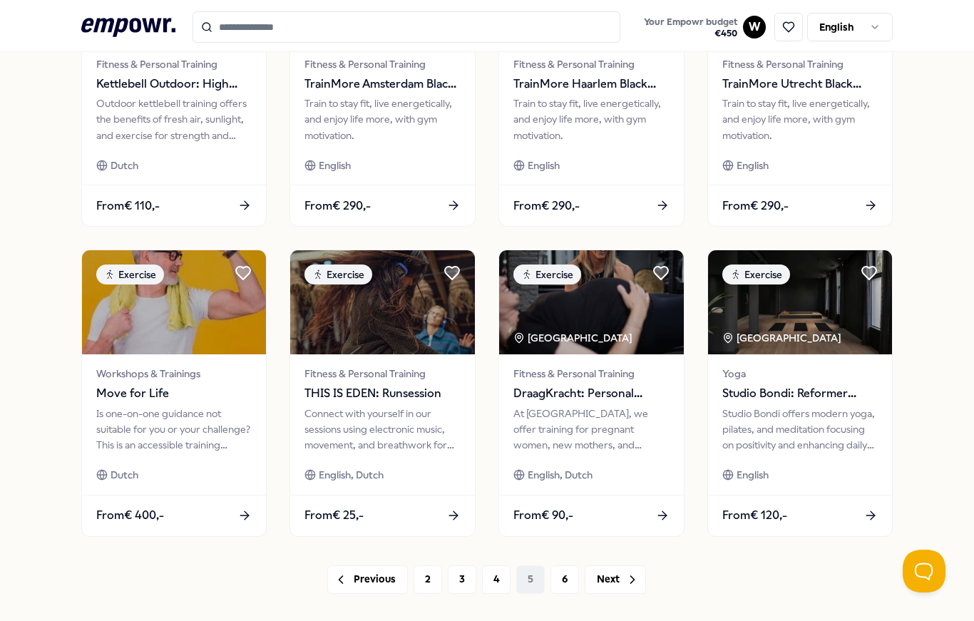
click at [243, 519] on icon at bounding box center [245, 516] width 14 height 14
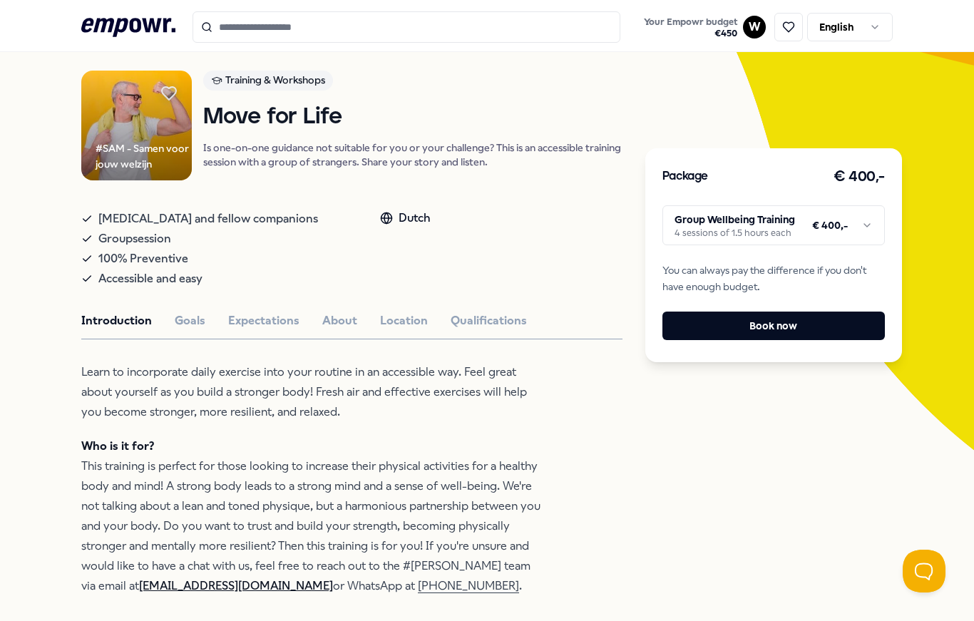
click at [194, 330] on button "Goals" at bounding box center [190, 321] width 31 height 19
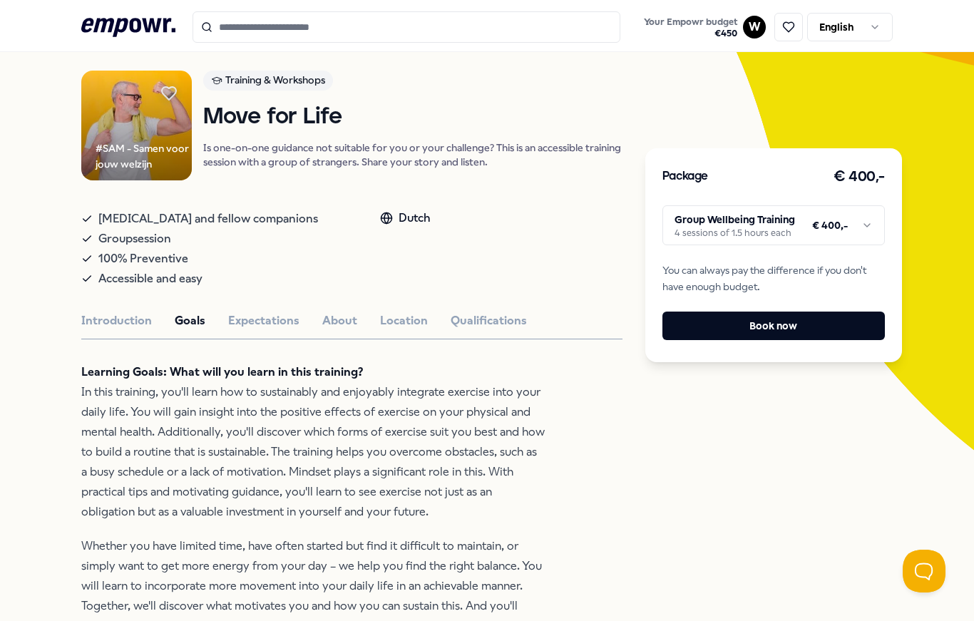
click at [282, 330] on button "Expectations" at bounding box center [263, 321] width 71 height 19
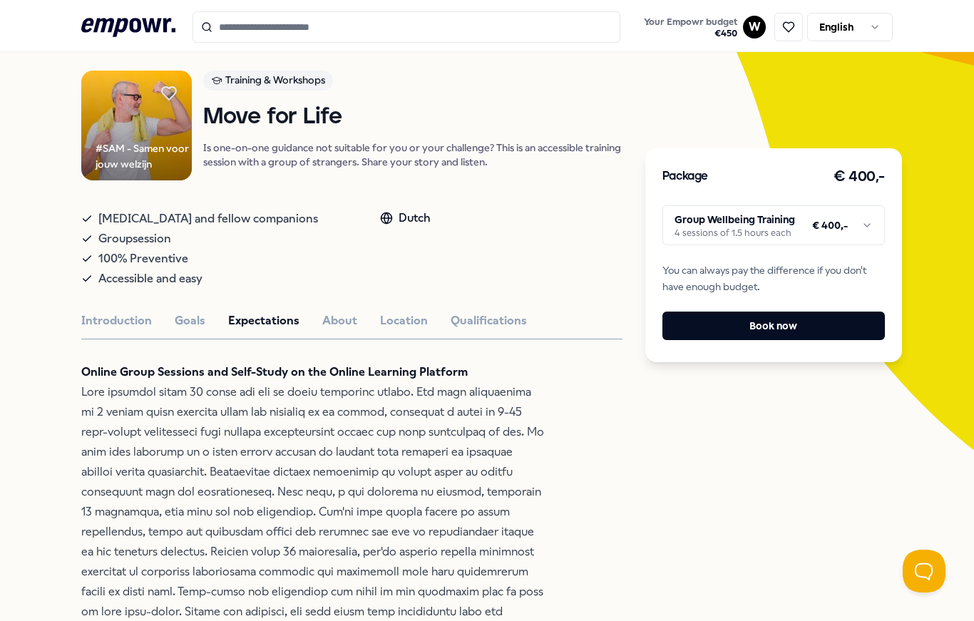
click at [337, 330] on button "About" at bounding box center [339, 321] width 35 height 19
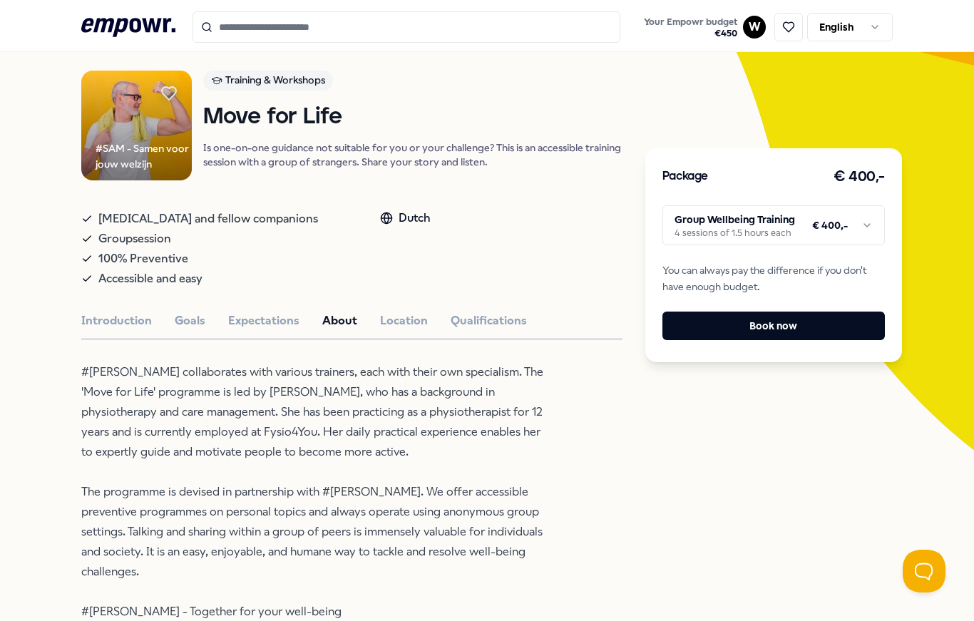
click at [422, 330] on button "Location" at bounding box center [404, 321] width 48 height 19
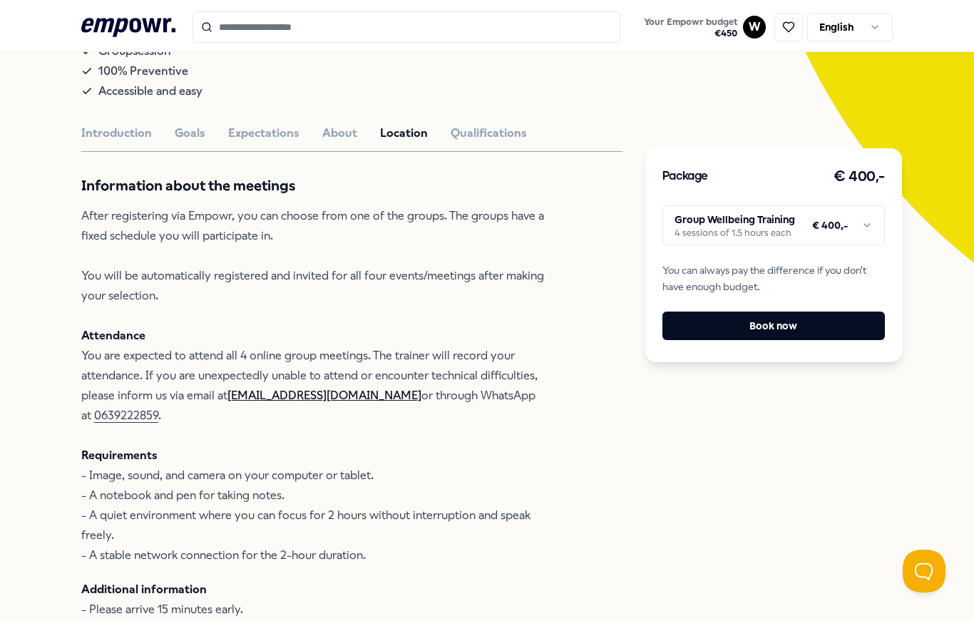
scroll to position [280, 0]
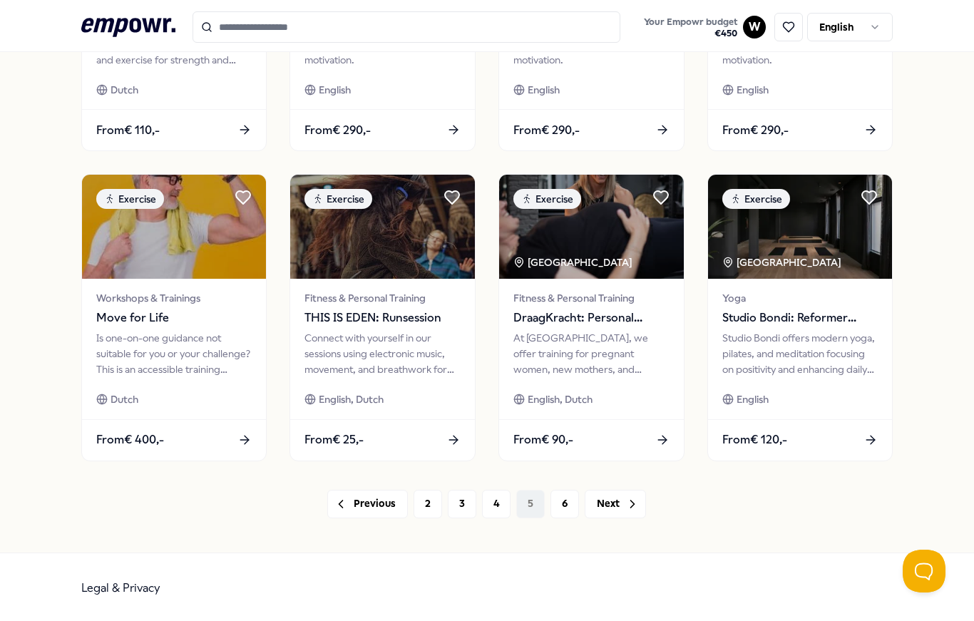
click at [628, 505] on icon at bounding box center [633, 504] width 14 height 14
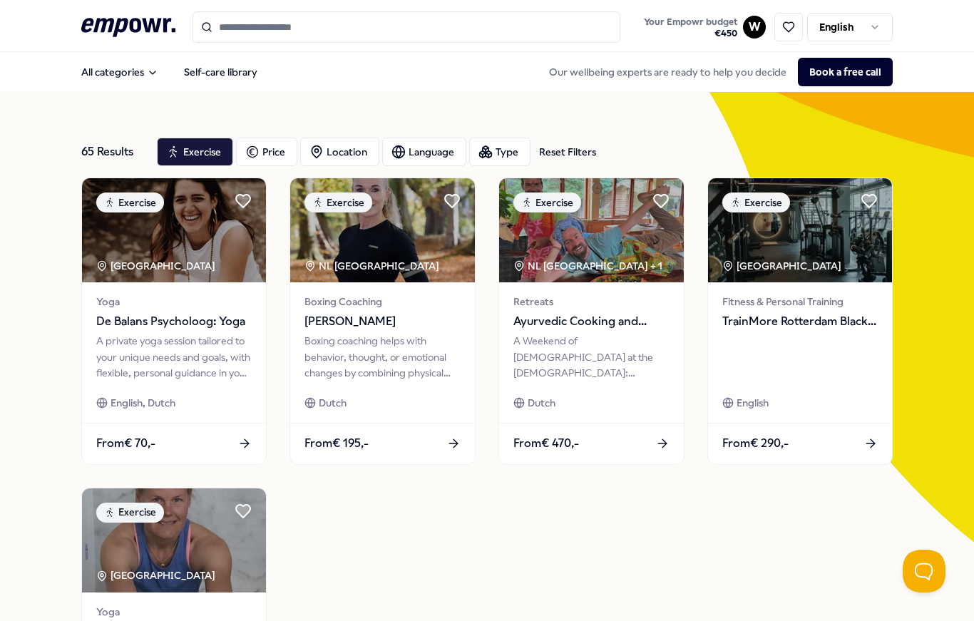
click at [133, 66] on button "All categories" at bounding box center [120, 72] width 100 height 29
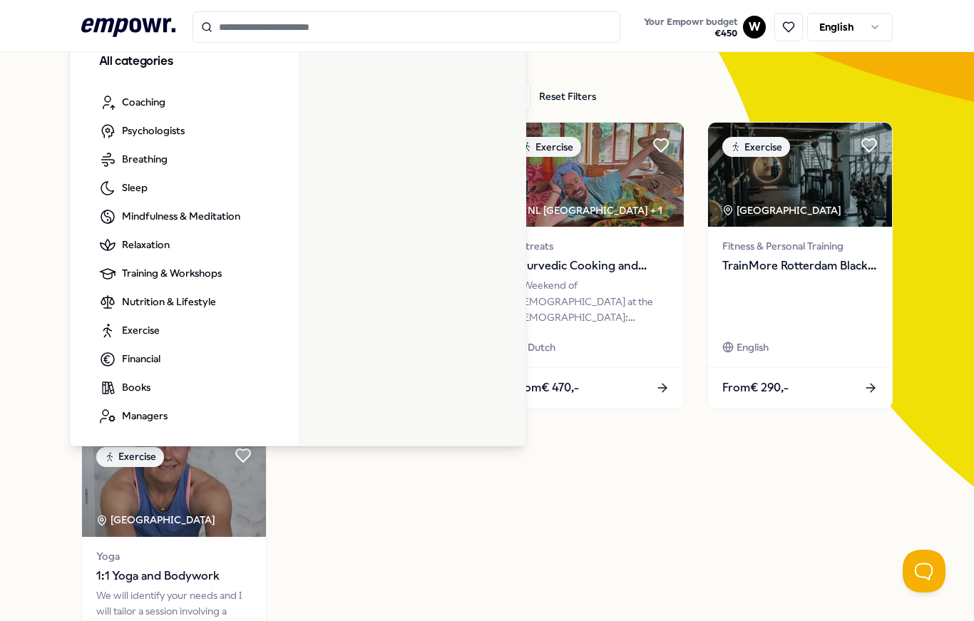
scroll to position [58, 0]
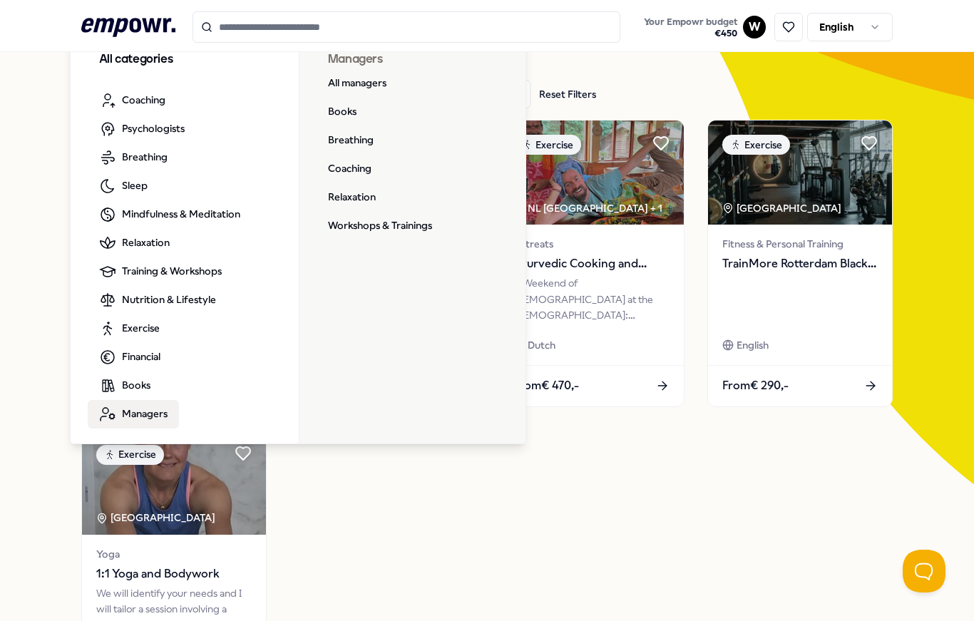
click at [388, 225] on link "Workshops & Trainings" at bounding box center [380, 226] width 127 height 29
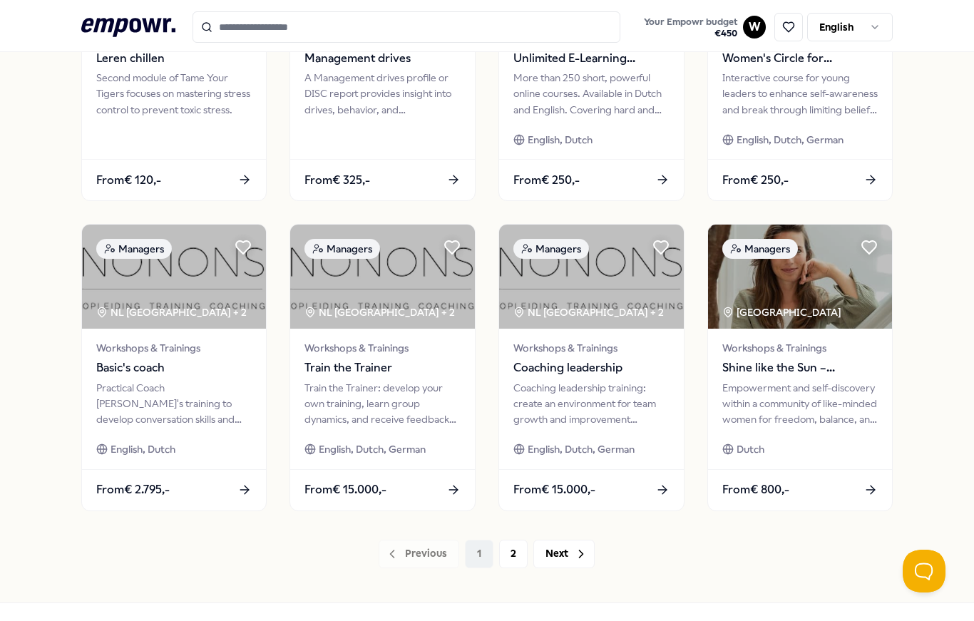
scroll to position [575, 0]
click at [592, 546] on button "Next" at bounding box center [564, 553] width 61 height 29
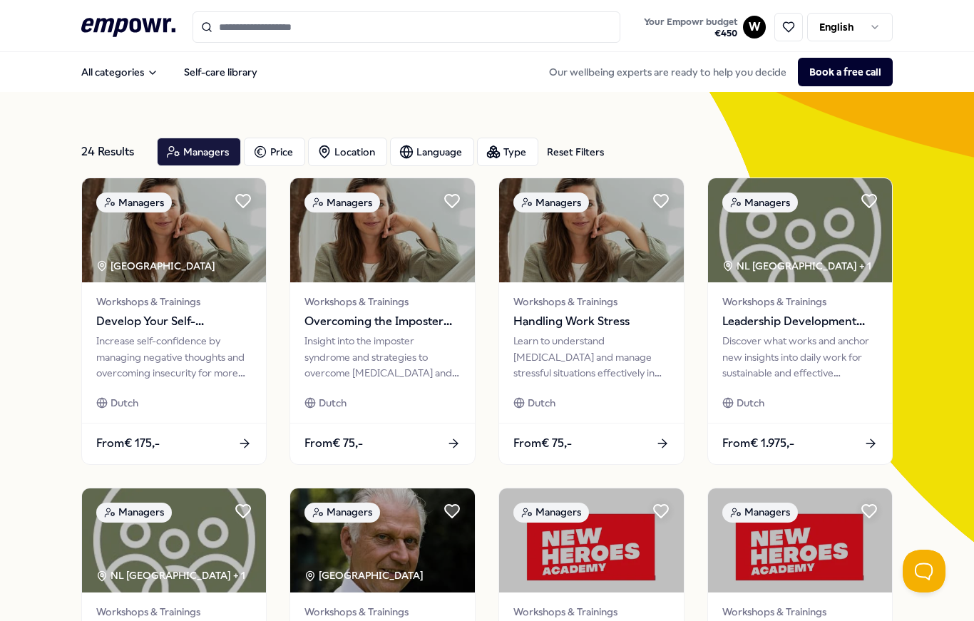
click at [138, 81] on button "All categories" at bounding box center [120, 72] width 100 height 29
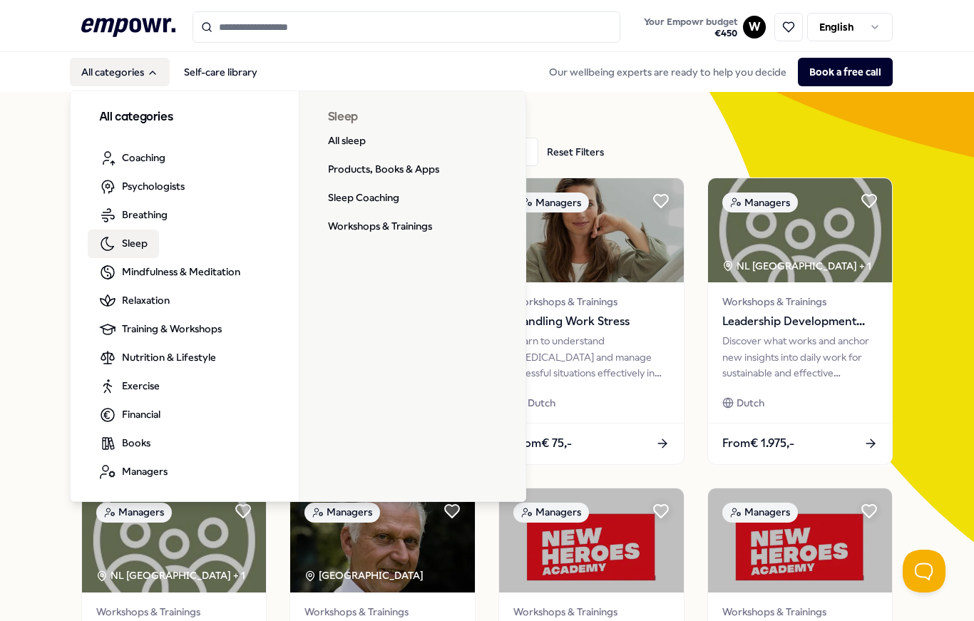
click at [426, 176] on link "Products, Books & Apps" at bounding box center [384, 170] width 134 height 29
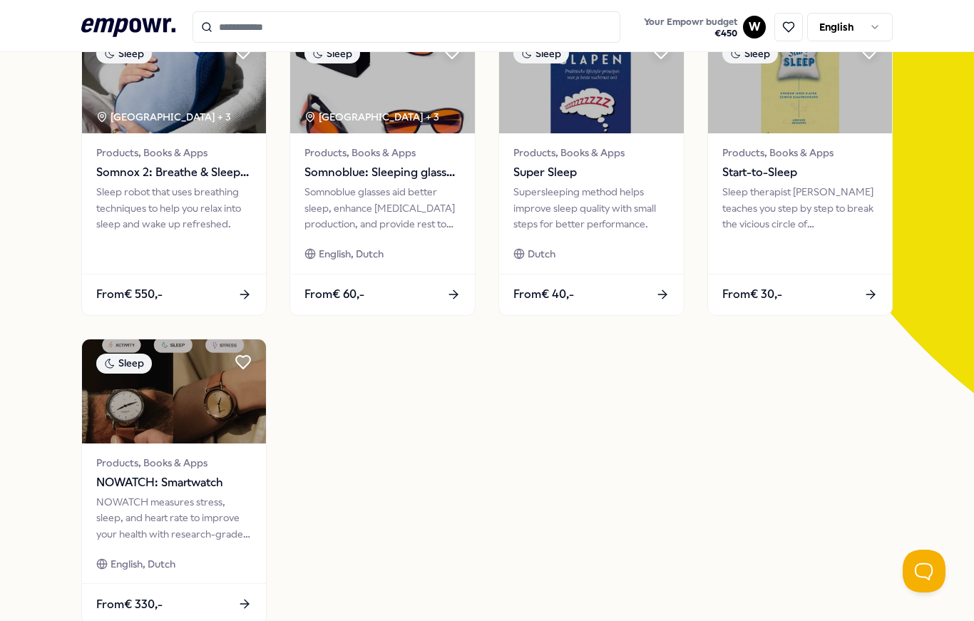
scroll to position [150, 0]
click at [219, 484] on span "NOWATCH: Smartwatch" at bounding box center [174, 482] width 156 height 19
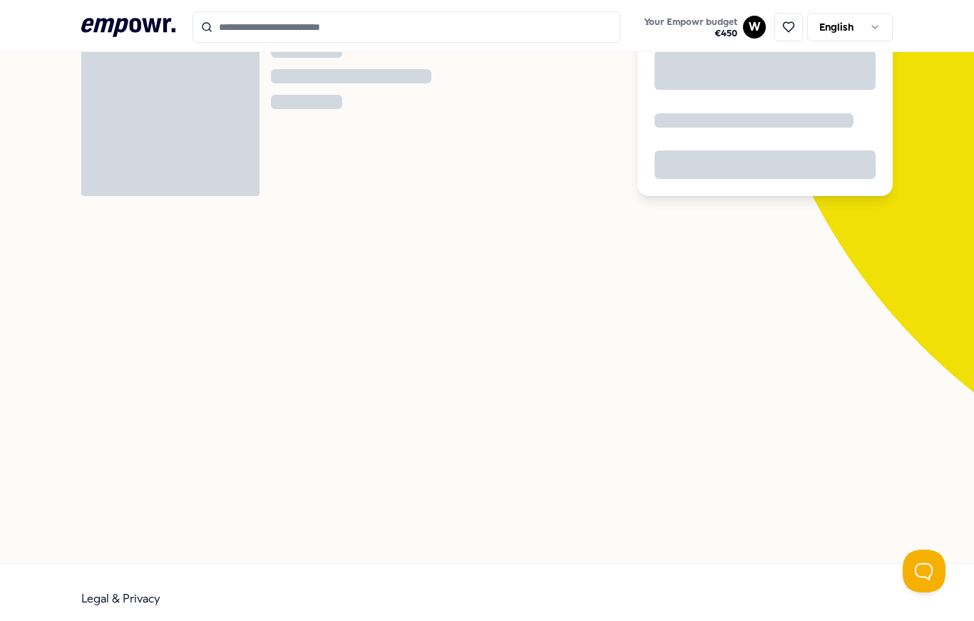
scroll to position [92, 0]
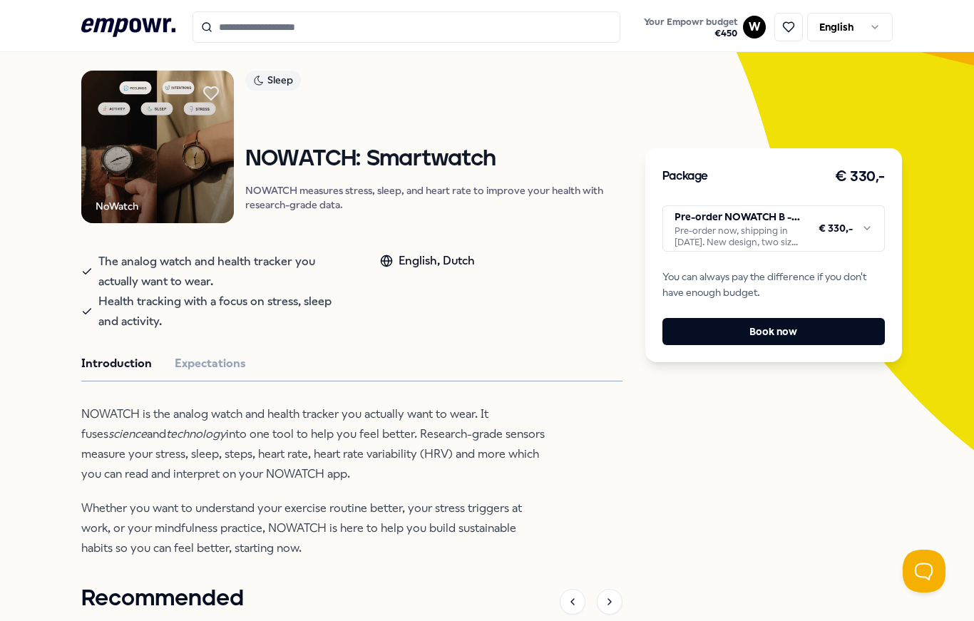
click at [173, 180] on img at bounding box center [157, 147] width 153 height 153
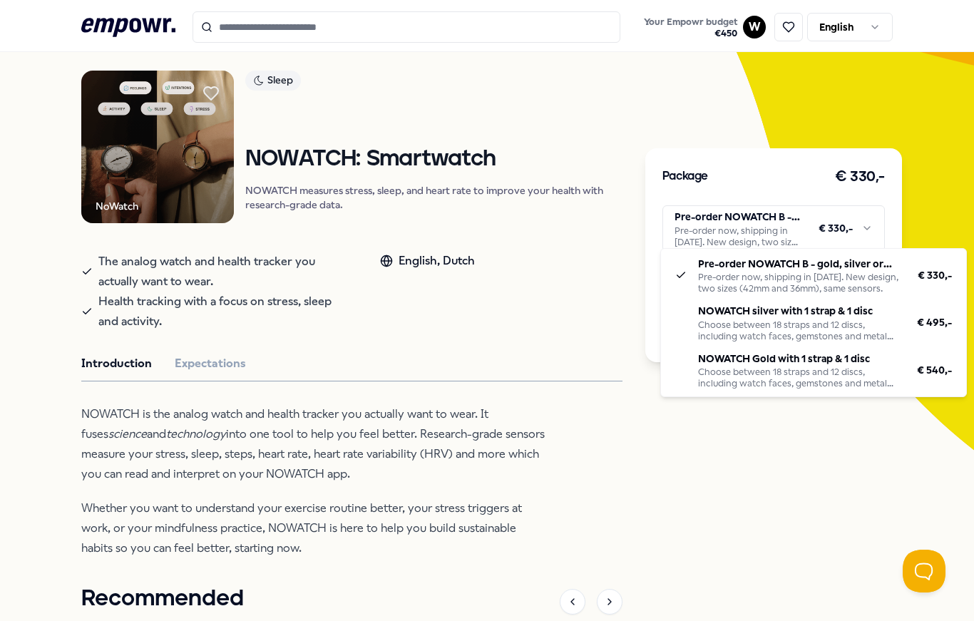
click at [857, 228] on html ".empowr-logo_svg__cls-1{fill:#03032f} Your Empowr budget € 450 W English All ca…" at bounding box center [487, 310] width 974 height 621
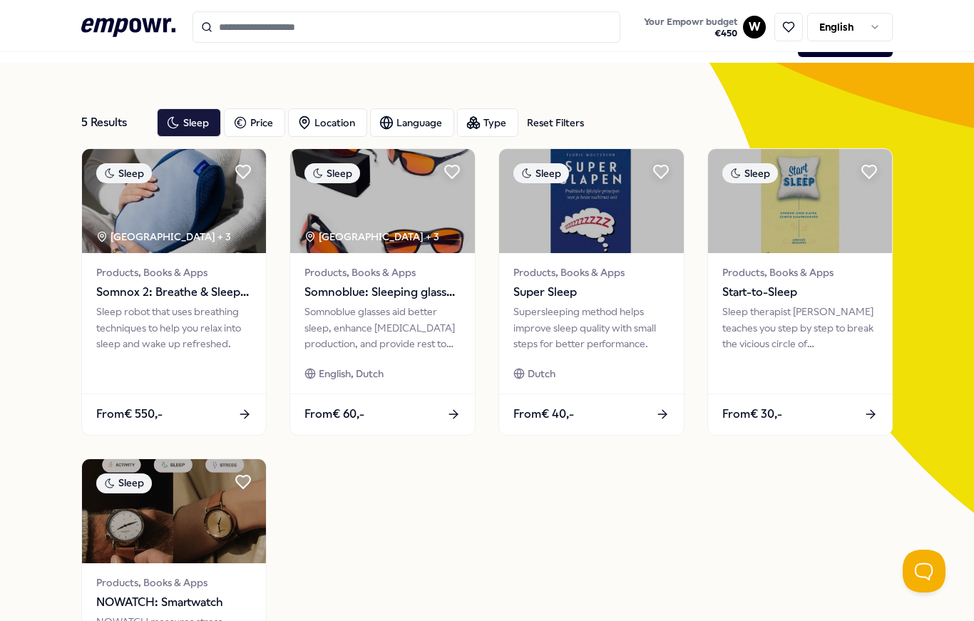
scroll to position [10, 0]
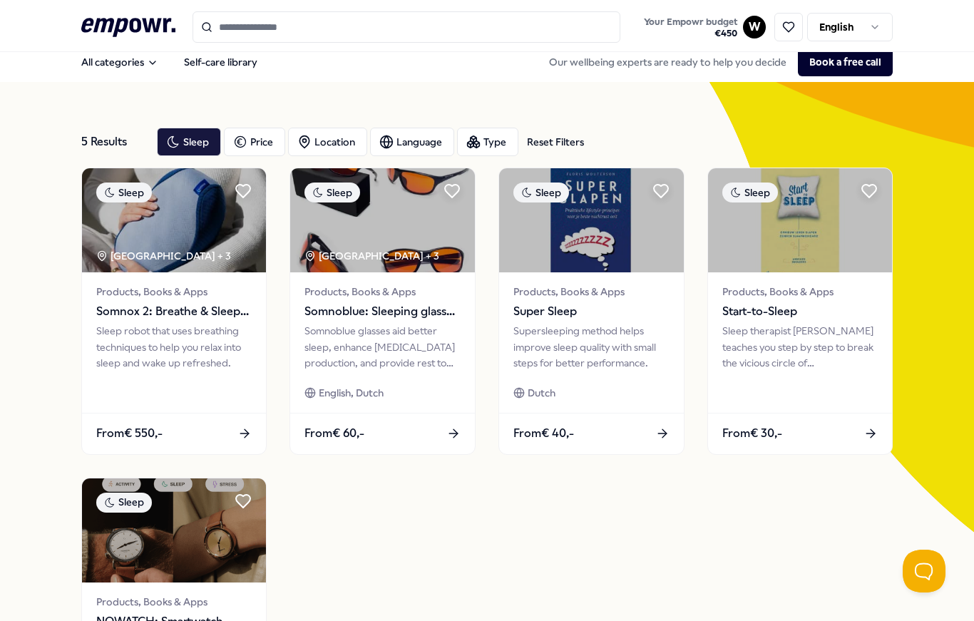
click at [132, 69] on button "All categories" at bounding box center [120, 62] width 100 height 29
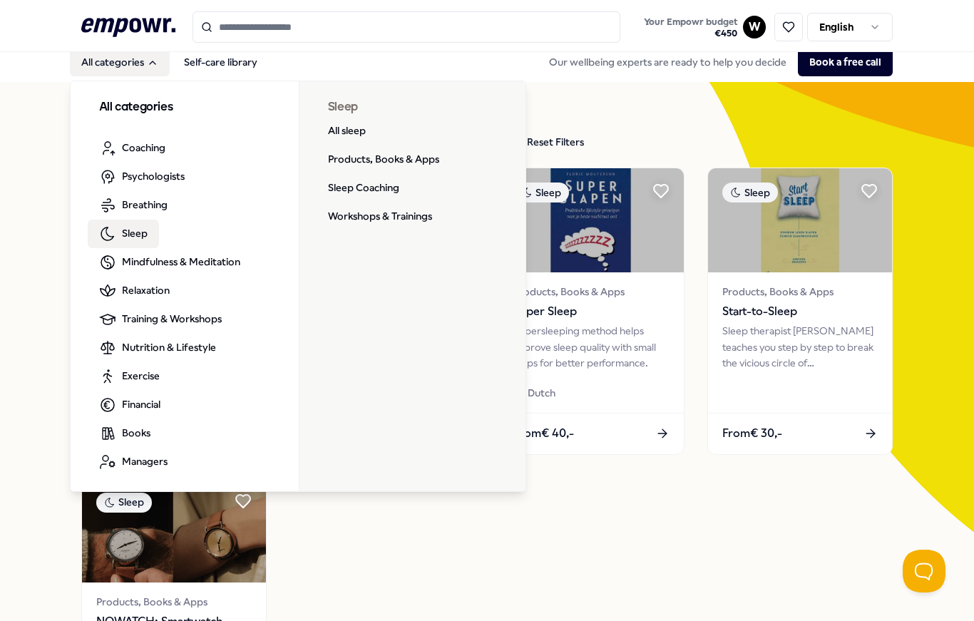
click at [368, 136] on link "All sleep" at bounding box center [347, 131] width 61 height 29
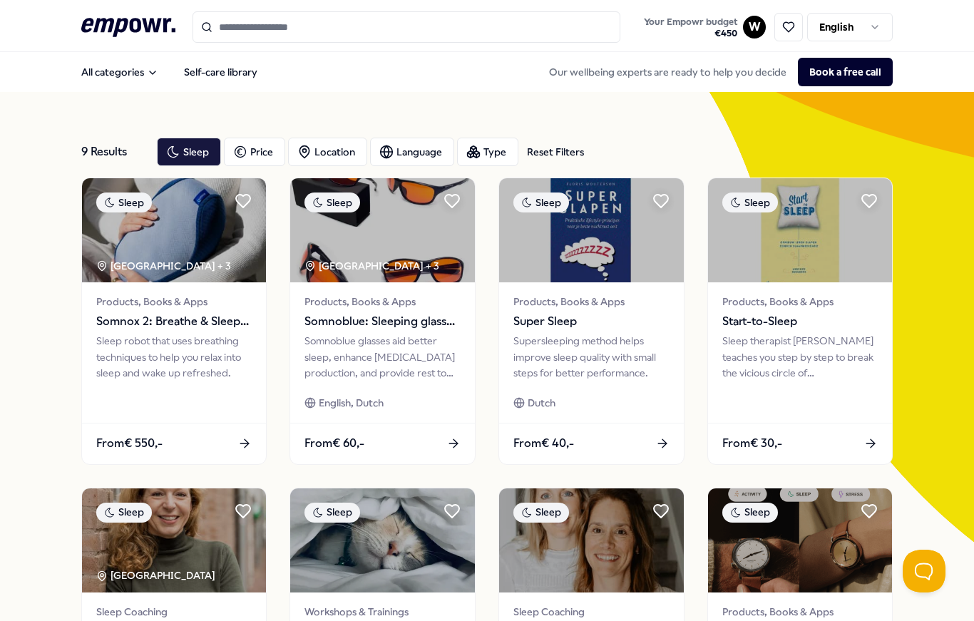
click at [119, 68] on button "All categories" at bounding box center [120, 72] width 100 height 29
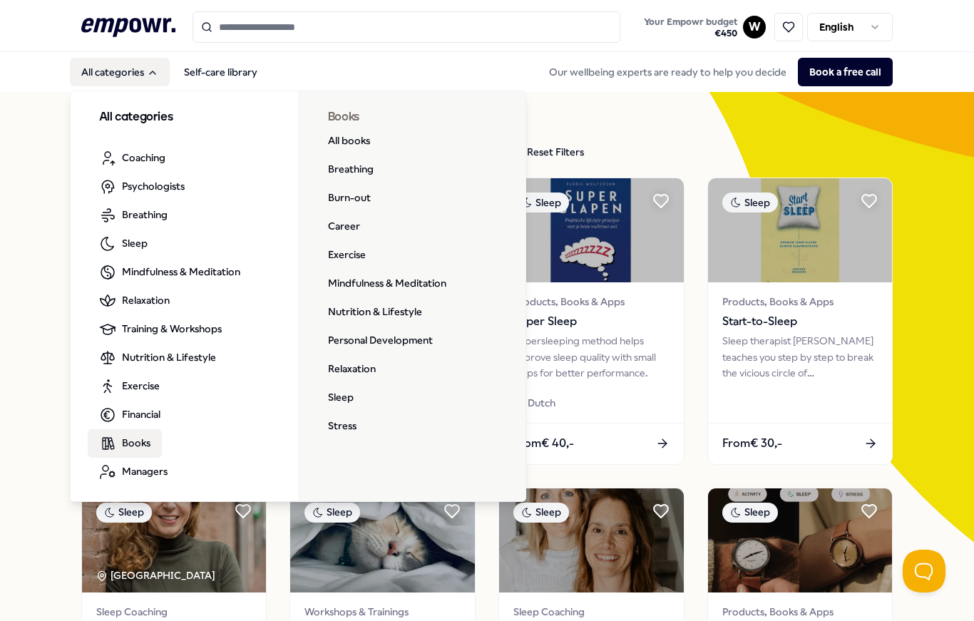
click at [355, 426] on link "Stress" at bounding box center [342, 426] width 51 height 29
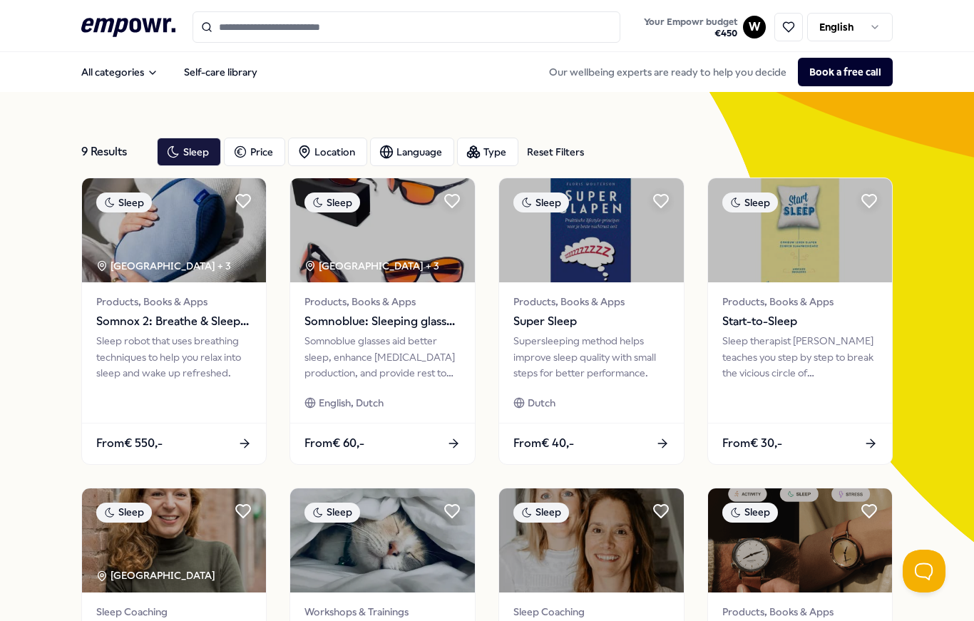
click at [129, 19] on icon ".empowr-logo_svg__cls-1{fill:#03032f}" at bounding box center [128, 27] width 94 height 26
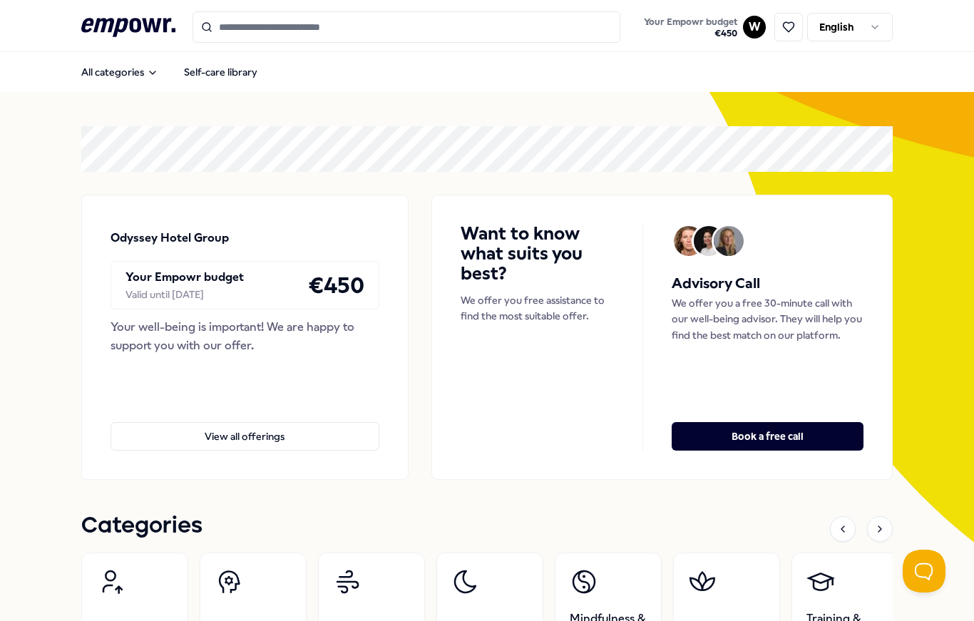
click at [122, 71] on button "All categories" at bounding box center [120, 72] width 100 height 29
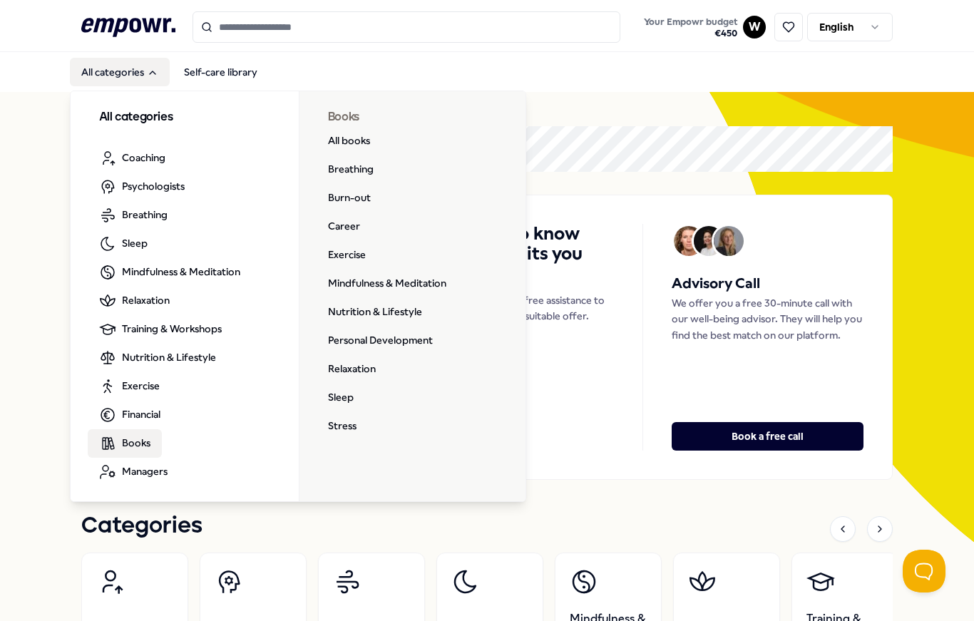
click at [435, 340] on link "Personal Development" at bounding box center [381, 341] width 128 height 29
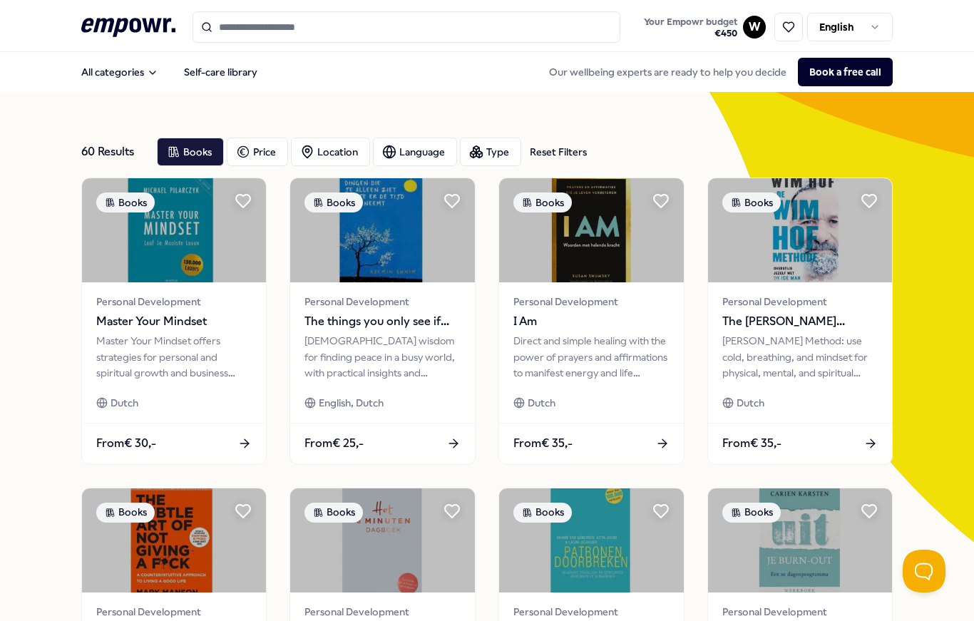
click at [424, 156] on div "Language" at bounding box center [415, 152] width 84 height 29
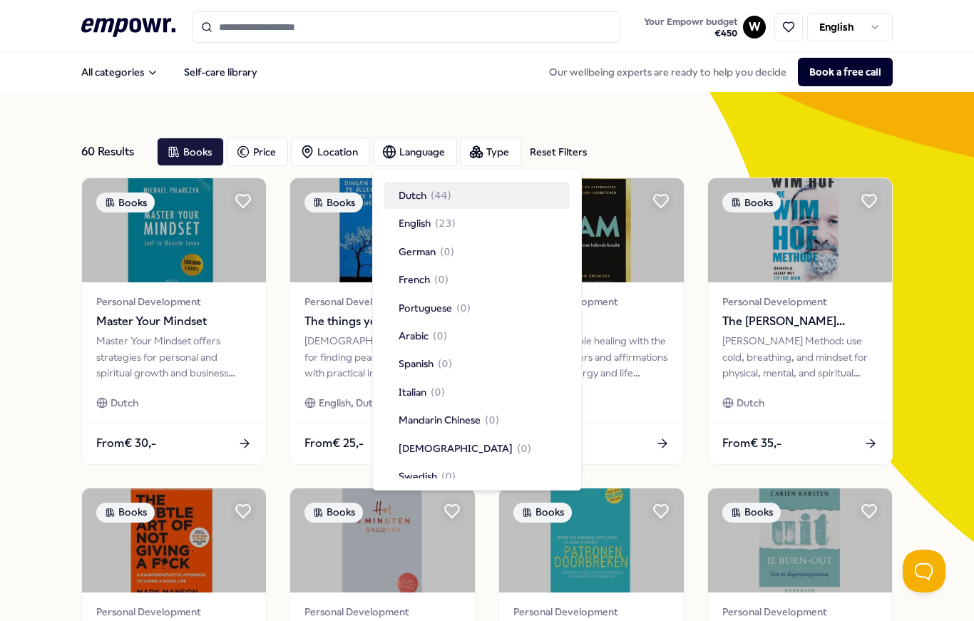
click at [452, 230] on span "( 23 )" at bounding box center [445, 223] width 21 height 16
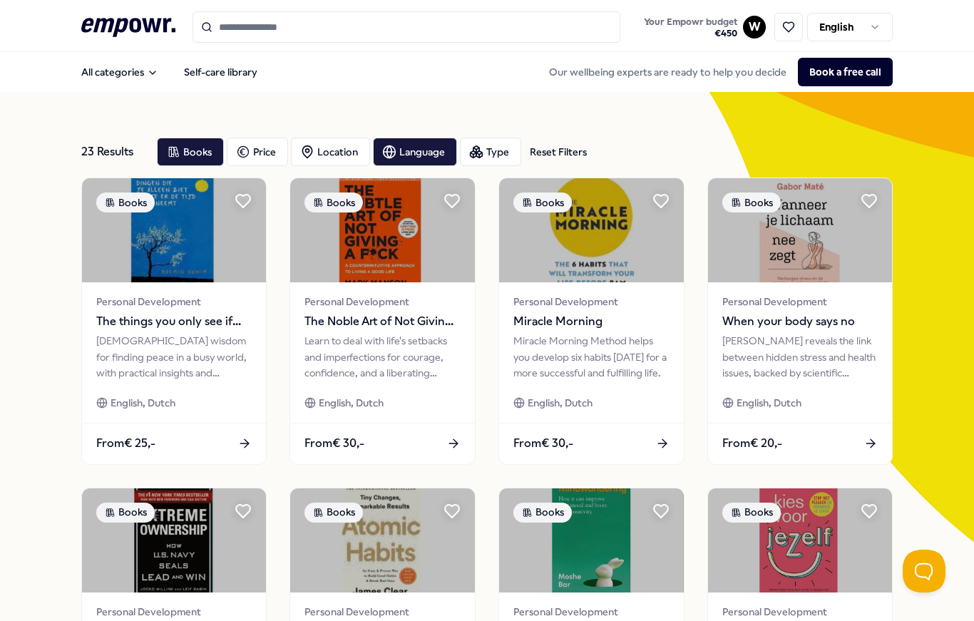
click at [489, 148] on div "Type" at bounding box center [490, 152] width 61 height 29
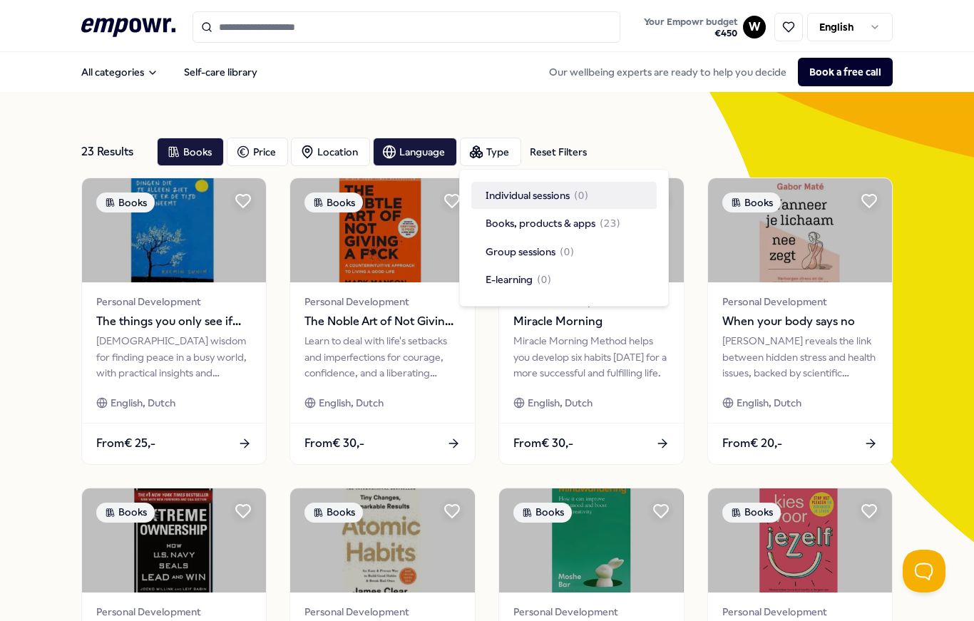
click at [560, 141] on div "Books Price Location Language Type Reset Filters" at bounding box center [372, 152] width 430 height 29
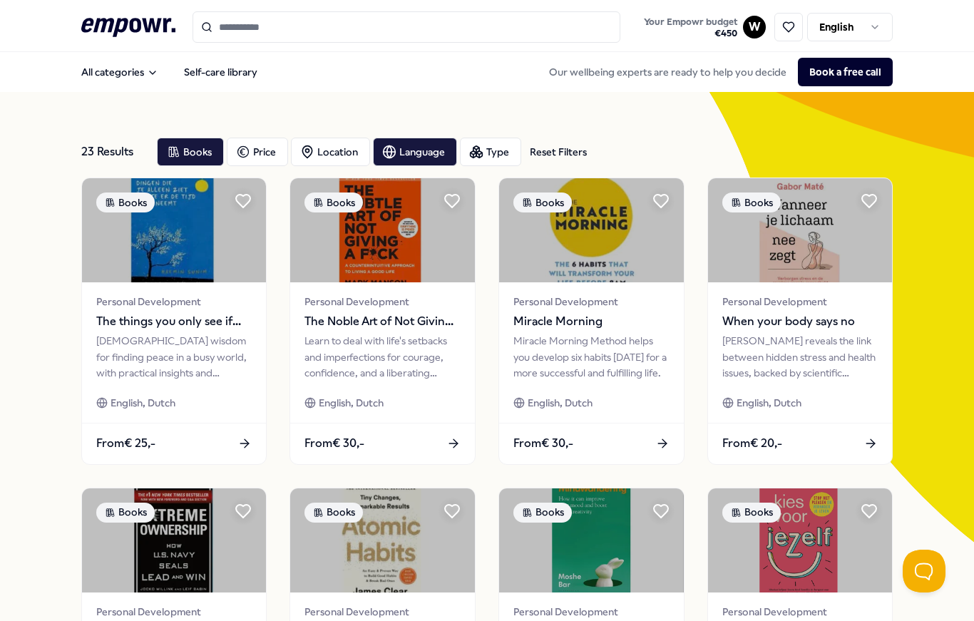
click at [561, 159] on div "Reset Filters" at bounding box center [558, 152] width 57 height 16
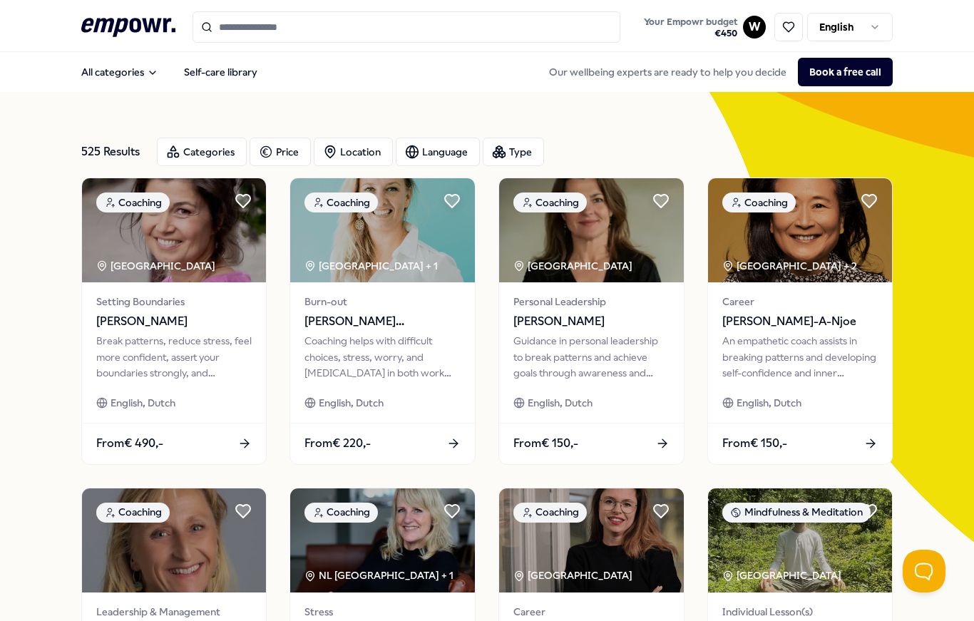
click at [174, 327] on span "[PERSON_NAME]" at bounding box center [174, 321] width 156 height 19
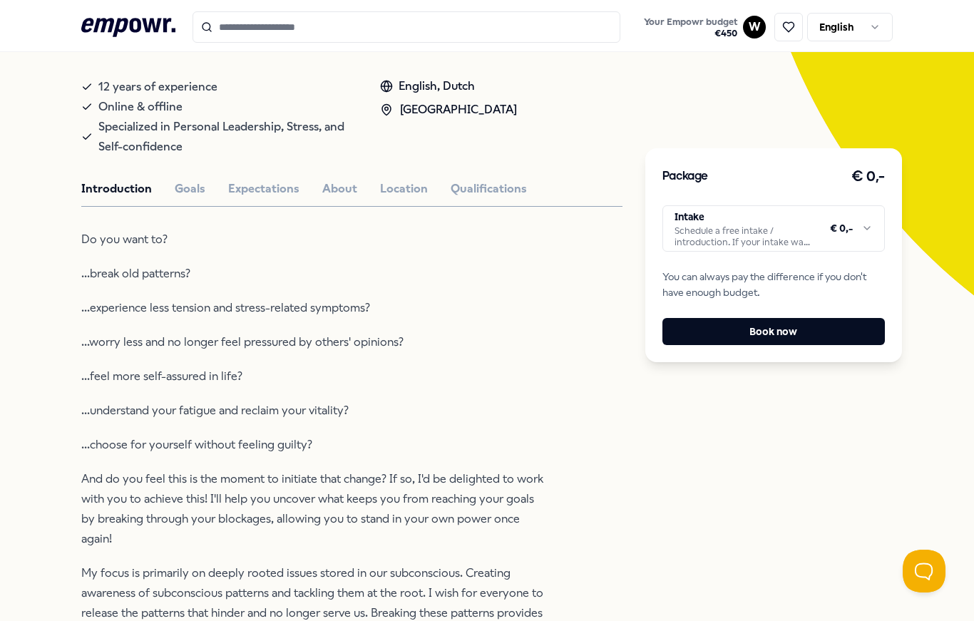
scroll to position [250, 0]
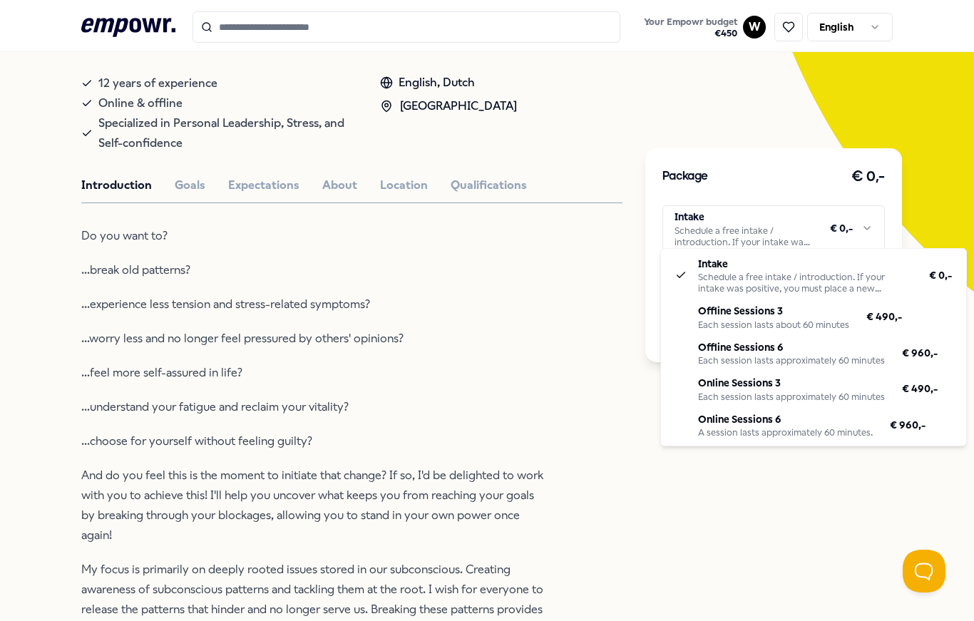
click at [854, 230] on html ".empowr-logo_svg__cls-1{fill:#03032f} Your Empowr budget € 450 W English All ca…" at bounding box center [487, 310] width 974 height 621
click at [190, 210] on html ".empowr-logo_svg__cls-1{fill:#03032f} Your Empowr budget € 450 W English All ca…" at bounding box center [487, 310] width 974 height 621
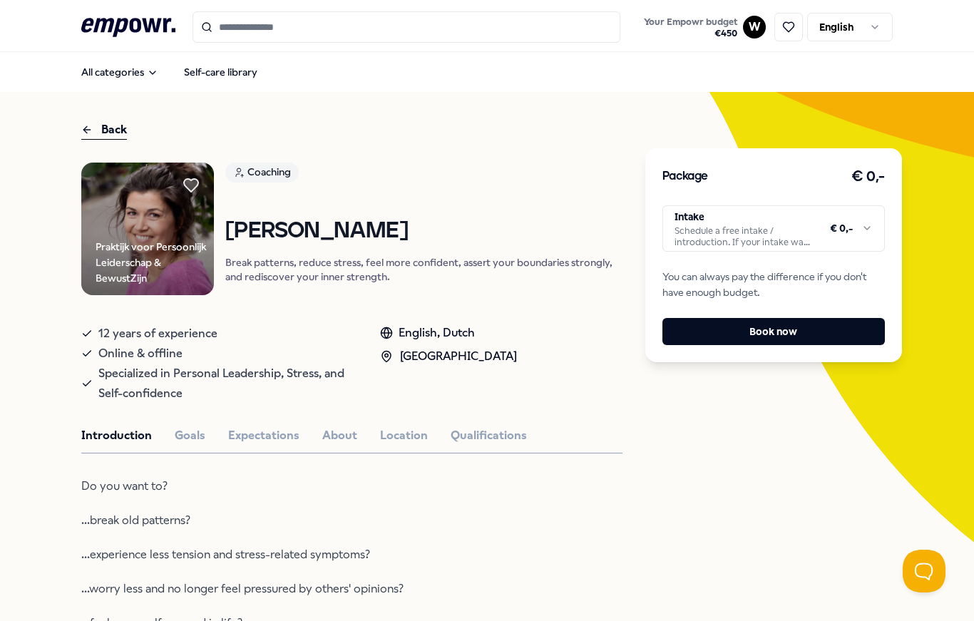
scroll to position [0, 0]
click at [185, 445] on button "Goals" at bounding box center [190, 436] width 31 height 19
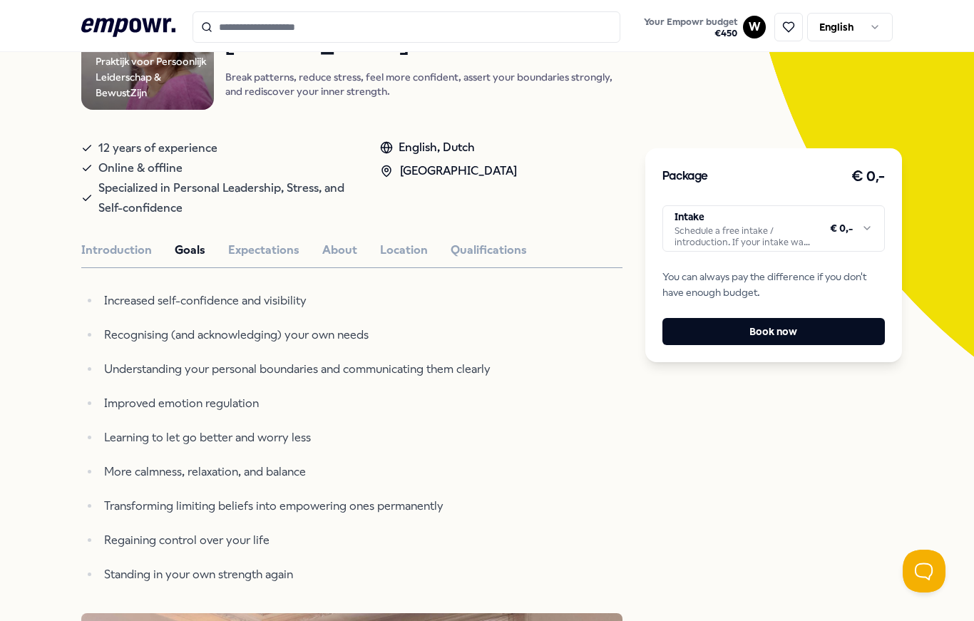
scroll to position [186, 0]
click at [278, 259] on button "Expectations" at bounding box center [263, 249] width 71 height 19
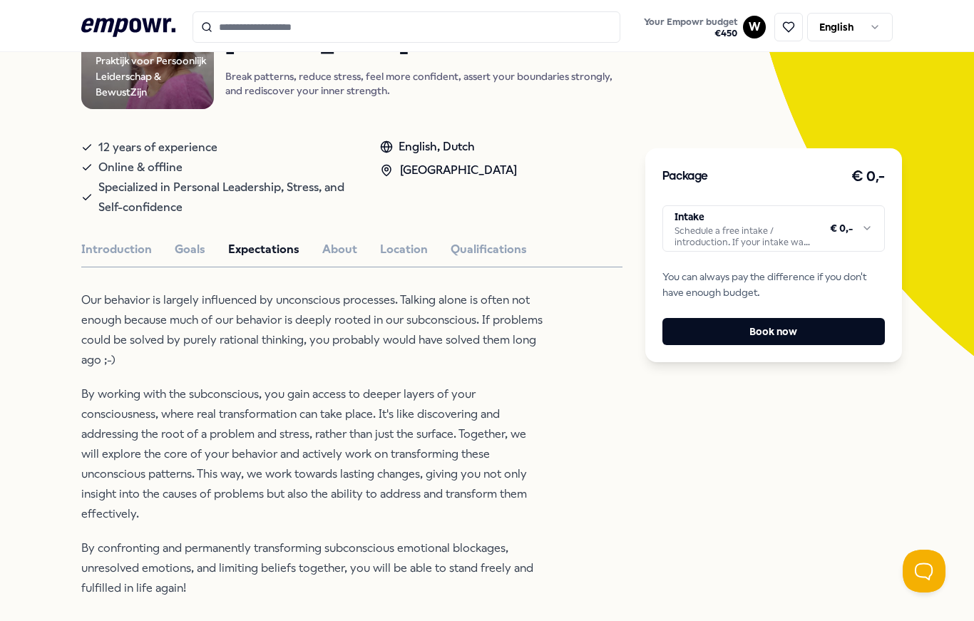
click at [337, 259] on button "About" at bounding box center [339, 249] width 35 height 19
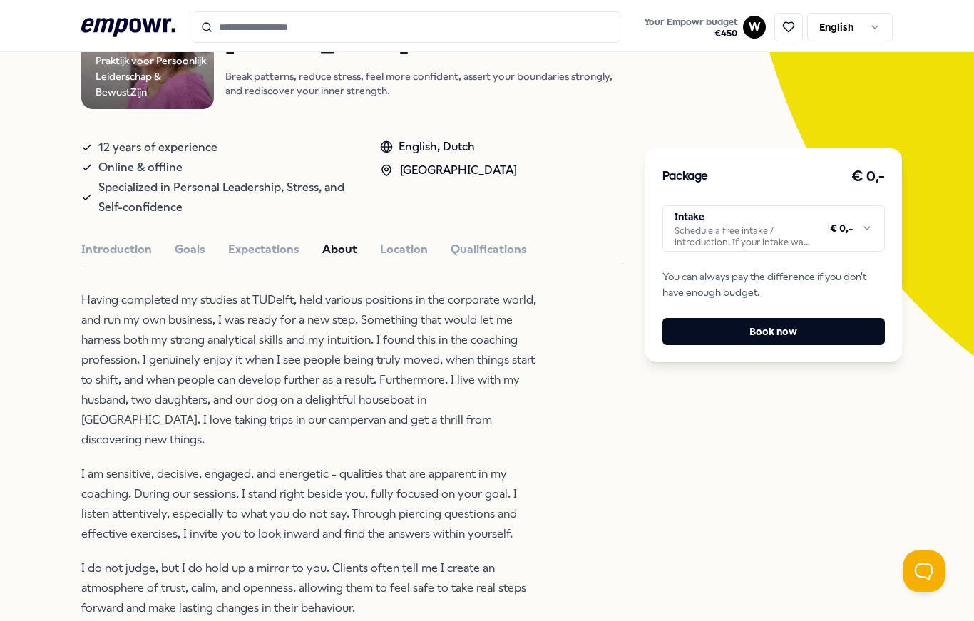
click at [391, 259] on button "Location" at bounding box center [404, 249] width 48 height 19
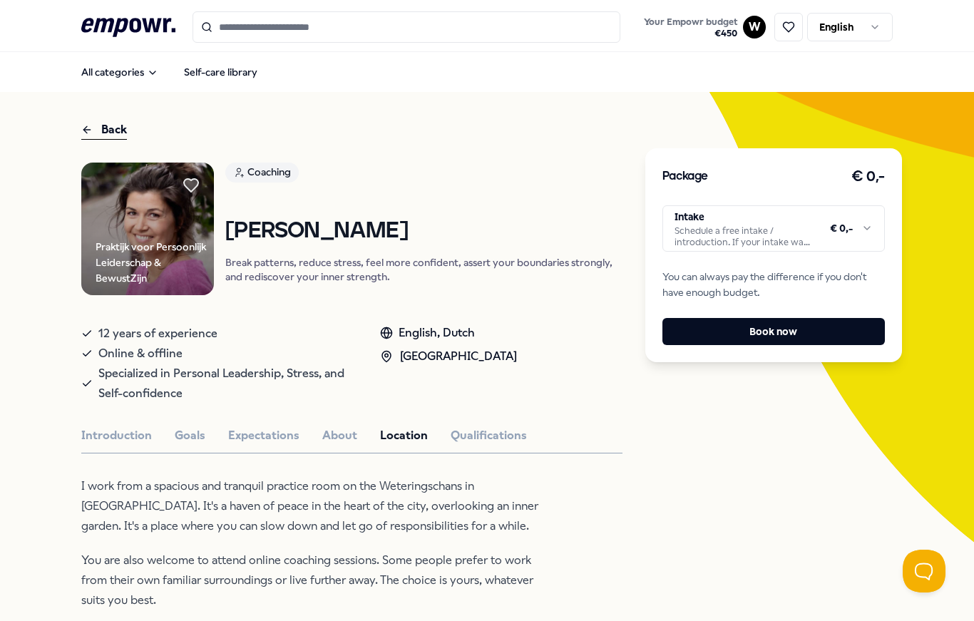
scroll to position [0, 0]
click at [481, 445] on button "Qualifications" at bounding box center [489, 436] width 76 height 19
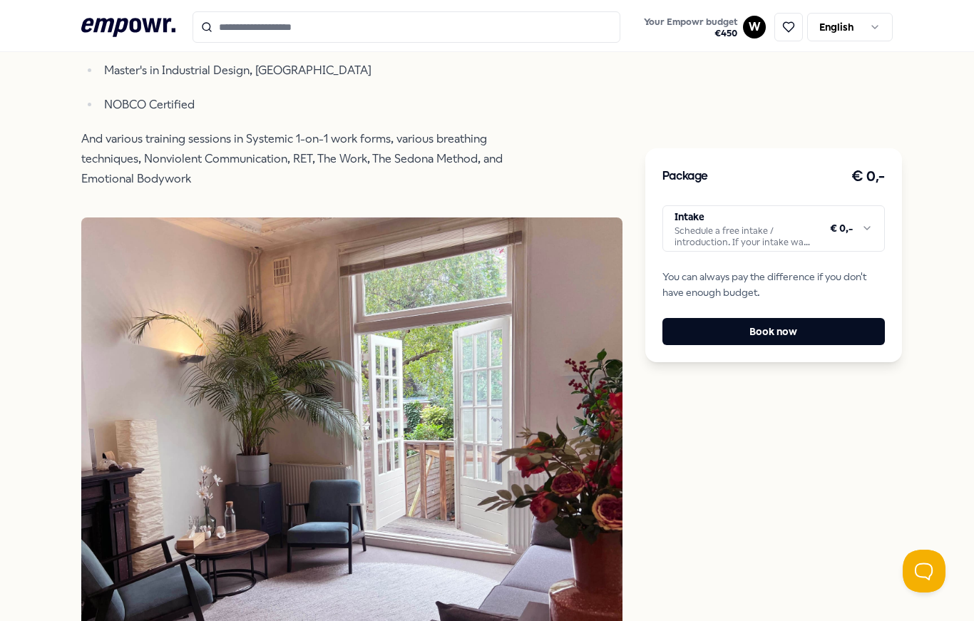
scroll to position [588, 0]
